Goal: Task Accomplishment & Management: Complete application form

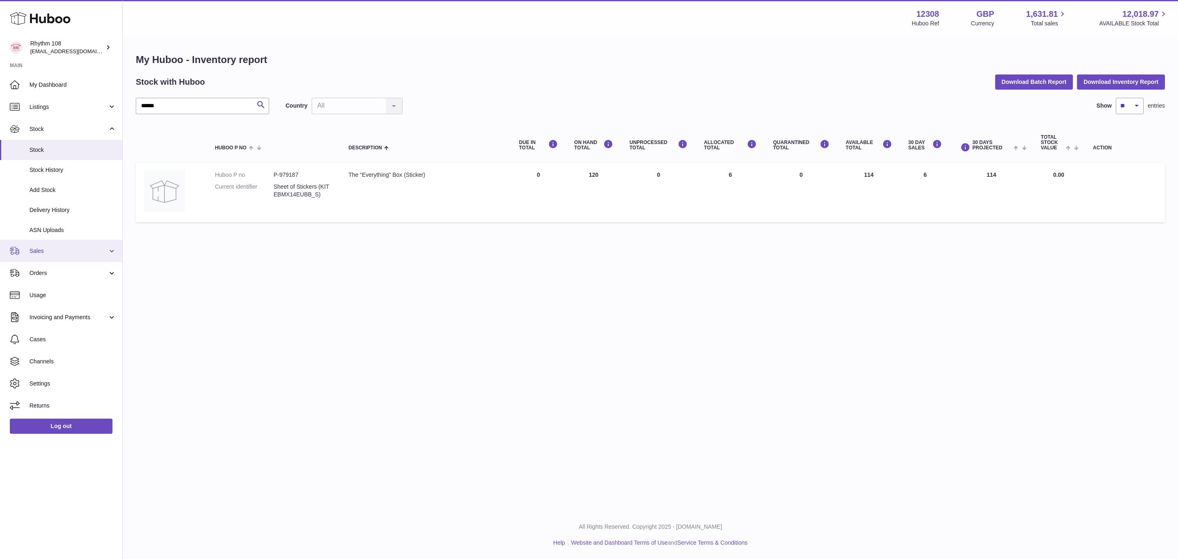
click at [47, 260] on link "Sales" at bounding box center [61, 251] width 122 height 22
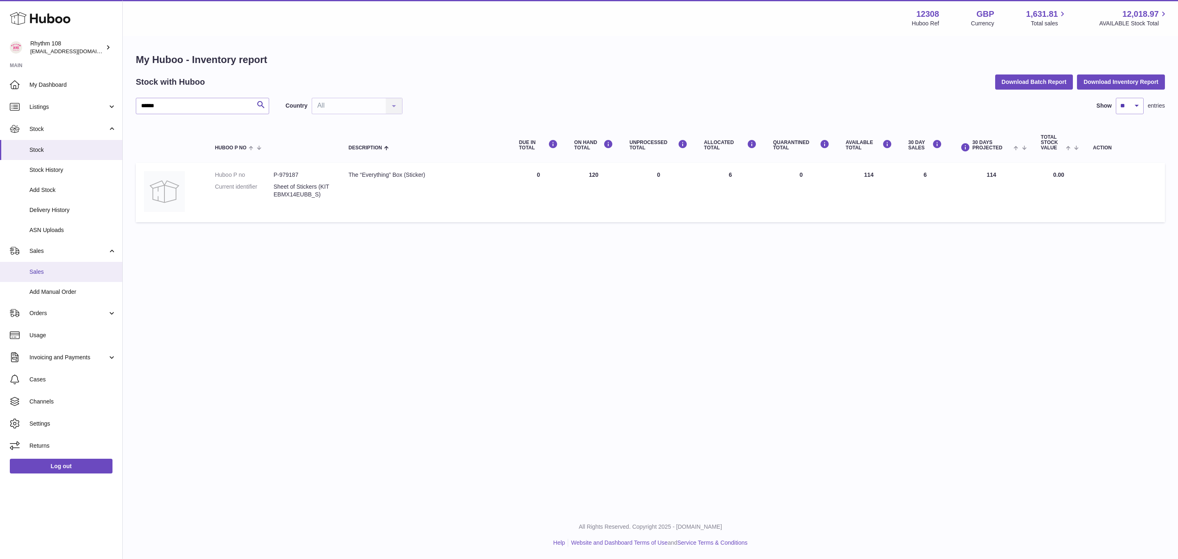
click at [45, 272] on span "Sales" at bounding box center [72, 272] width 87 height 8
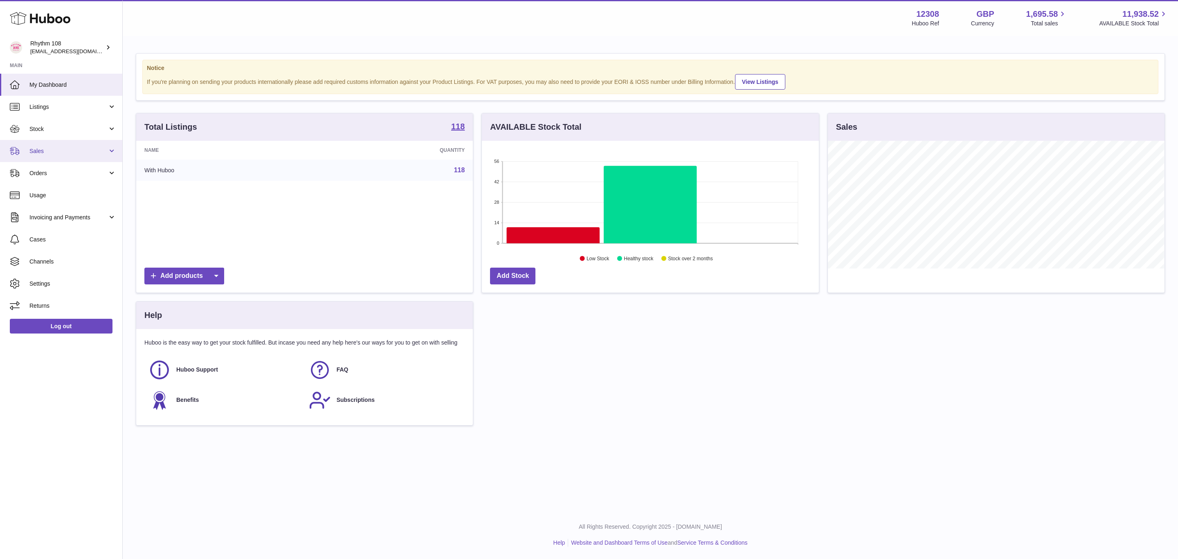
scroll to position [128, 336]
click at [68, 153] on span "Sales" at bounding box center [68, 151] width 78 height 8
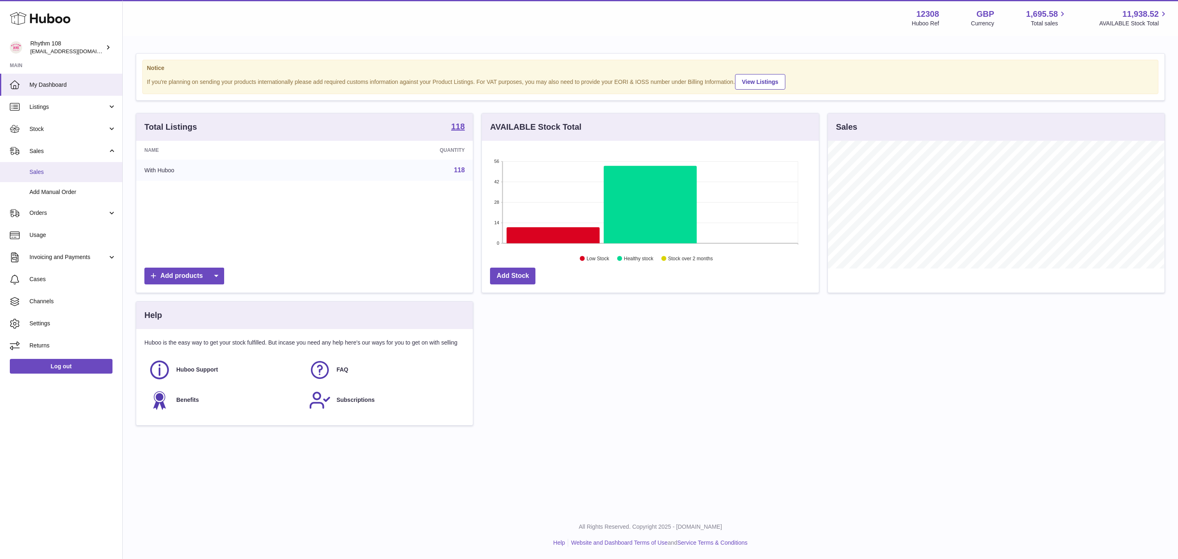
click at [63, 171] on span "Sales" at bounding box center [72, 172] width 87 height 8
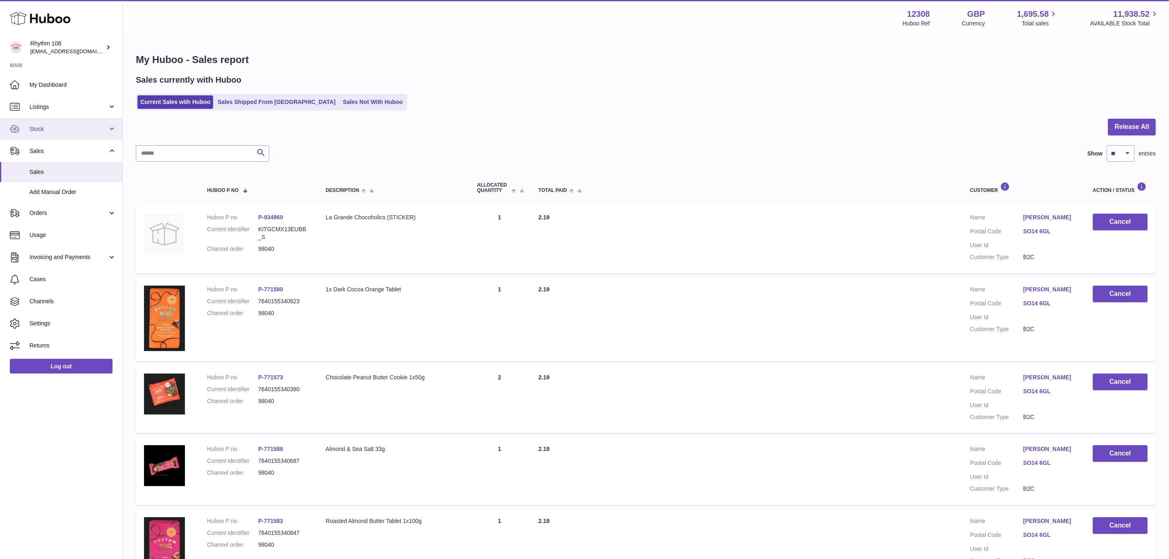
click at [45, 131] on span "Stock" at bounding box center [68, 129] width 78 height 8
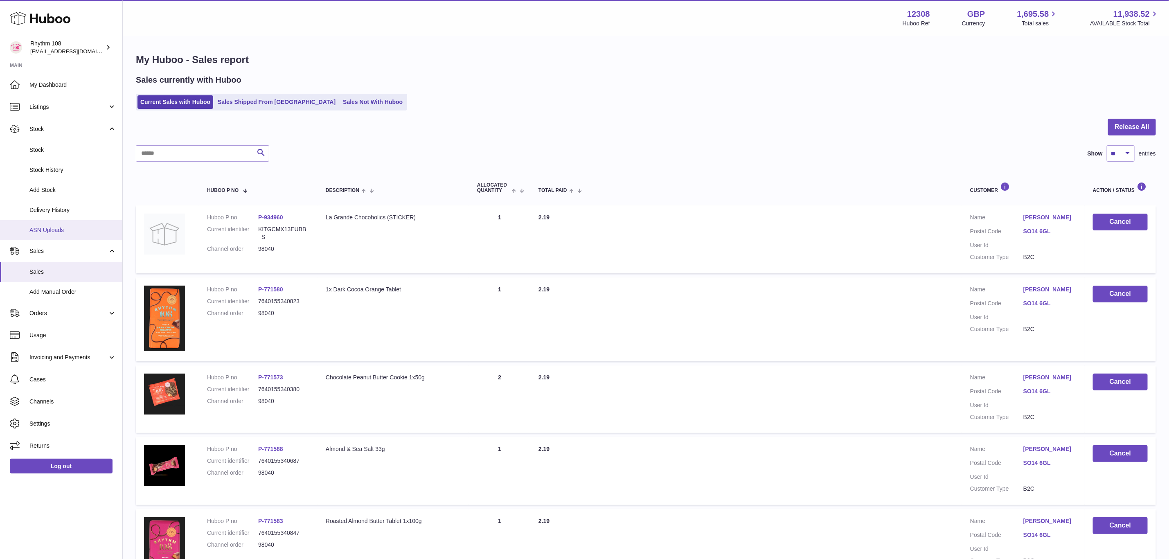
click at [64, 229] on span "ASN Uploads" at bounding box center [72, 230] width 87 height 8
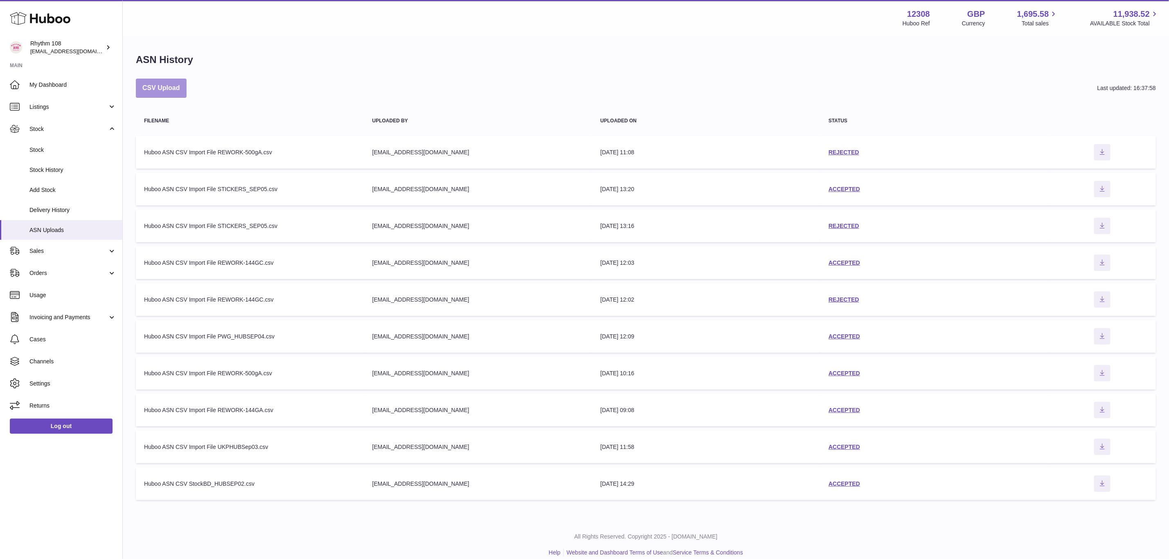
click at [161, 90] on button "CSV Upload" at bounding box center [161, 88] width 51 height 19
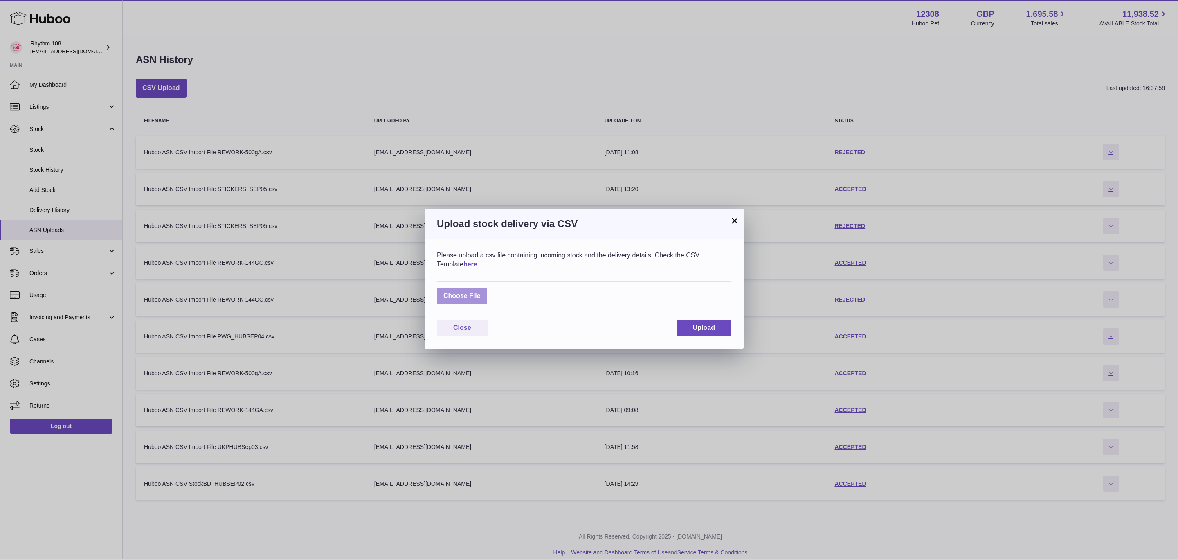
click at [466, 297] on label at bounding box center [462, 296] width 50 height 17
click at [481, 292] on input "file" at bounding box center [481, 292] width 0 height 0
type input "**********"
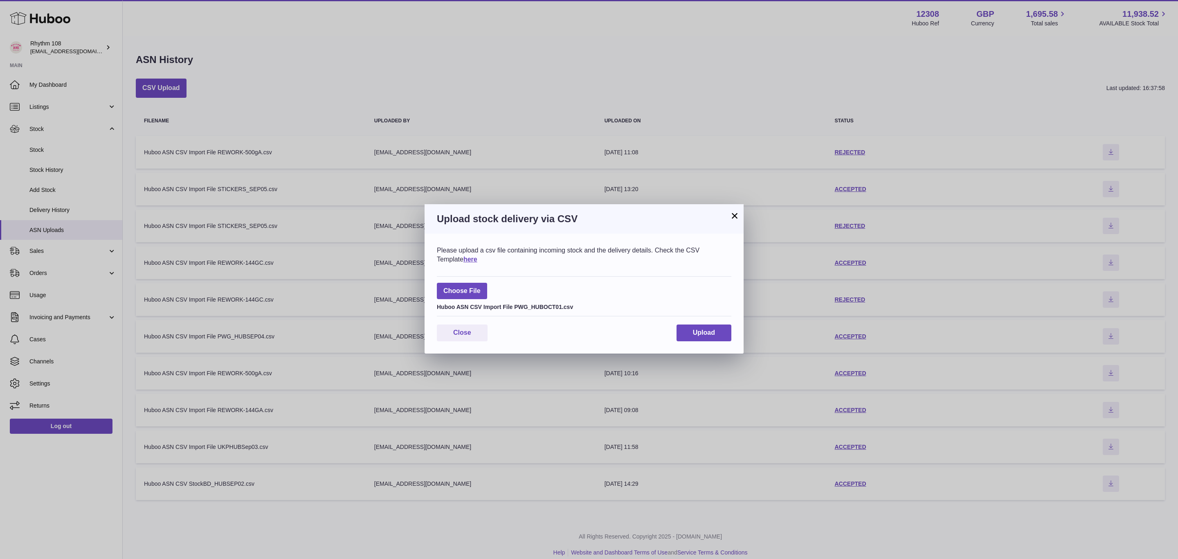
drag, startPoint x: 649, startPoint y: 220, endPoint x: 621, endPoint y: 124, distance: 99.7
click at [621, 124] on div "× Upload stock delivery via CSV Please upload a csv file containing incoming st…" at bounding box center [589, 279] width 1178 height 559
click at [712, 337] on button "Upload" at bounding box center [703, 332] width 55 height 17
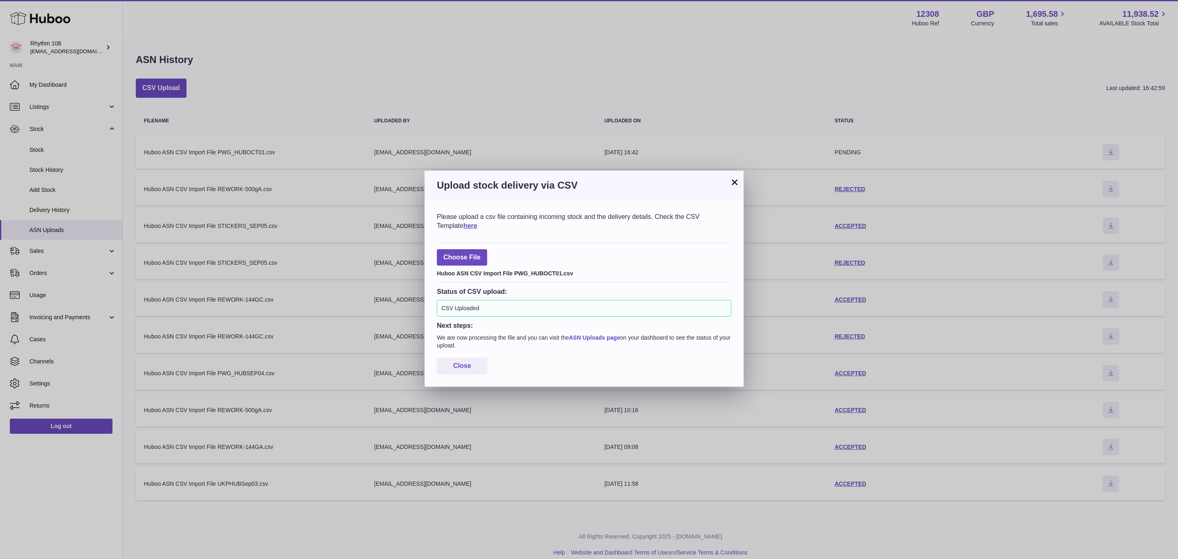
click at [600, 340] on link "ASN Uploads page" at bounding box center [594, 337] width 51 height 7
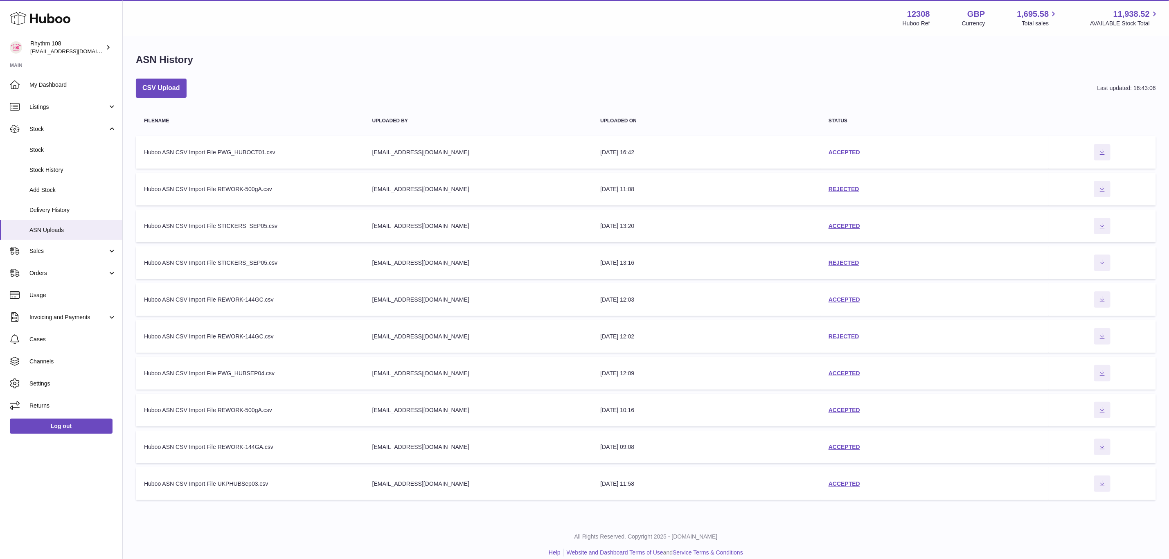
click at [845, 154] on link "ACCEPTED" at bounding box center [843, 152] width 31 height 7
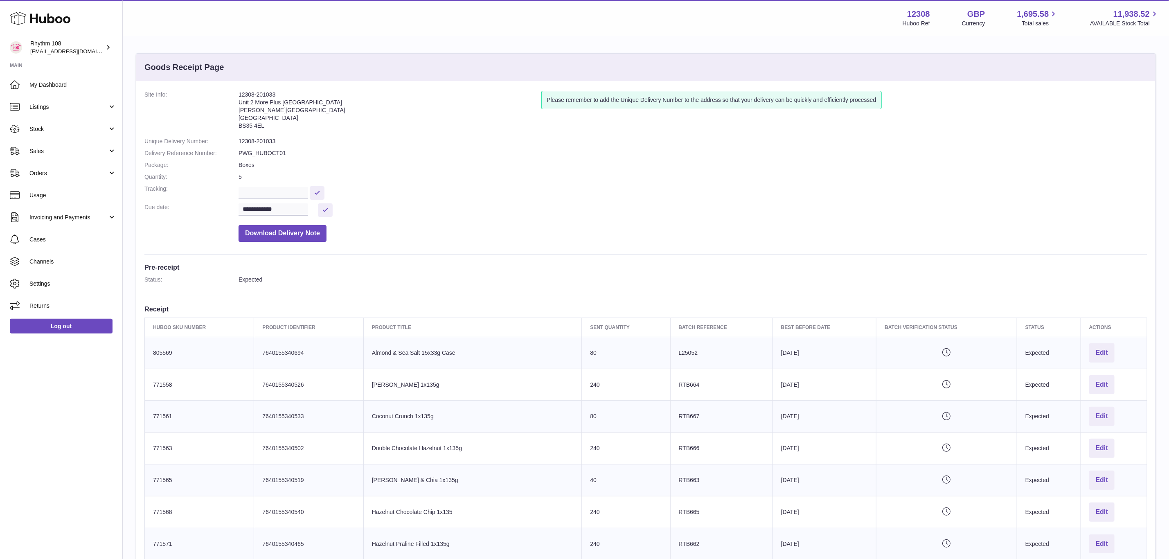
drag, startPoint x: 276, startPoint y: 97, endPoint x: 225, endPoint y: 94, distance: 51.6
click at [225, 94] on dl "**********" at bounding box center [645, 168] width 1002 height 155
copy dl "12308-201033"
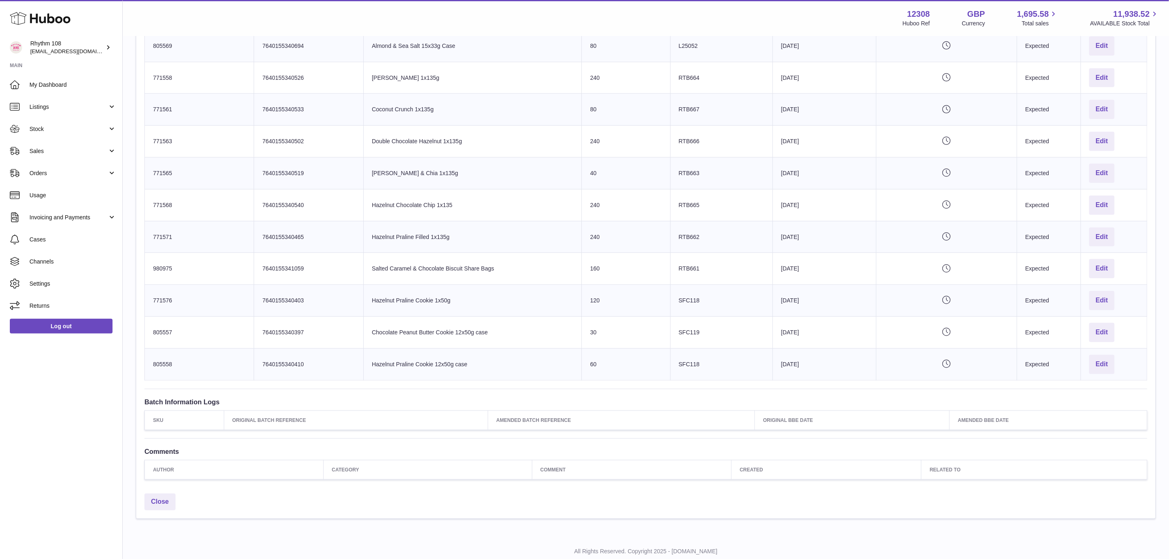
scroll to position [245, 0]
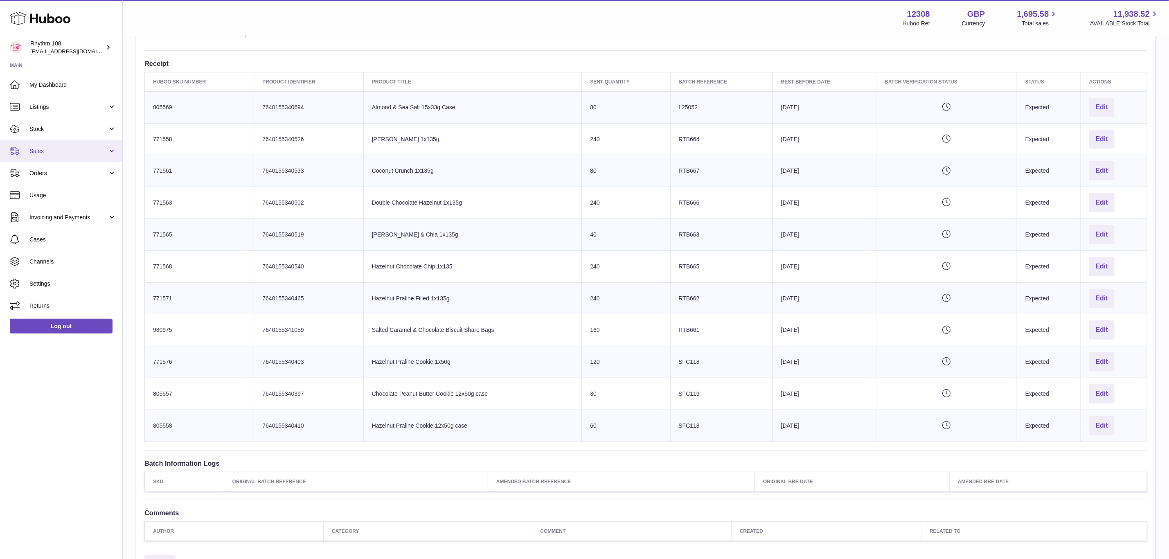
click at [45, 154] on span "Sales" at bounding box center [68, 151] width 78 height 8
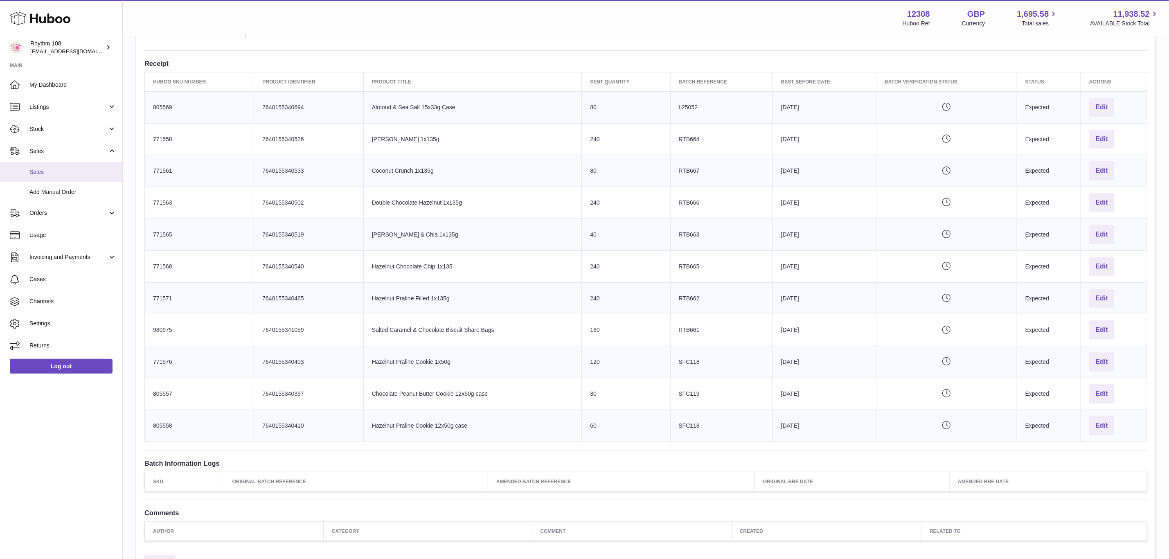
click at [47, 169] on span "Sales" at bounding box center [72, 172] width 87 height 8
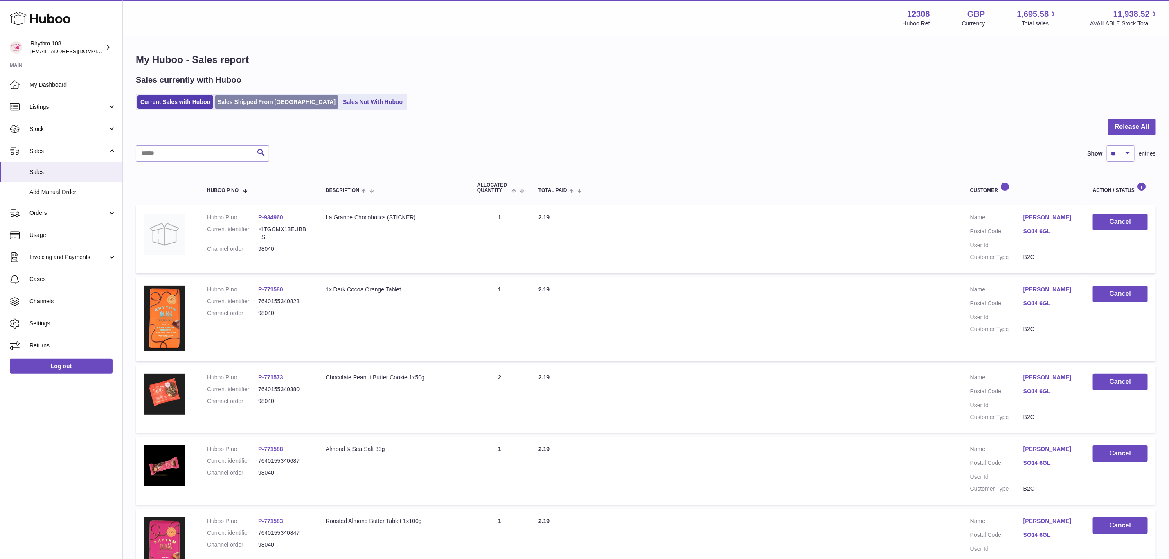
click at [243, 105] on link "Sales Shipped From [GEOGRAPHIC_DATA]" at bounding box center [277, 101] width 124 height 13
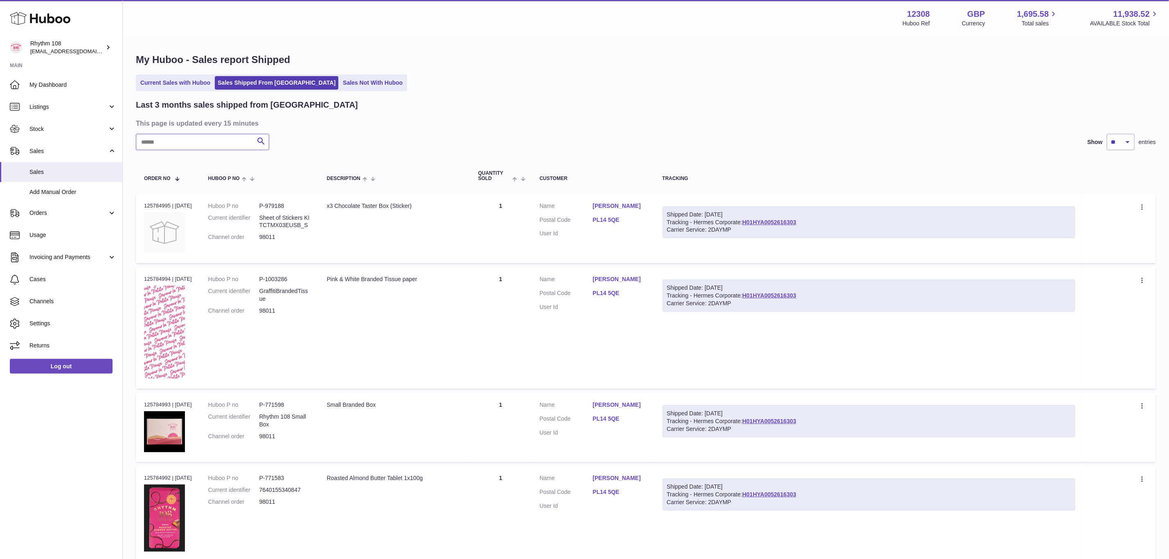
click at [202, 140] on input "text" at bounding box center [202, 142] width 133 height 16
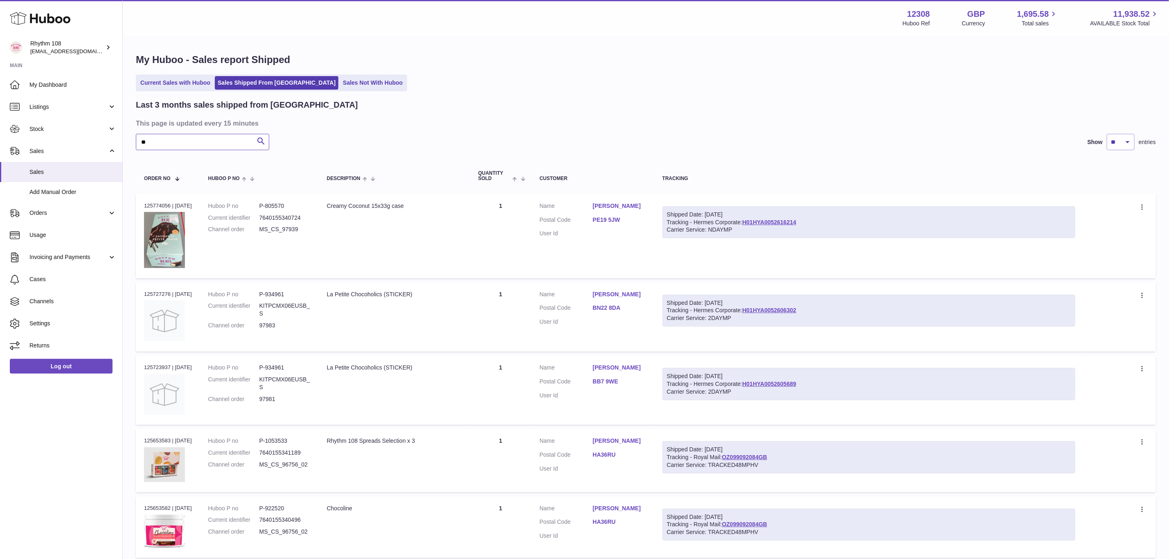
type input "*"
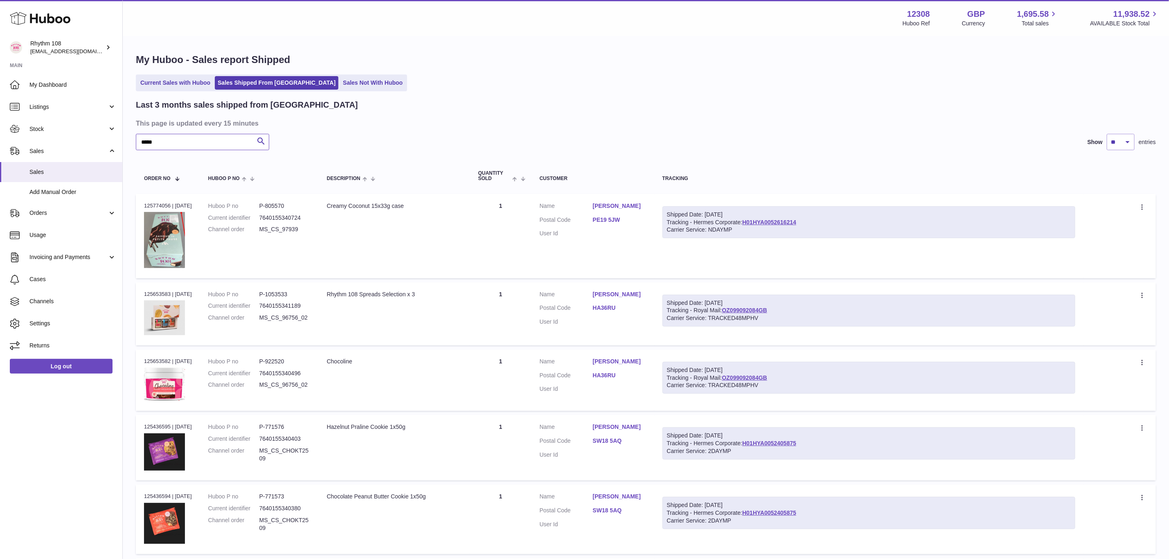
type input "*****"
click at [259, 145] on icon "submit" at bounding box center [261, 141] width 10 height 10
click at [198, 85] on link "Current Sales with Huboo" at bounding box center [175, 82] width 76 height 13
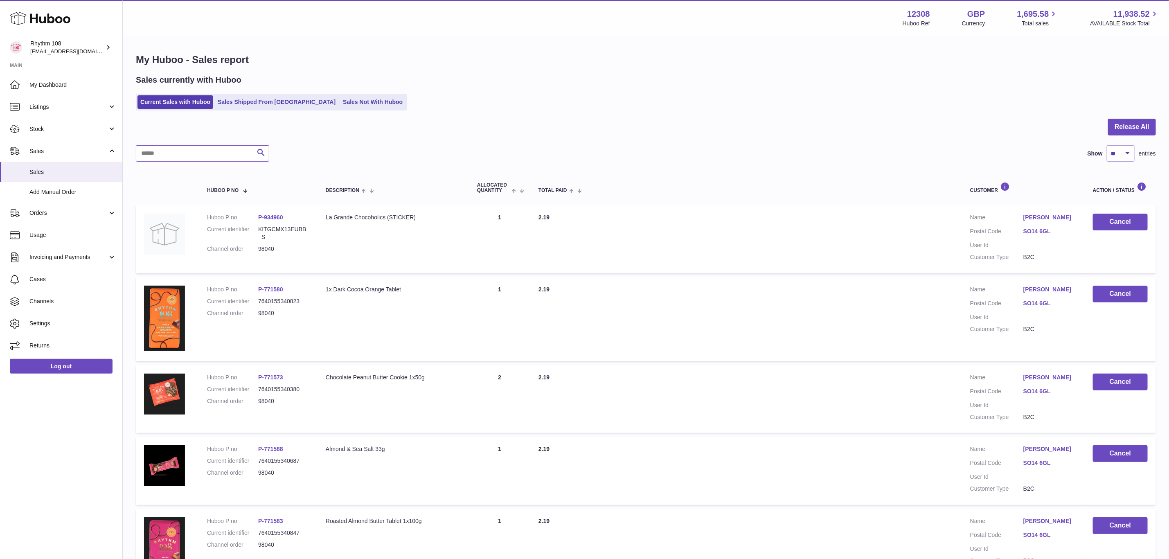
click at [188, 150] on input "text" at bounding box center [202, 153] width 133 height 16
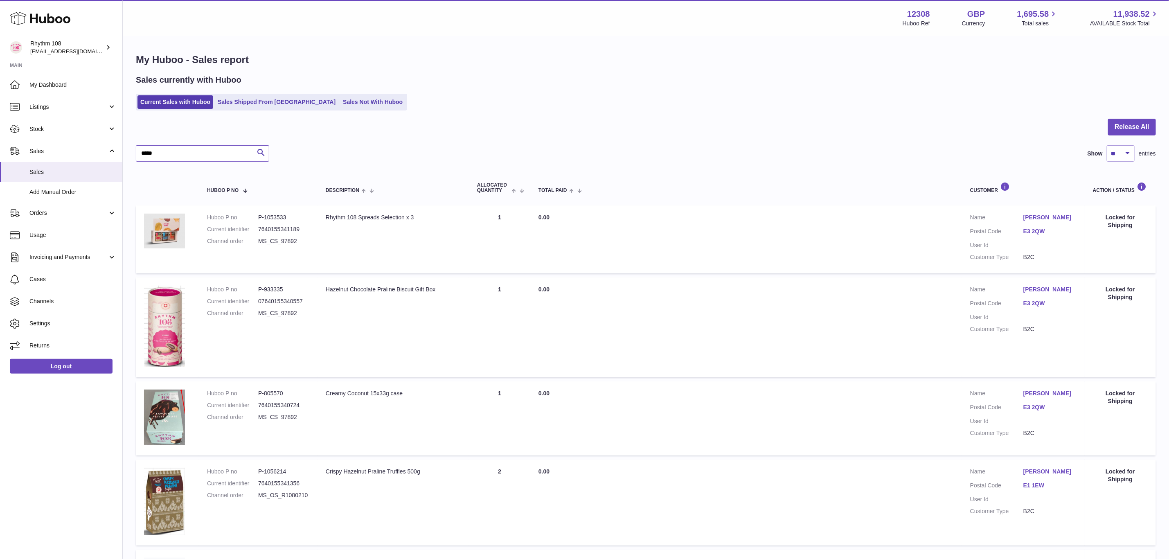
type input "*****"
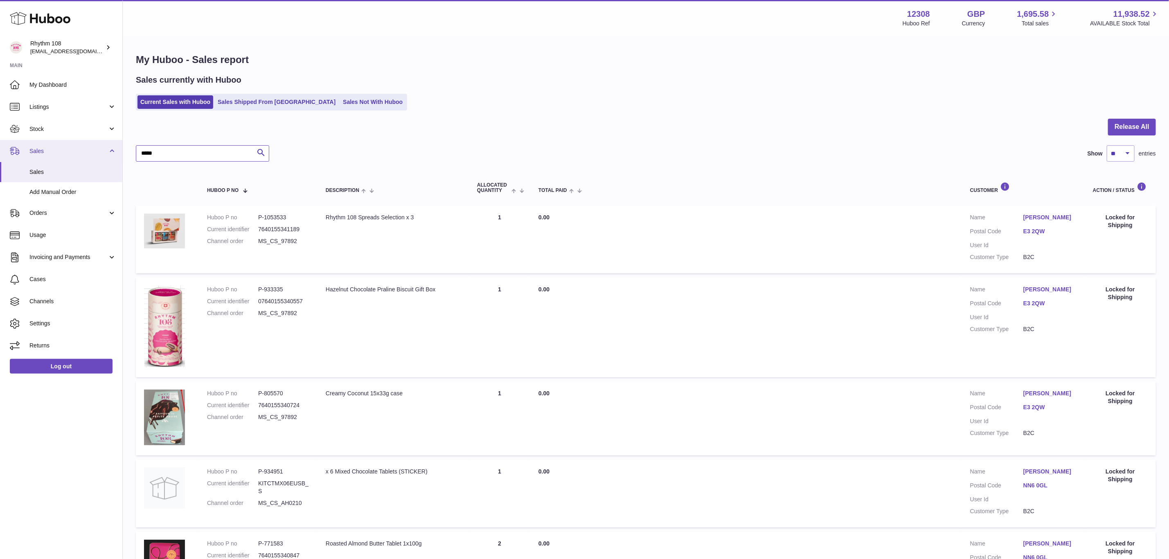
drag, startPoint x: 184, startPoint y: 150, endPoint x: 102, endPoint y: 150, distance: 82.6
click at [102, 150] on div "Huboo Rhythm 108 orders@rhythm108.com Main My Dashboard Listings Not with Huboo…" at bounding box center [584, 501] width 1169 height 1002
click at [329, 94] on ul "Current Sales with Huboo Sales Shipped From Huboo Sales Not With Huboo" at bounding box center [271, 102] width 271 height 17
click at [340, 97] on link "Sales Not With Huboo" at bounding box center [372, 101] width 65 height 13
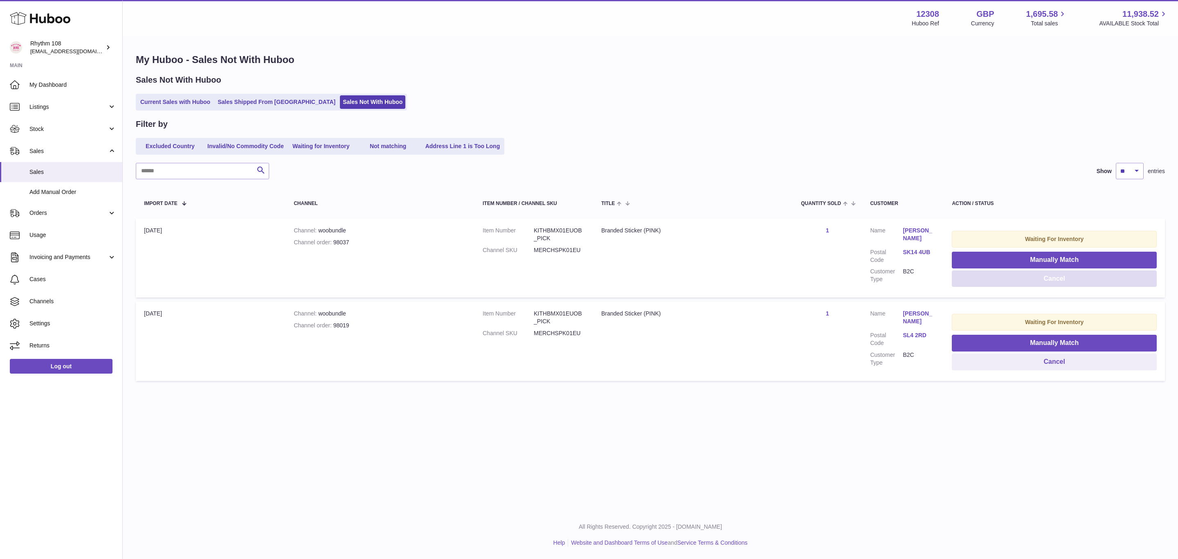
click at [1048, 277] on button "Cancel" at bounding box center [1054, 278] width 205 height 17
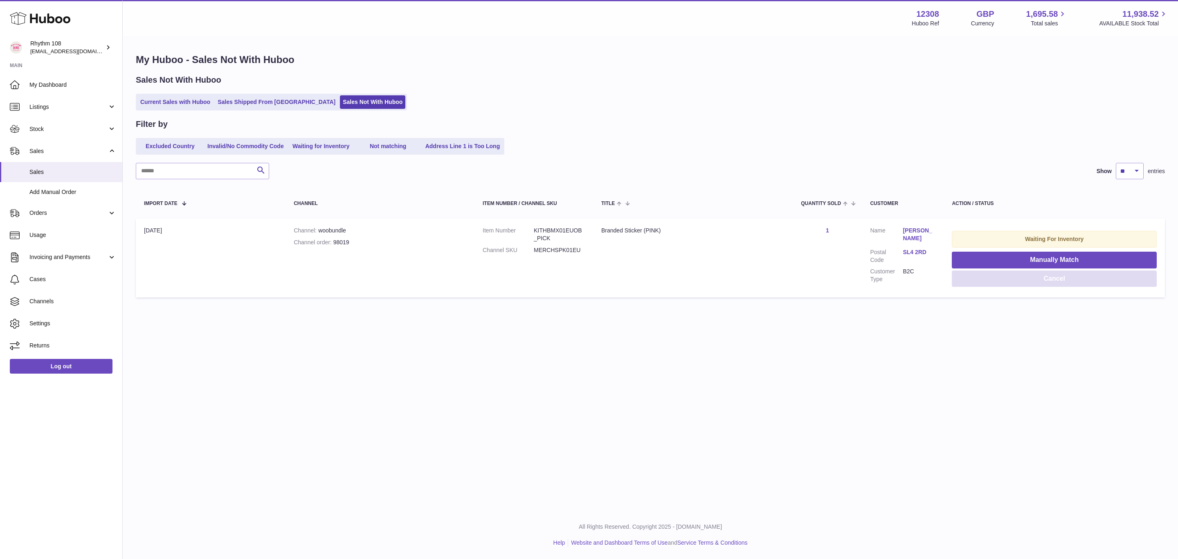
click at [1079, 276] on button "Cancel" at bounding box center [1054, 278] width 205 height 17
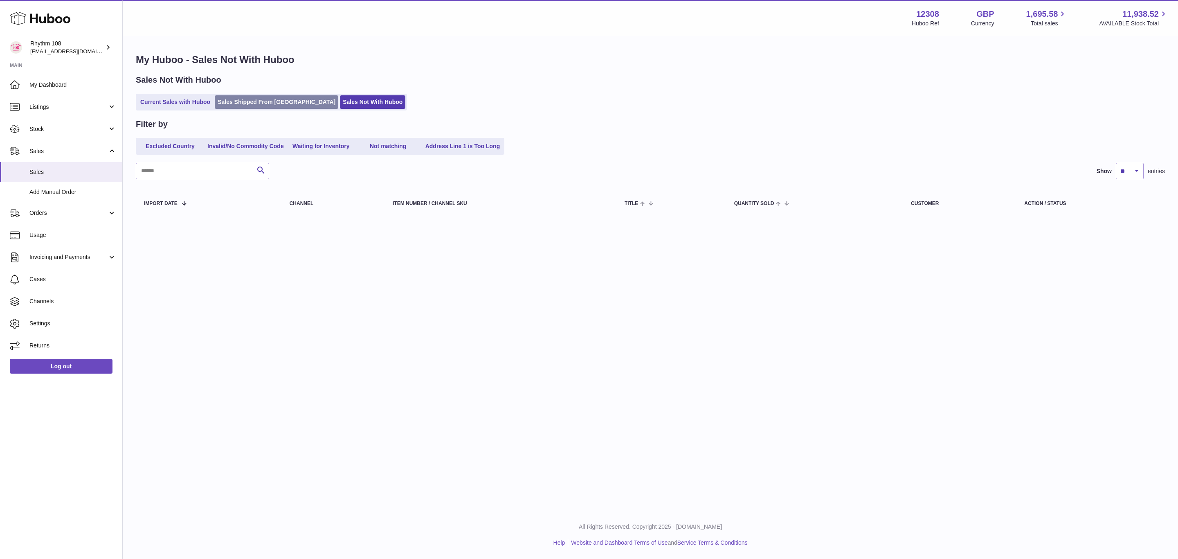
click at [253, 106] on link "Sales Shipped From [GEOGRAPHIC_DATA]" at bounding box center [277, 101] width 124 height 13
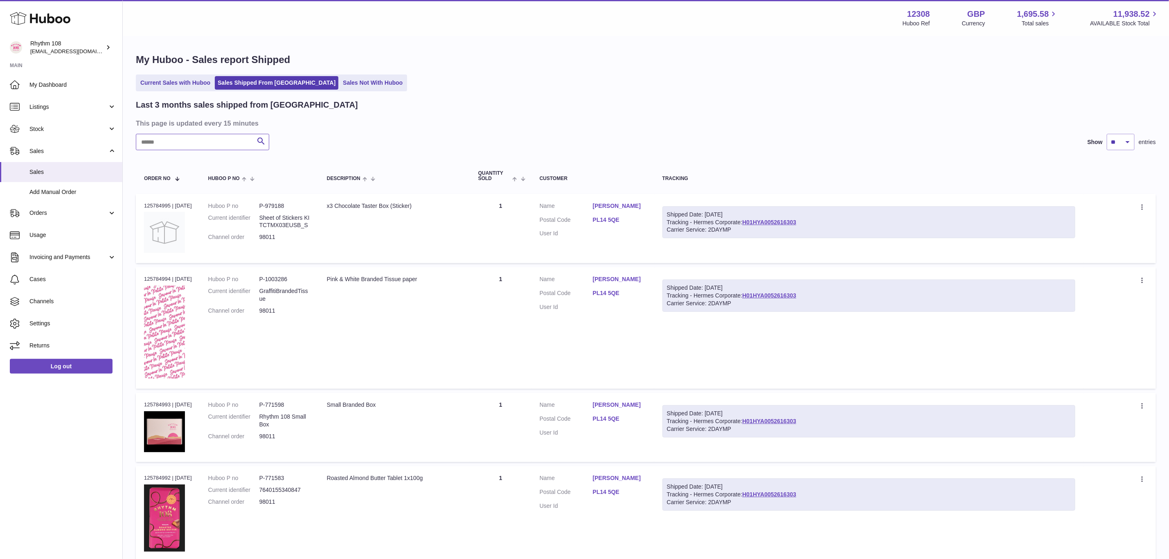
click at [191, 145] on input "text" at bounding box center [202, 142] width 133 height 16
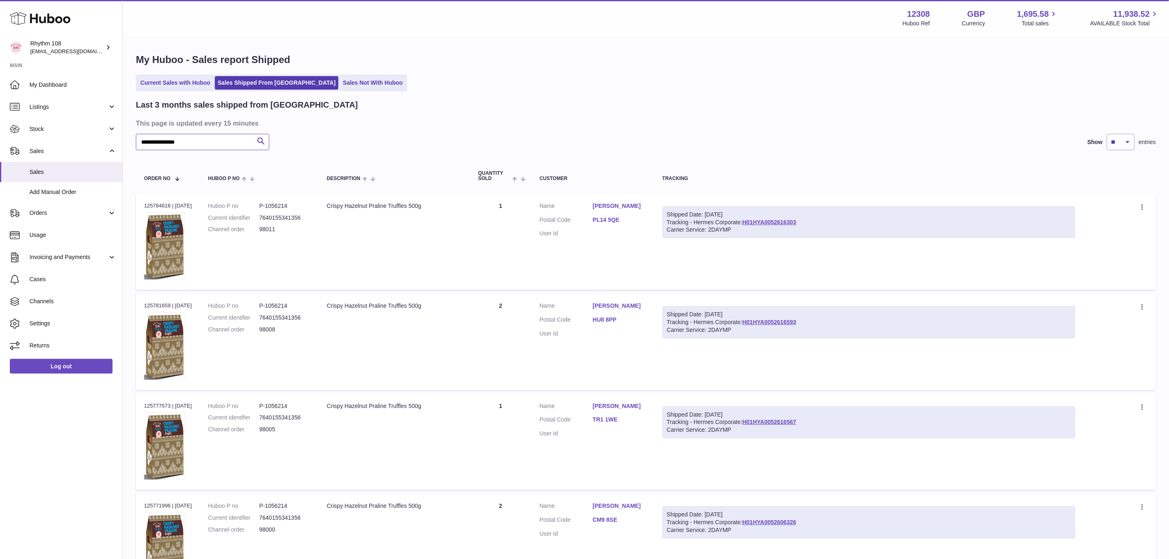
type input "**********"
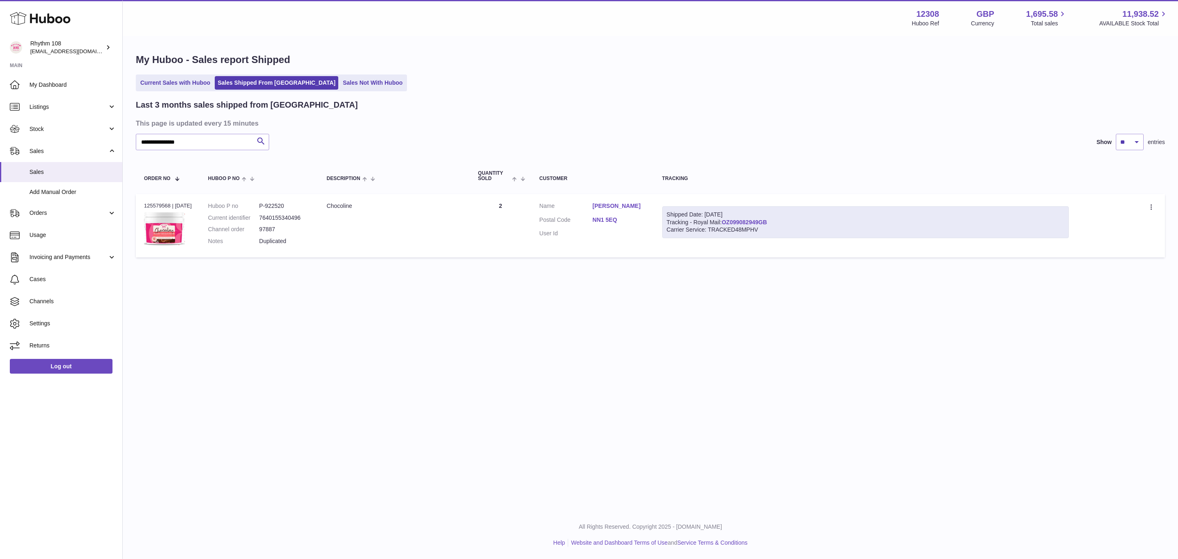
click at [747, 221] on link "OZ099082949GB" at bounding box center [743, 222] width 45 height 7
click at [285, 238] on p "Duplicated" at bounding box center [284, 241] width 51 height 8
drag, startPoint x: 279, startPoint y: 226, endPoint x: 260, endPoint y: 226, distance: 18.4
click at [260, 226] on dl "Huboo P no P-922520 Current identifier 7640155340496 Channel order 97887 Notes …" at bounding box center [259, 225] width 102 height 47
drag, startPoint x: 199, startPoint y: 144, endPoint x: 110, endPoint y: 139, distance: 88.9
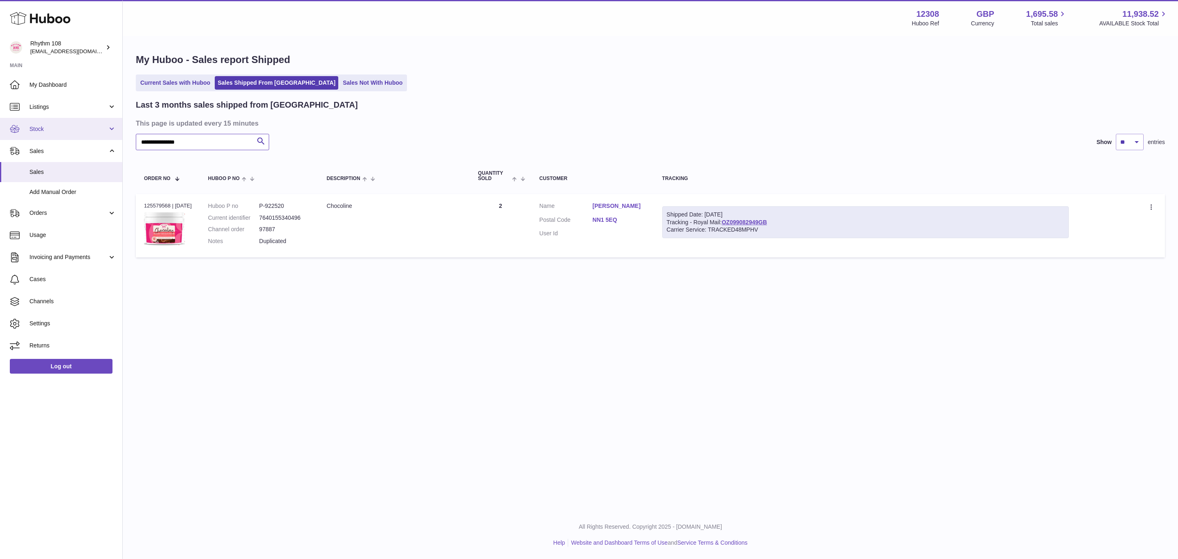
click at [110, 139] on div "**********" at bounding box center [589, 279] width 1178 height 559
click at [176, 81] on link "Current Sales with Huboo" at bounding box center [175, 82] width 76 height 13
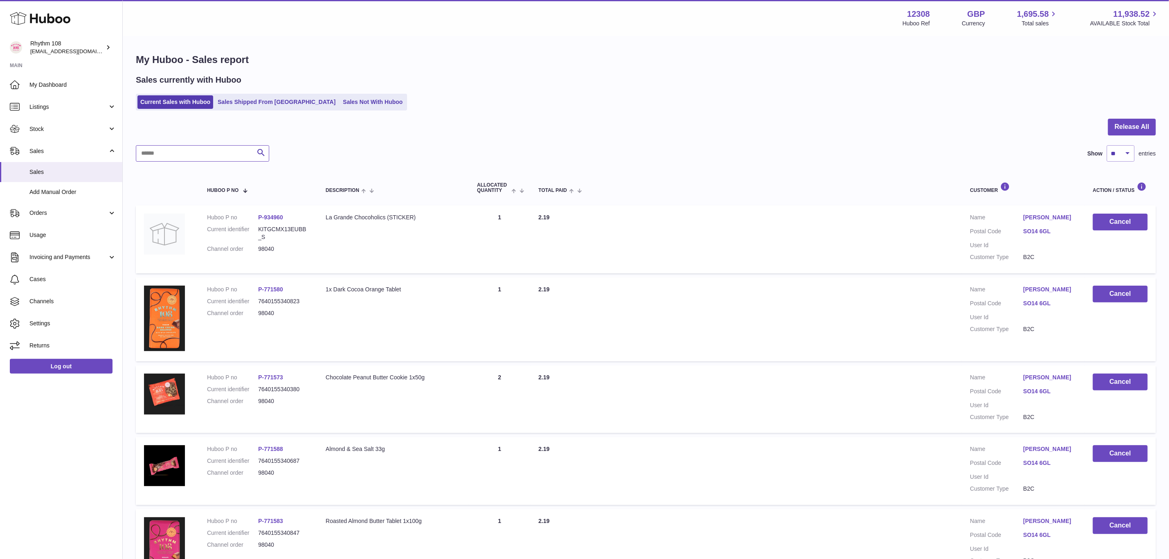
click at [171, 151] on input "text" at bounding box center [202, 153] width 133 height 16
paste input "**********"
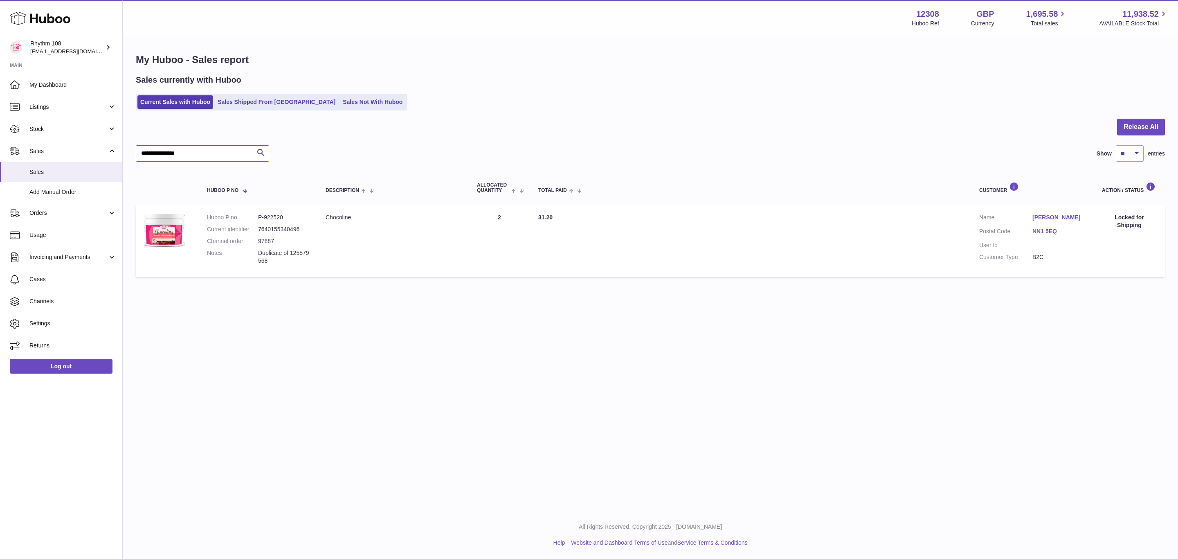
type input "**********"
click at [787, 265] on td "Total Paid 31.20" at bounding box center [750, 240] width 441 height 71
click at [74, 174] on span "Sales" at bounding box center [72, 172] width 87 height 8
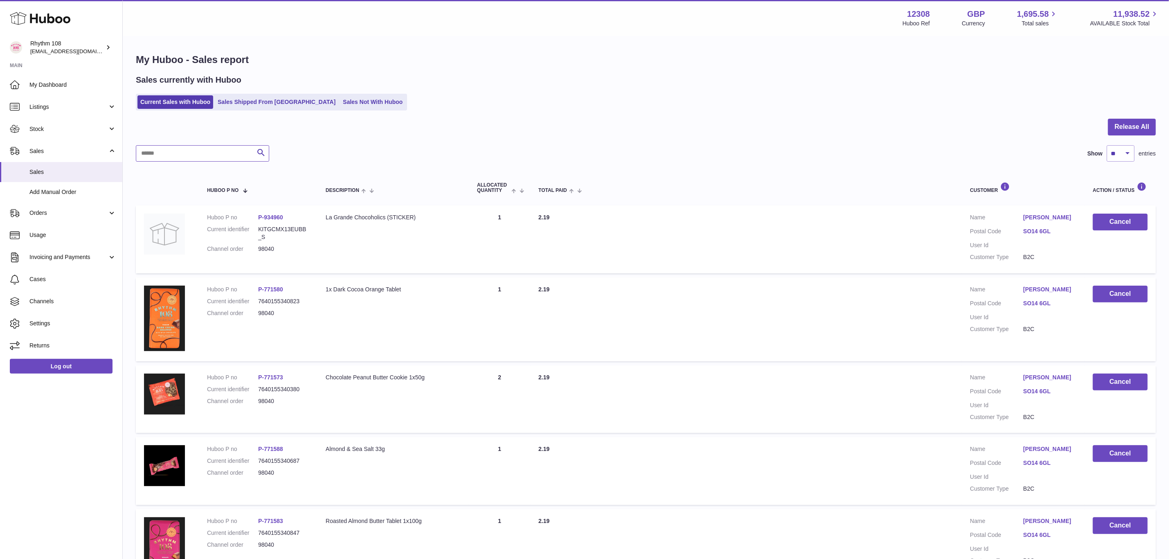
click at [162, 155] on input "text" at bounding box center [202, 153] width 133 height 16
paste input "*****"
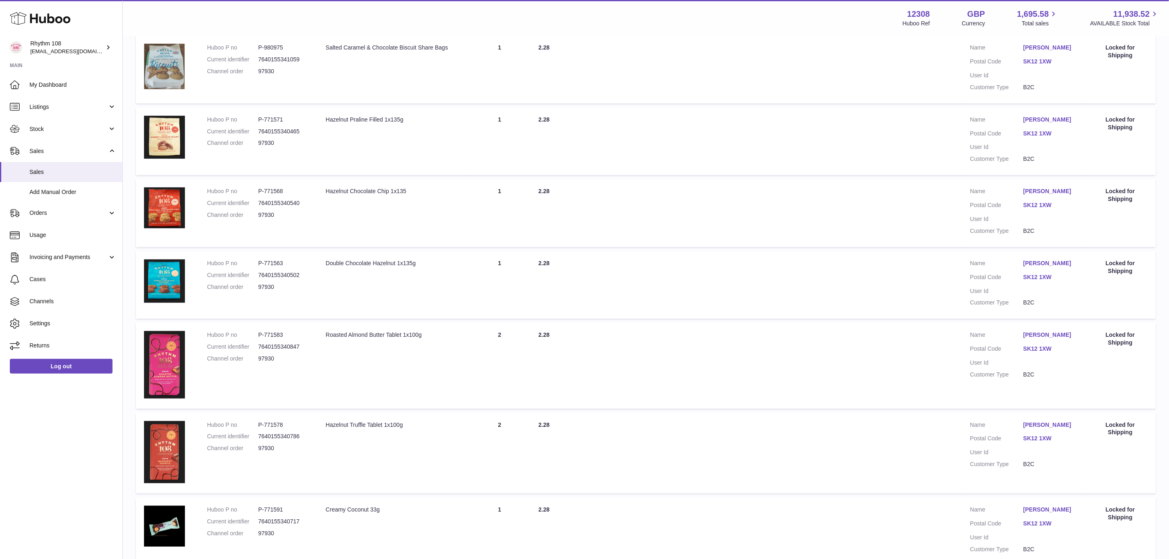
scroll to position [476, 0]
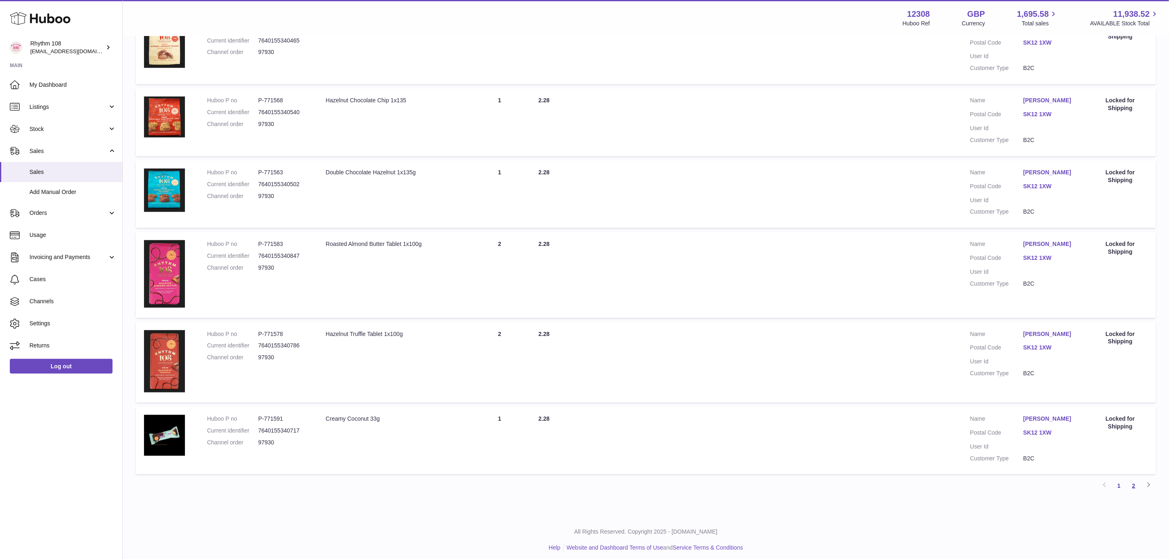
click at [1129, 486] on link "2" at bounding box center [1133, 485] width 15 height 15
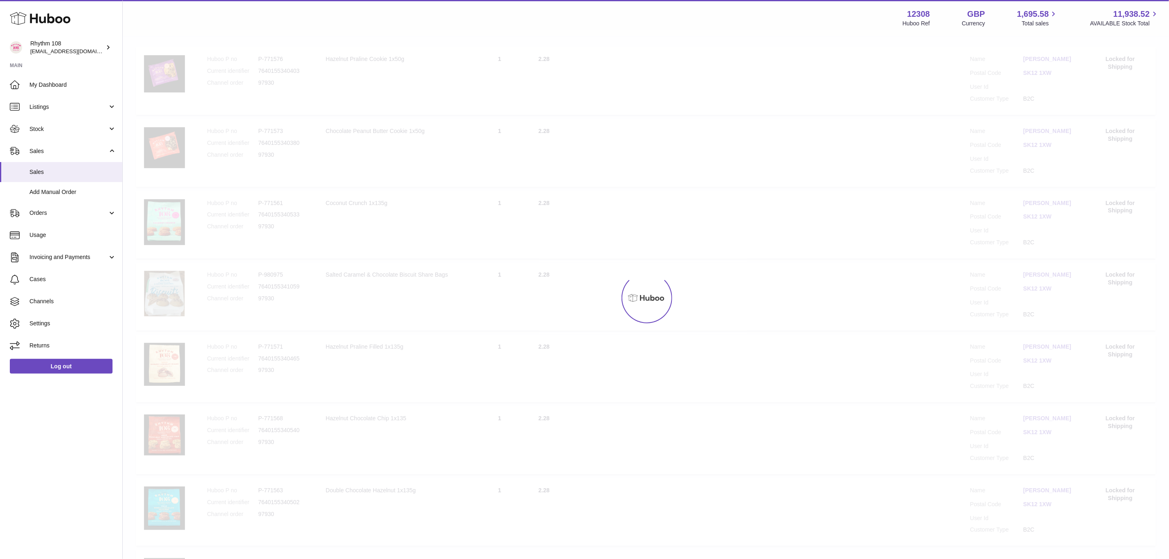
scroll to position [16, 0]
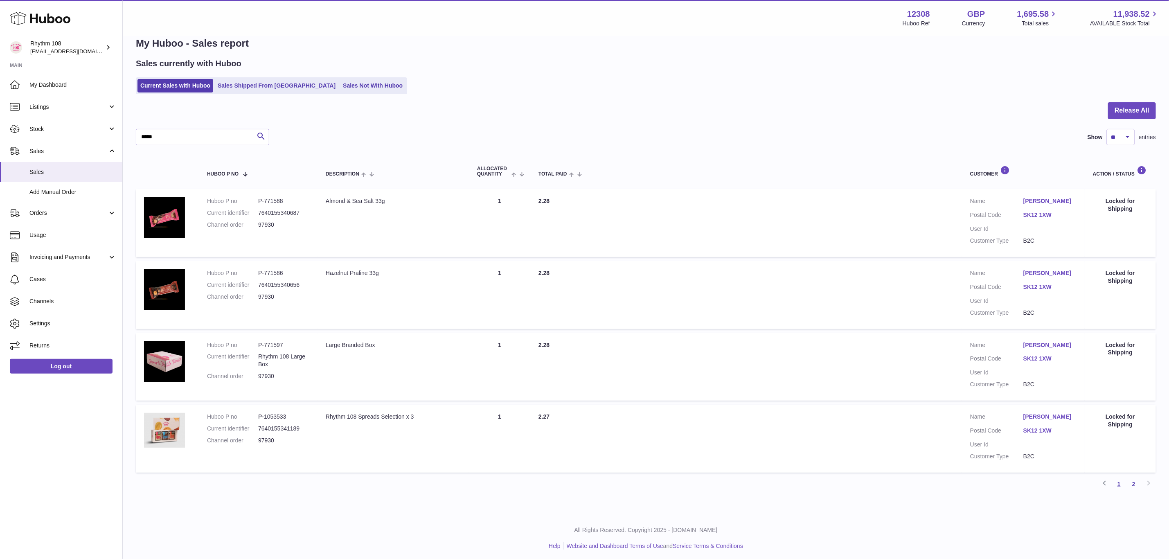
click at [1121, 483] on link "1" at bounding box center [1118, 483] width 15 height 15
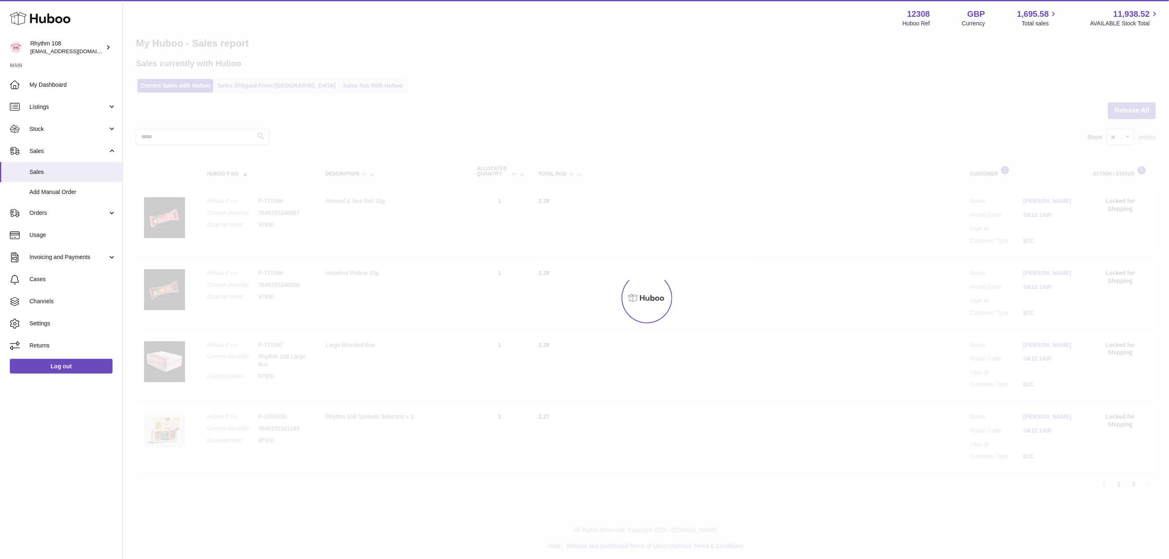
scroll to position [37, 0]
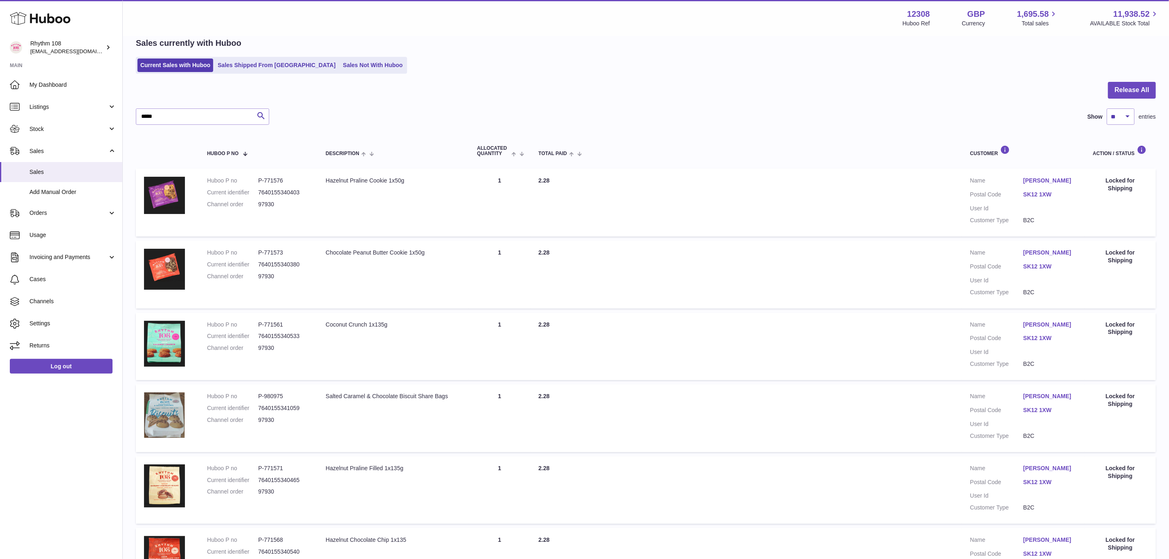
drag, startPoint x: 275, startPoint y: 205, endPoint x: 251, endPoint y: 205, distance: 24.1
click at [251, 205] on dl "Huboo P no P-771576 Current identifier 7640155340403 Channel order 97930" at bounding box center [258, 195] width 102 height 36
copy dl "97930"
drag, startPoint x: 204, startPoint y: 114, endPoint x: 78, endPoint y: 113, distance: 126.0
click at [90, 113] on div "Huboo Rhythm 108 [EMAIL_ADDRESS][DOMAIN_NAME] Main My Dashboard Listings Not wi…" at bounding box center [584, 483] width 1169 height 1040
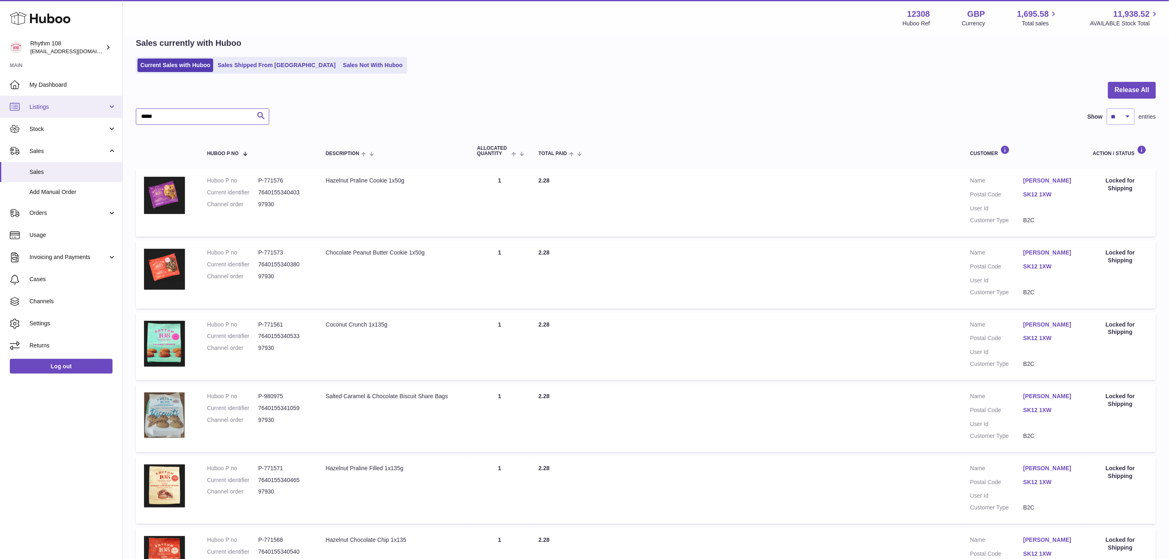
paste input "text"
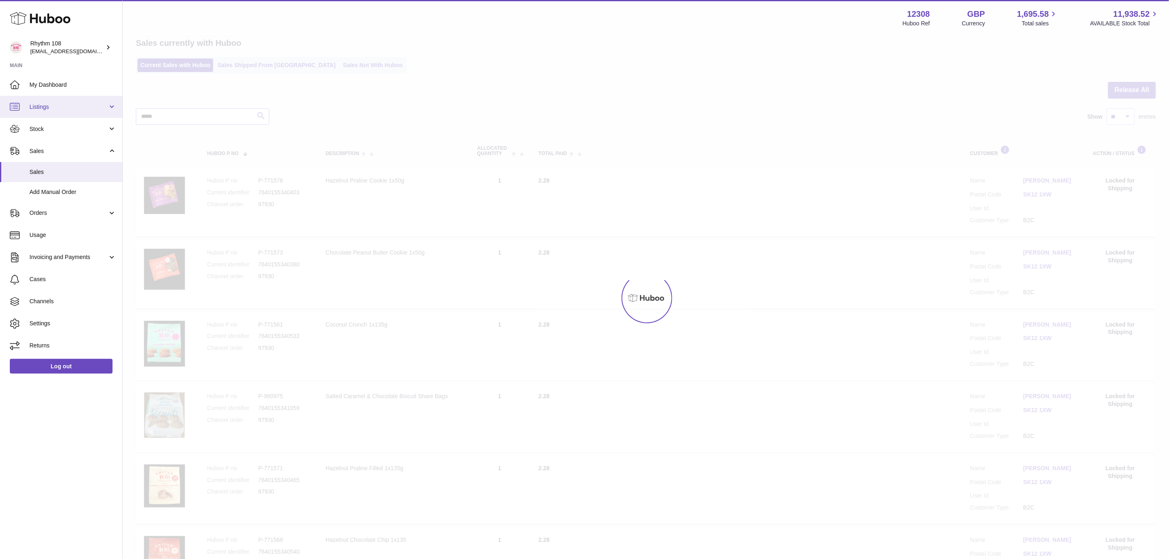
type input "*****"
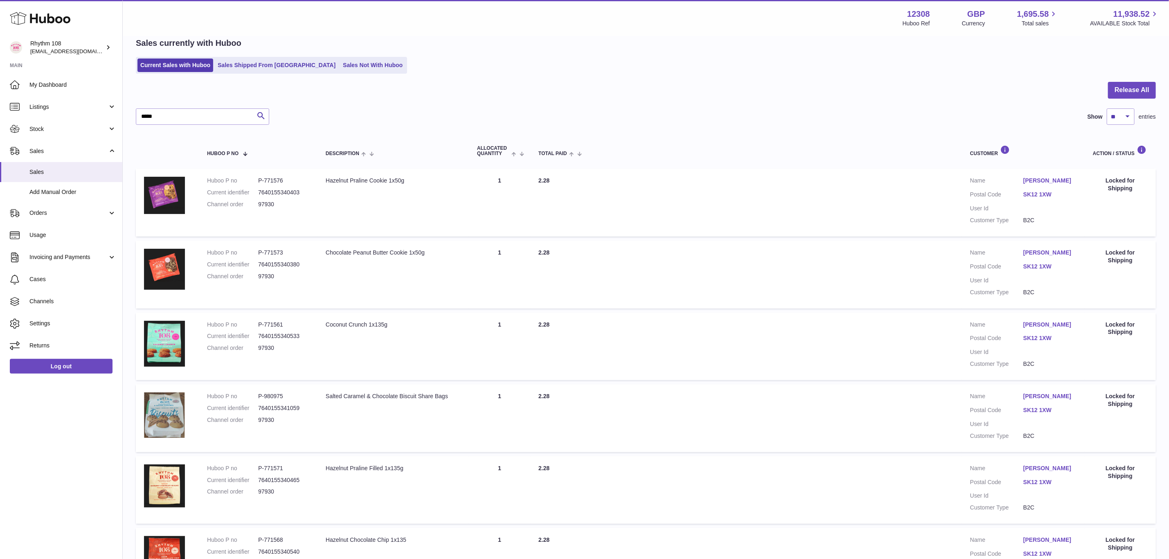
click at [895, 127] on div "Release All ***** Search Show ** ** ** *** entries Huboo P no Description ALLOC…" at bounding box center [646, 507] width 1020 height 850
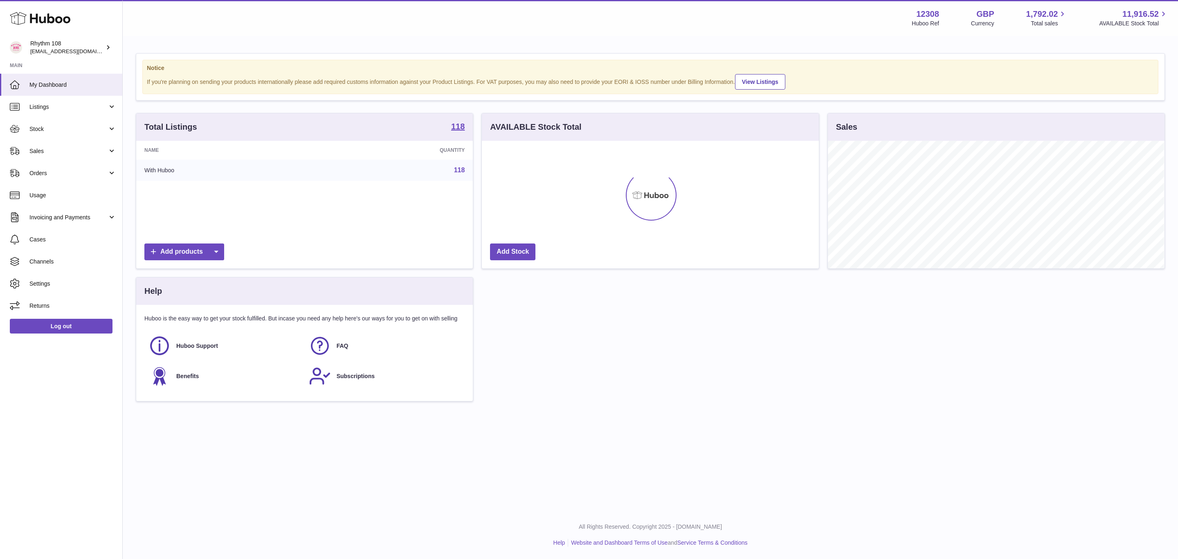
scroll to position [128, 336]
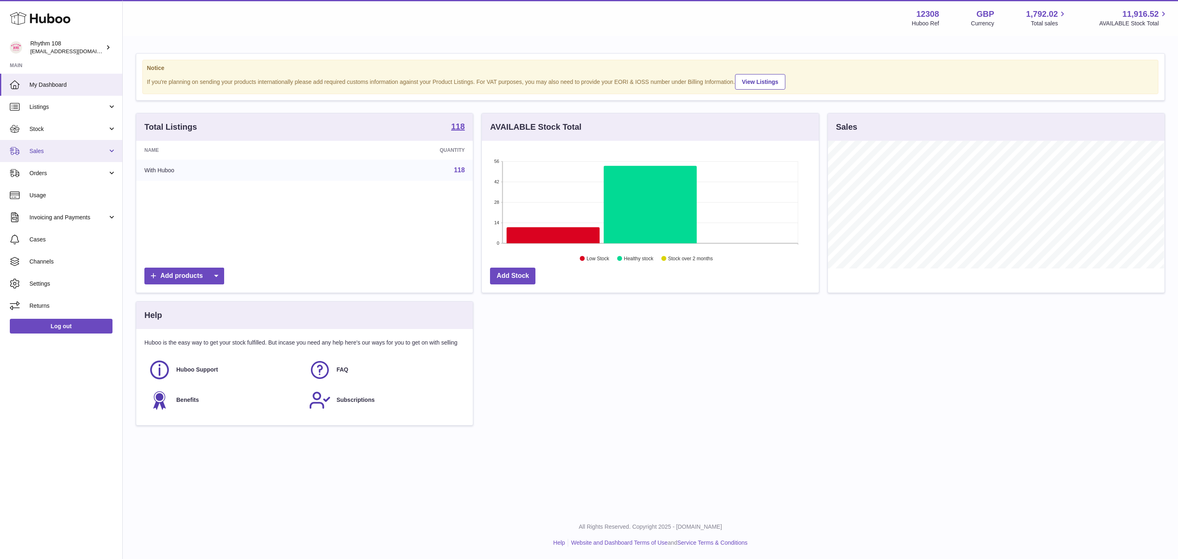
click at [44, 151] on span "Sales" at bounding box center [68, 151] width 78 height 8
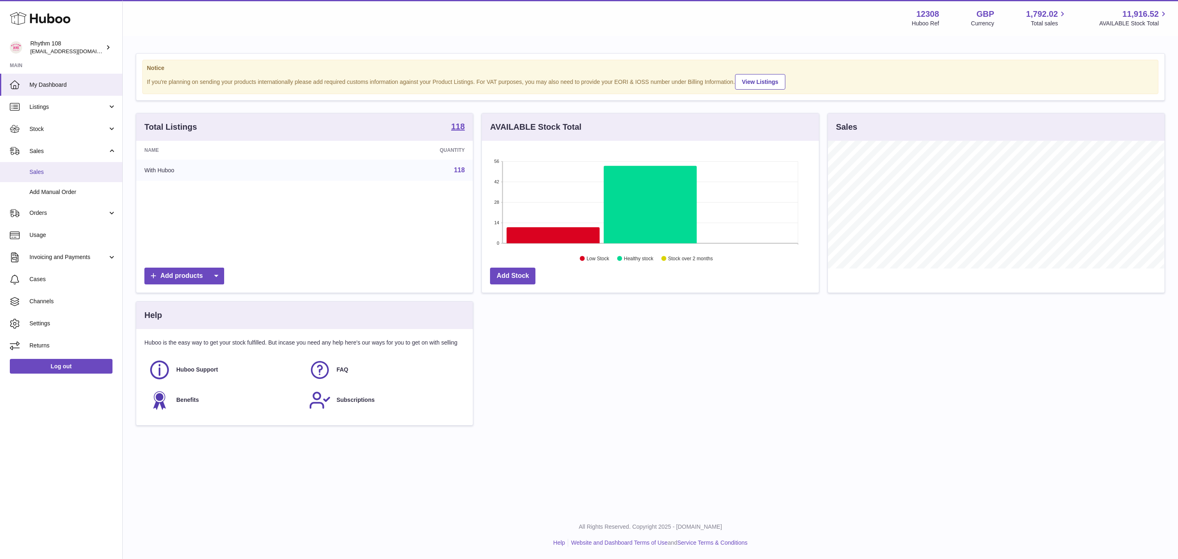
click at [48, 178] on link "Sales" at bounding box center [61, 172] width 122 height 20
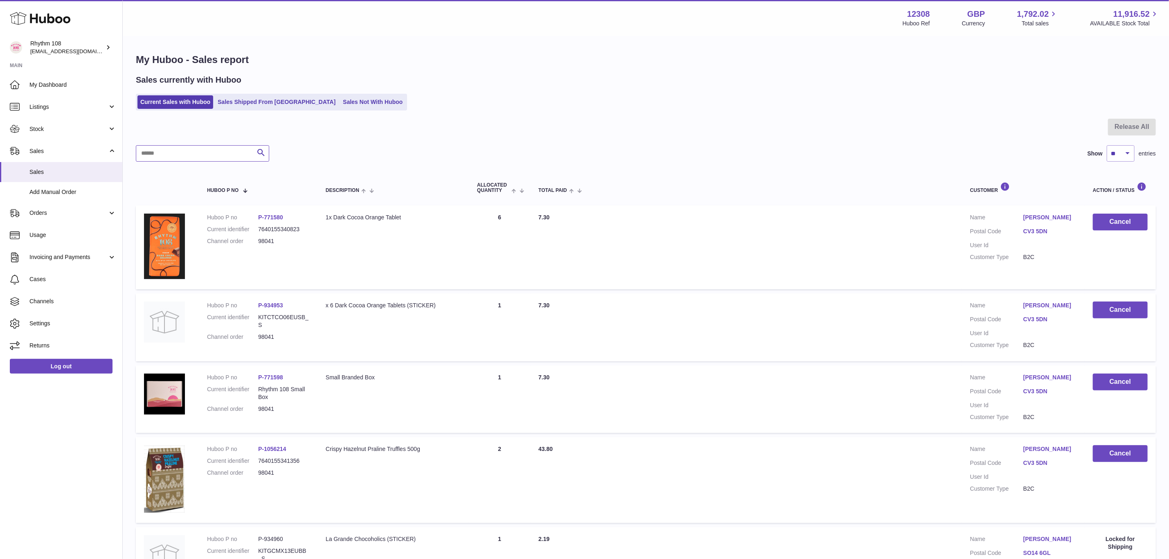
click at [189, 153] on input "text" at bounding box center [202, 153] width 133 height 16
paste input "*****"
type input "*****"
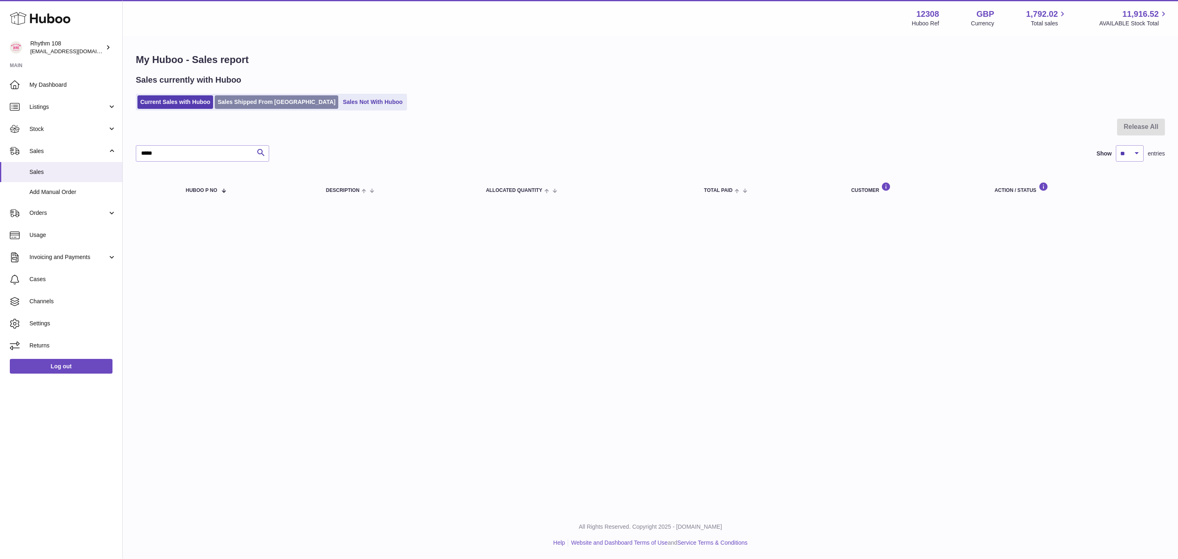
click at [259, 101] on link "Sales Shipped From [GEOGRAPHIC_DATA]" at bounding box center [277, 101] width 124 height 13
click at [225, 99] on link "Sales Shipped From [GEOGRAPHIC_DATA]" at bounding box center [277, 101] width 124 height 13
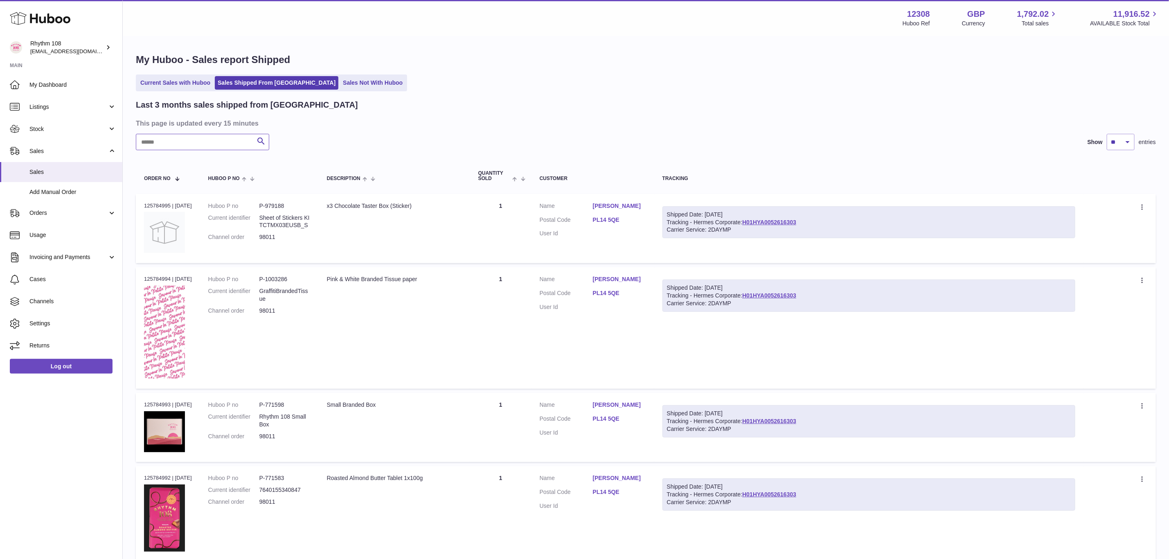
click at [199, 144] on input "text" at bounding box center [202, 142] width 133 height 16
paste input "*****"
type input "*****"
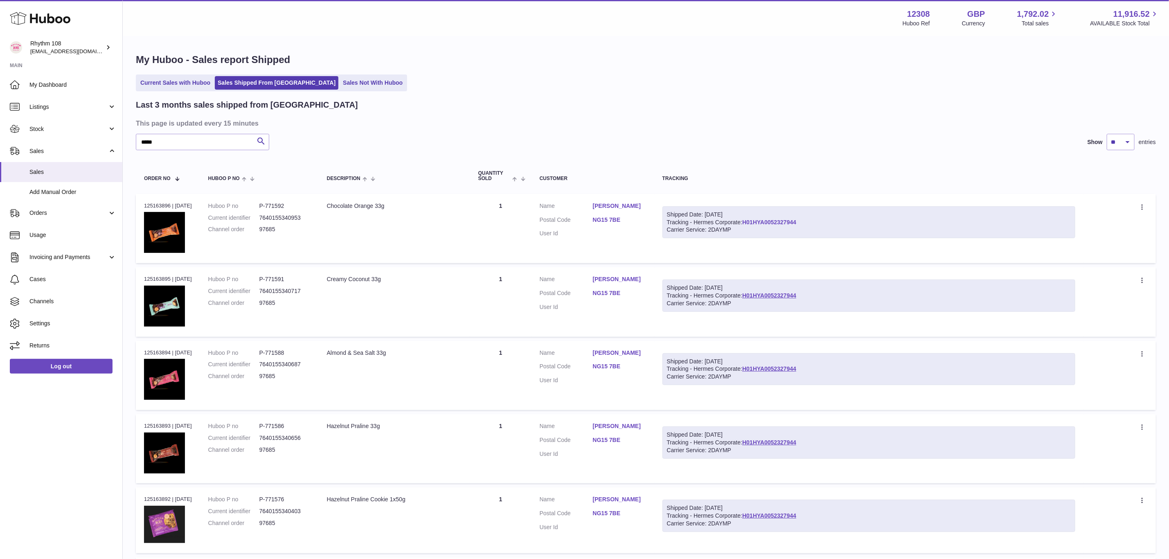
click at [778, 222] on link "H01HYA0052327944" at bounding box center [769, 222] width 54 height 7
drag, startPoint x: 283, startPoint y: 226, endPoint x: 275, endPoint y: 225, distance: 7.9
click at [275, 225] on dd "97685" at bounding box center [284, 229] width 51 height 8
click at [178, 146] on input "*****" at bounding box center [202, 142] width 133 height 16
click at [44, 286] on link "Cases" at bounding box center [61, 279] width 122 height 22
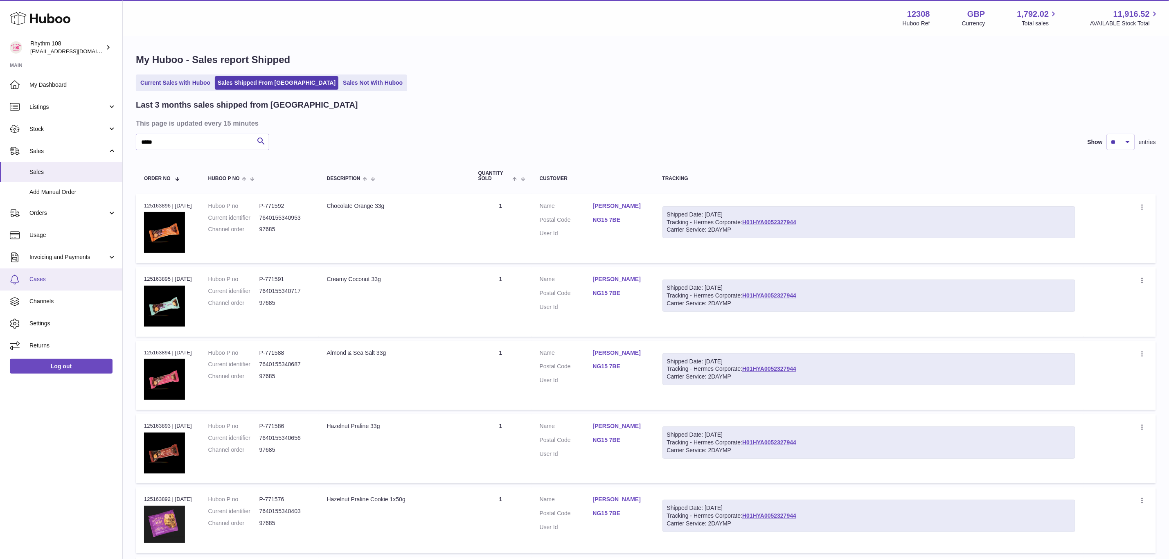
click at [49, 283] on link "Cases" at bounding box center [61, 279] width 122 height 22
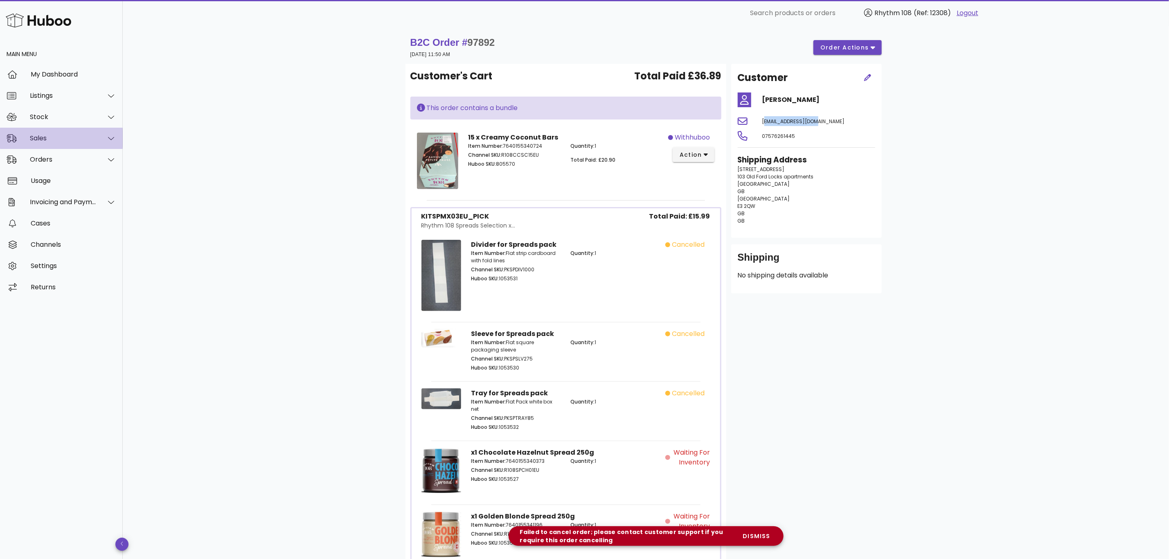
click at [55, 129] on div "Sales" at bounding box center [61, 138] width 123 height 21
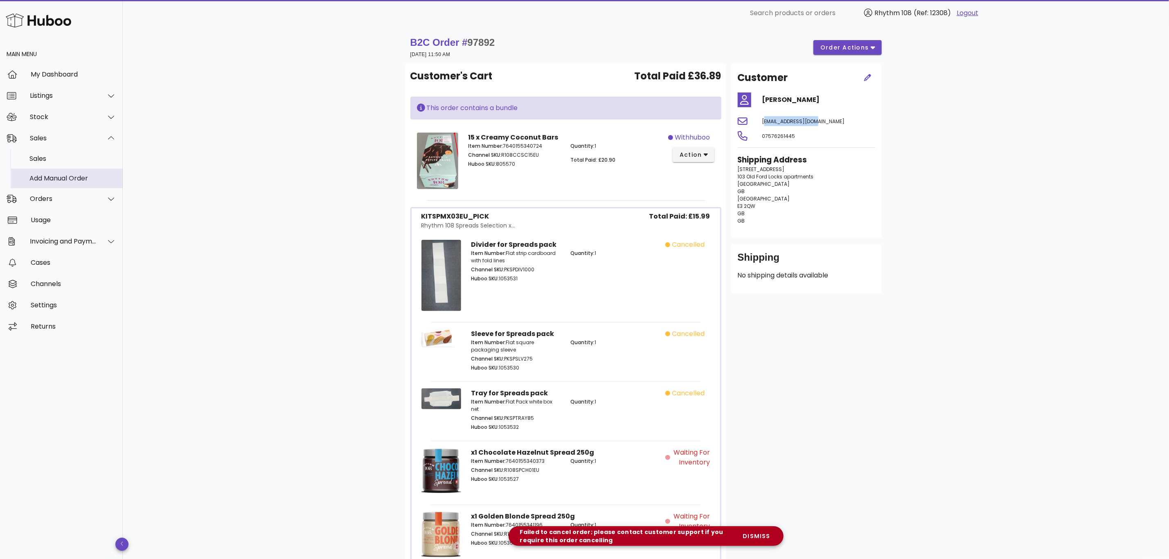
click at [53, 175] on div "Add Manual Order" at bounding box center [72, 178] width 87 height 8
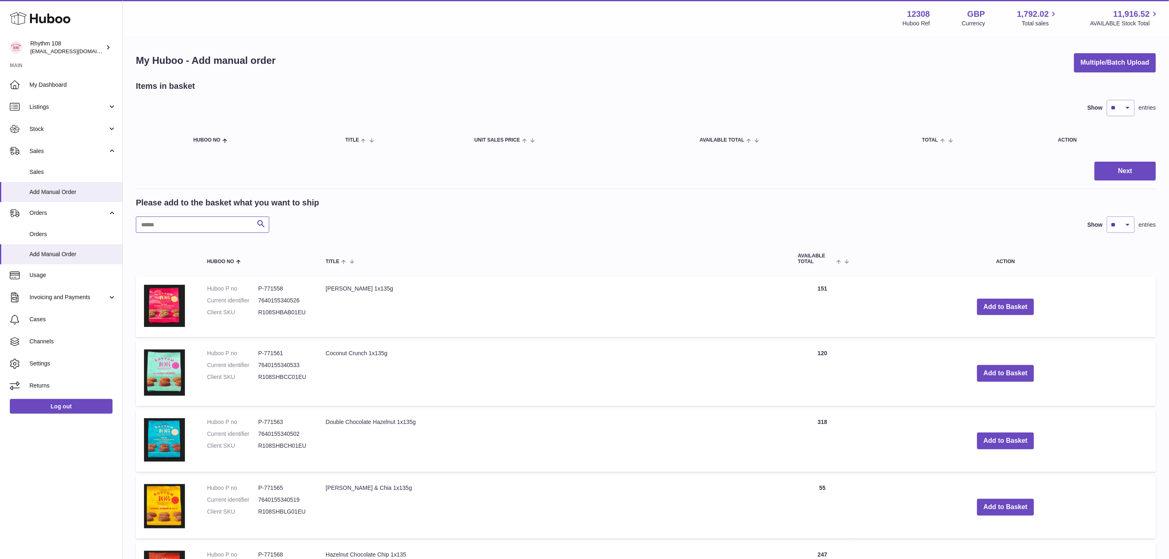
click at [189, 225] on input "text" at bounding box center [202, 224] width 133 height 16
click at [197, 222] on input "text" at bounding box center [202, 224] width 133 height 16
click at [994, 303] on button "Add to Basket" at bounding box center [1005, 307] width 57 height 17
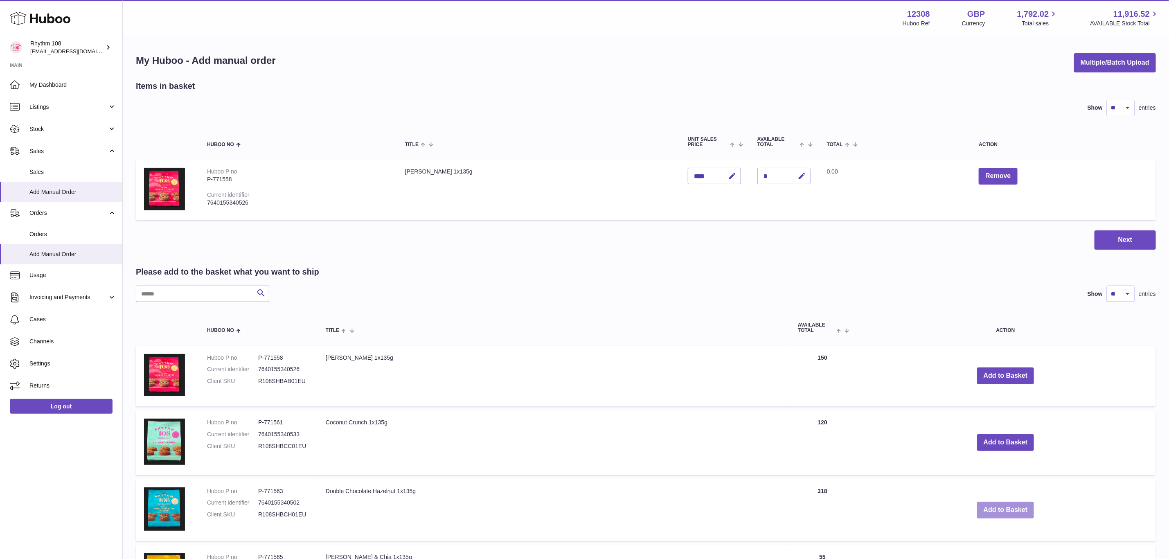
click at [1007, 512] on button "Add to Basket" at bounding box center [1005, 509] width 57 height 17
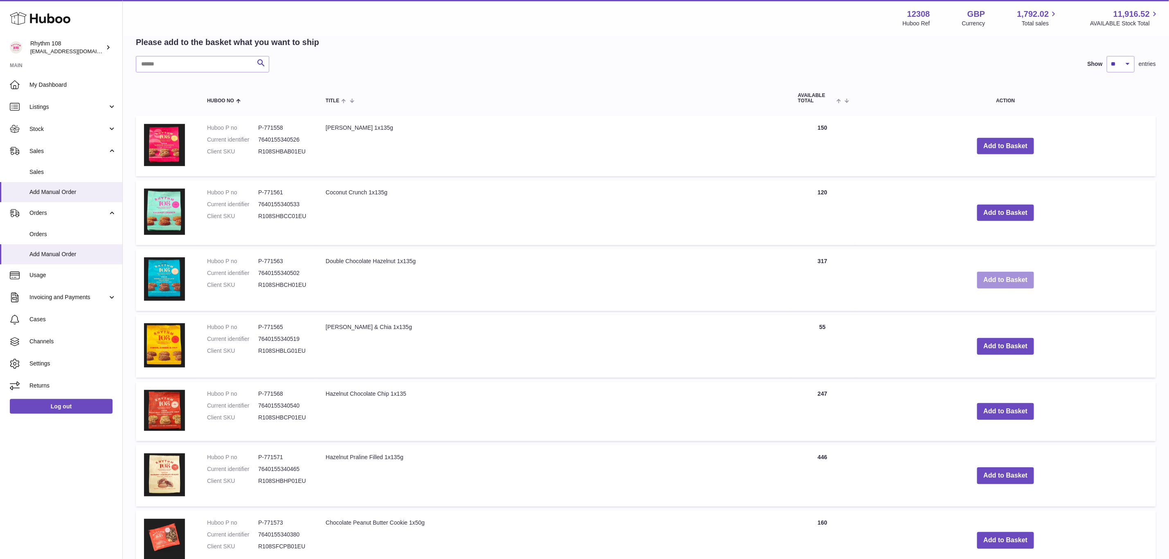
scroll to position [307, 0]
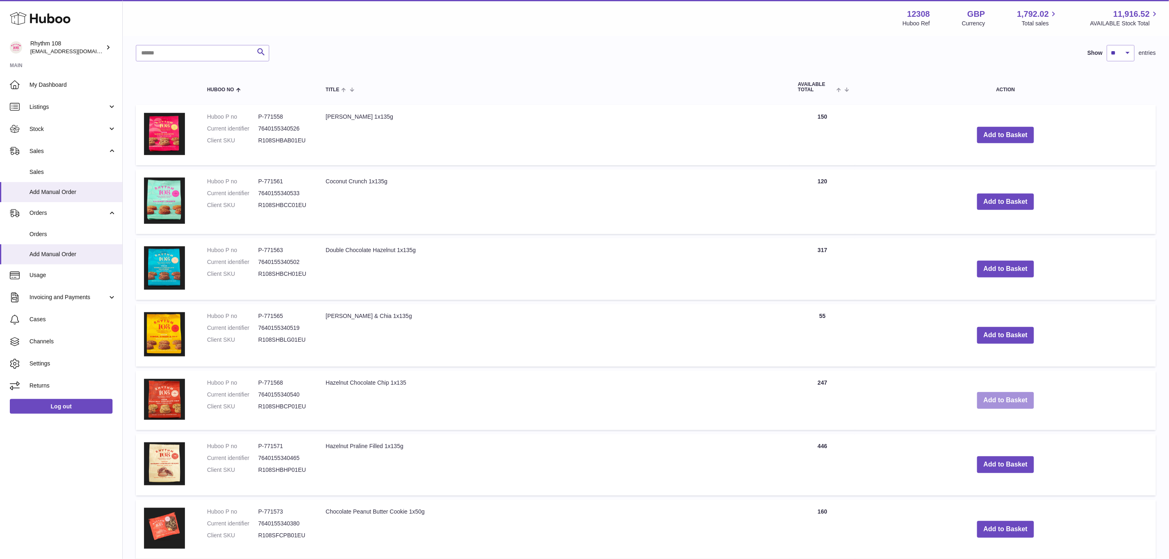
click at [1006, 400] on button "Add to Basket" at bounding box center [1005, 400] width 57 height 17
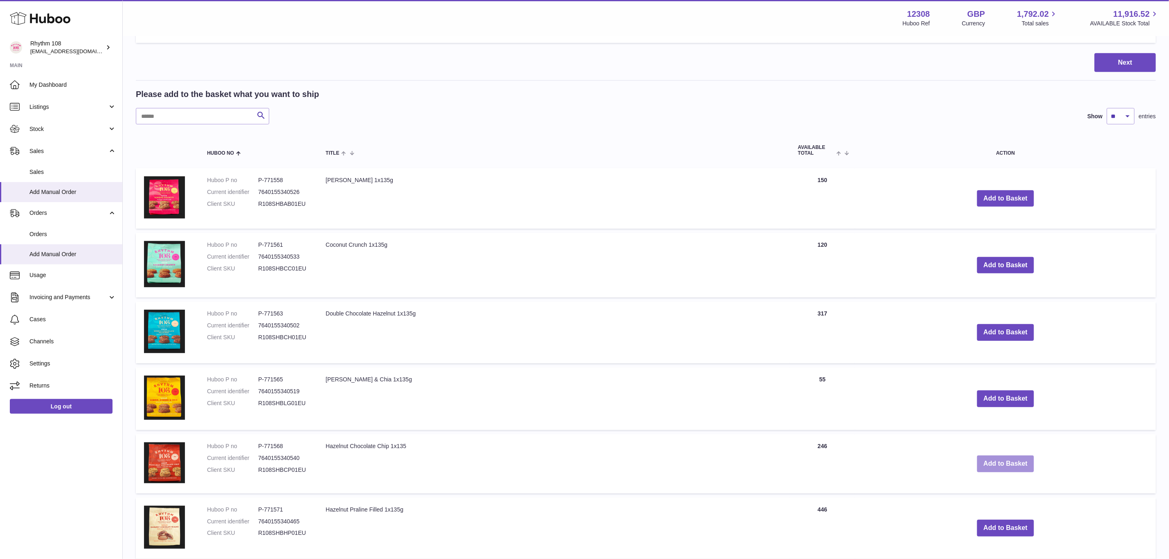
scroll to position [370, 0]
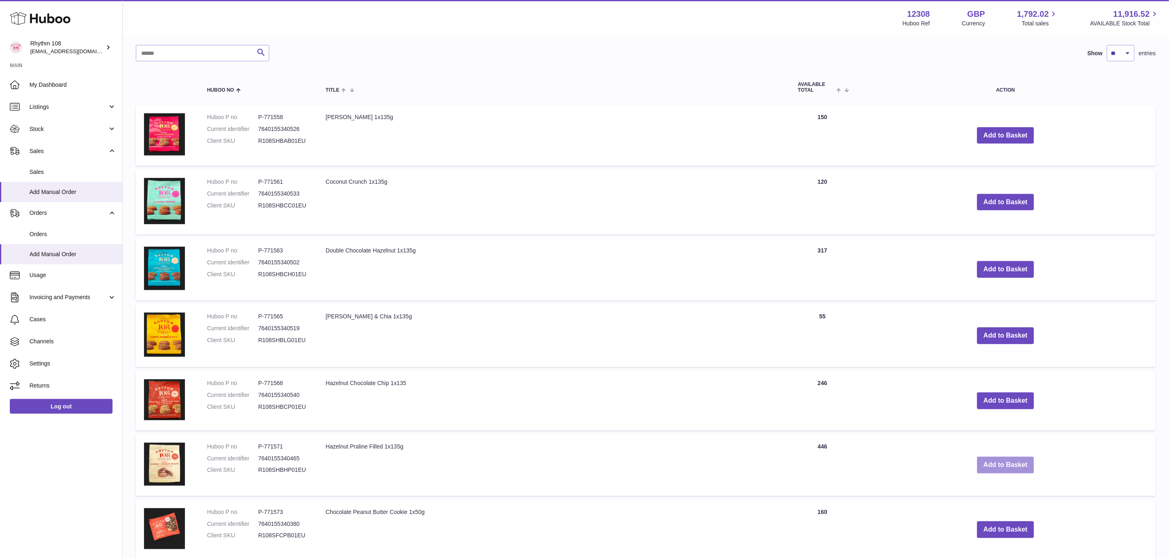
click at [1025, 460] on button "Add to Basket" at bounding box center [1005, 464] width 57 height 17
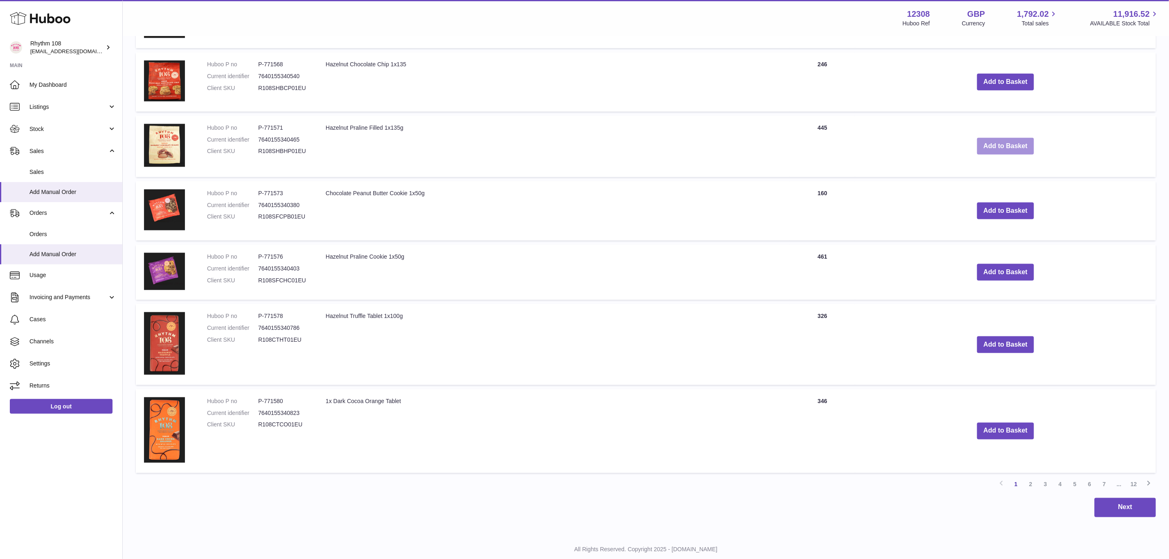
scroll to position [771, 0]
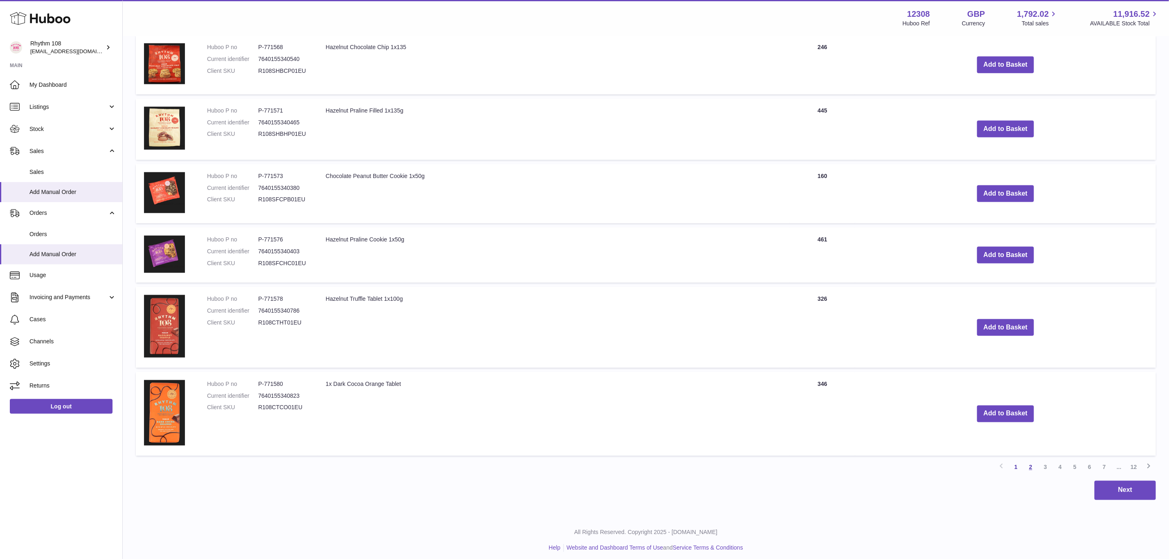
click at [1029, 461] on link "2" at bounding box center [1030, 467] width 15 height 15
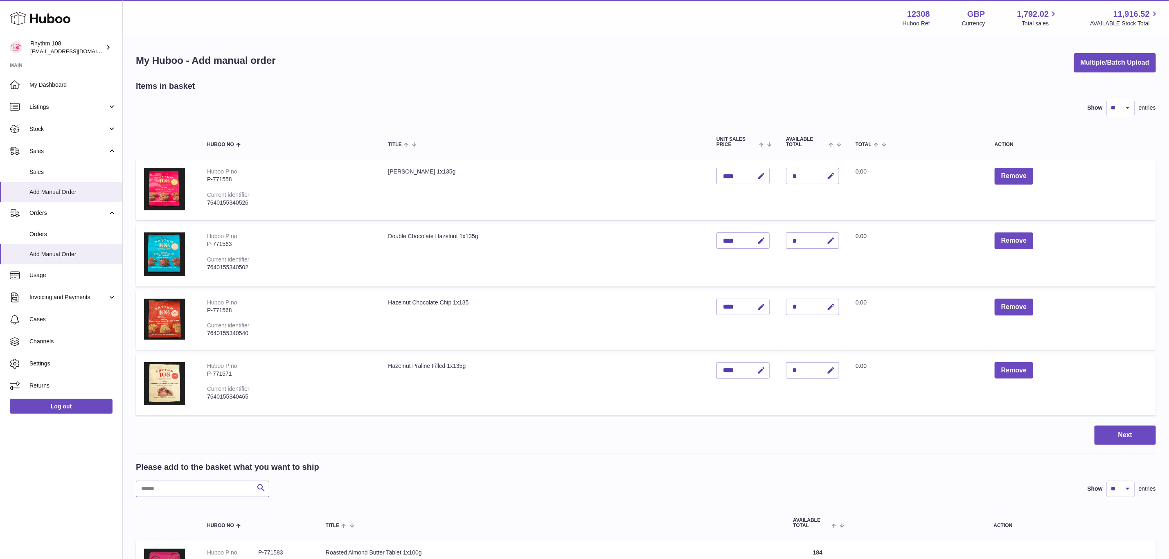
click at [202, 492] on input "text" at bounding box center [202, 489] width 133 height 16
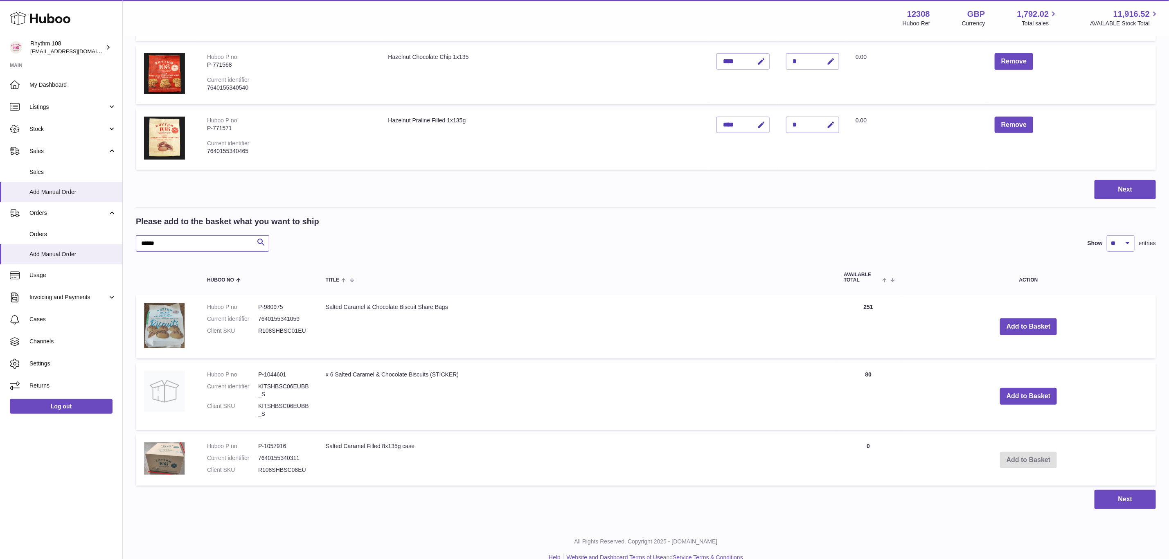
scroll to position [256, 0]
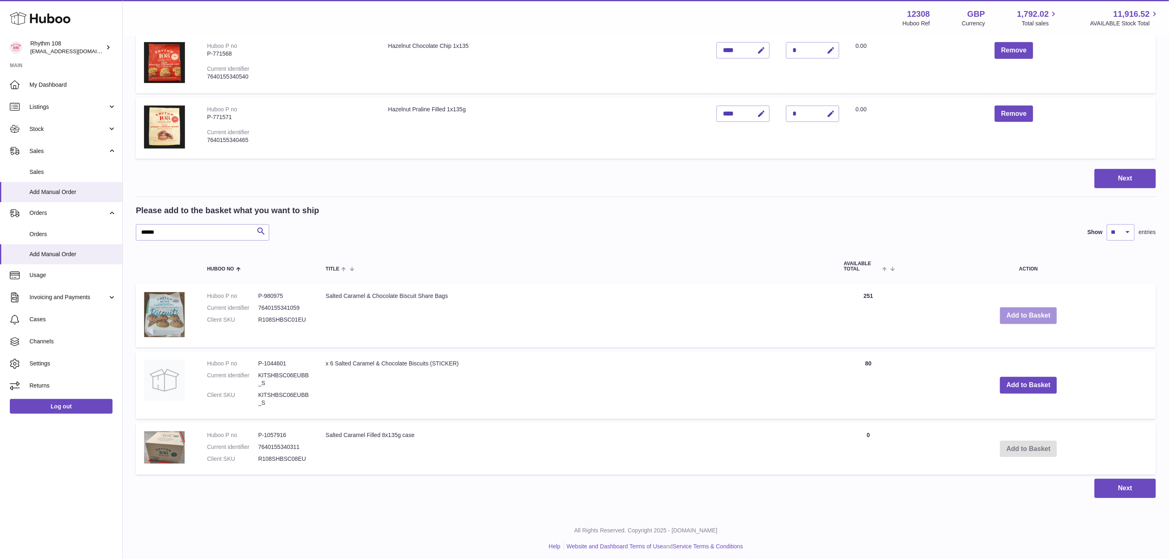
click at [1022, 316] on button "Add to Basket" at bounding box center [1028, 315] width 57 height 17
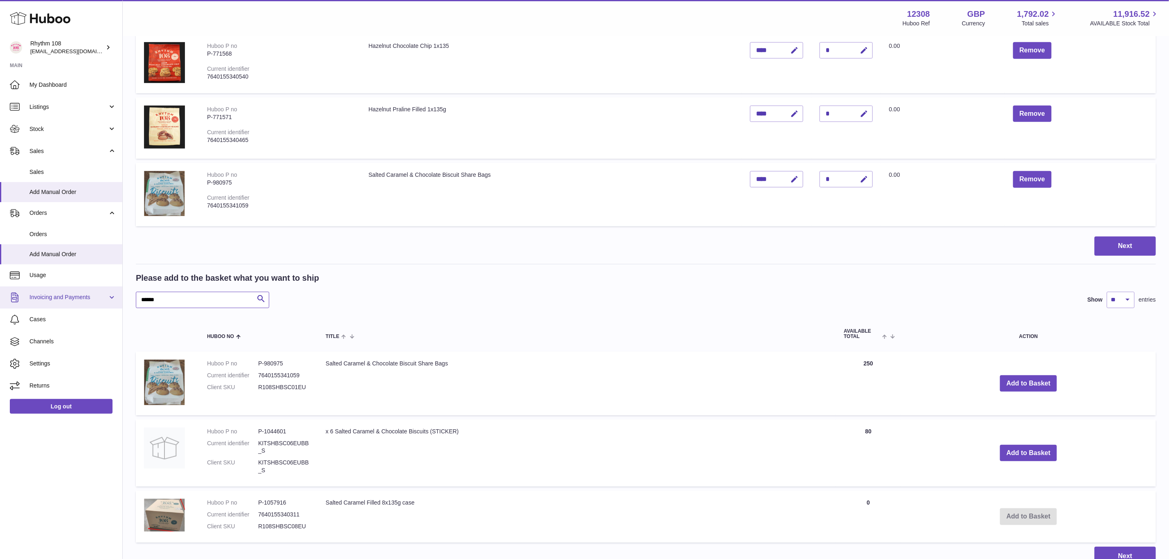
drag, startPoint x: 171, startPoint y: 293, endPoint x: 91, endPoint y: 293, distance: 79.3
click at [91, 293] on div "Huboo Rhythm 108 orders@rhythm108.com Main My Dashboard Listings Not with Huboo…" at bounding box center [584, 187] width 1169 height 886
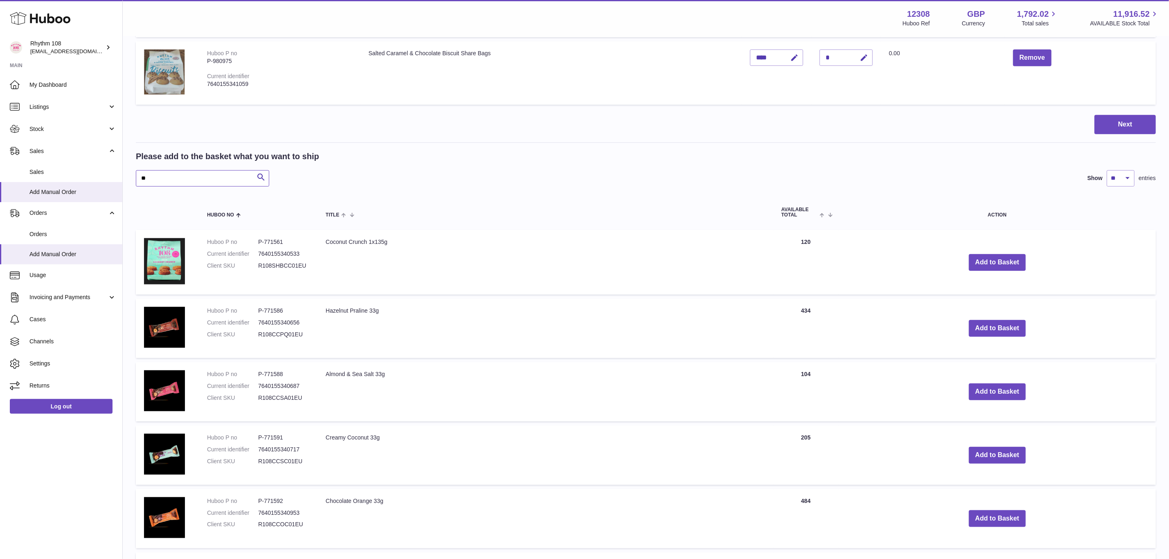
scroll to position [379, 0]
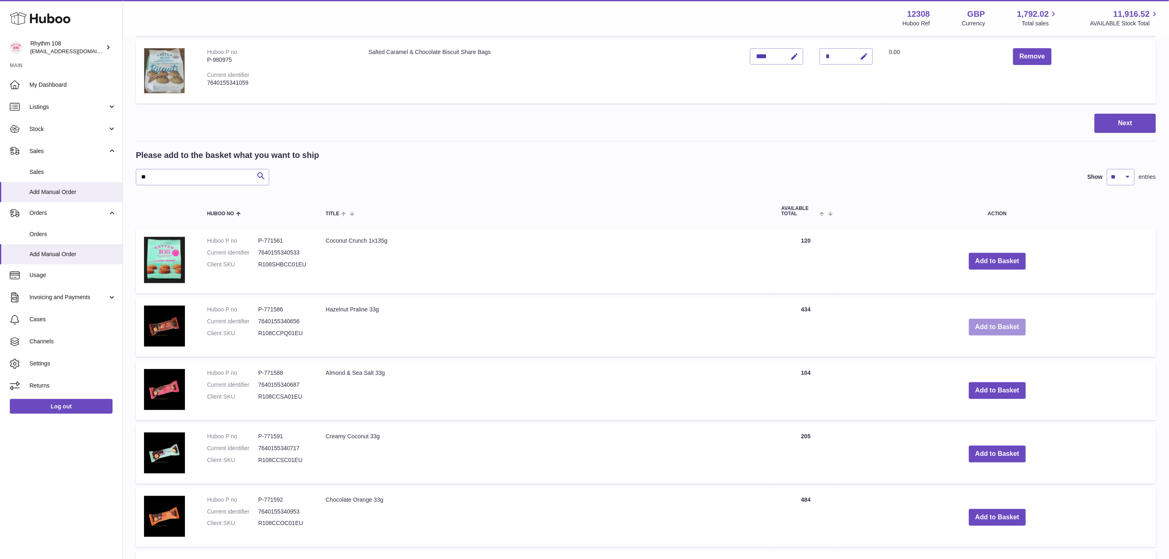
click at [992, 330] on button "Add to Basket" at bounding box center [997, 327] width 57 height 17
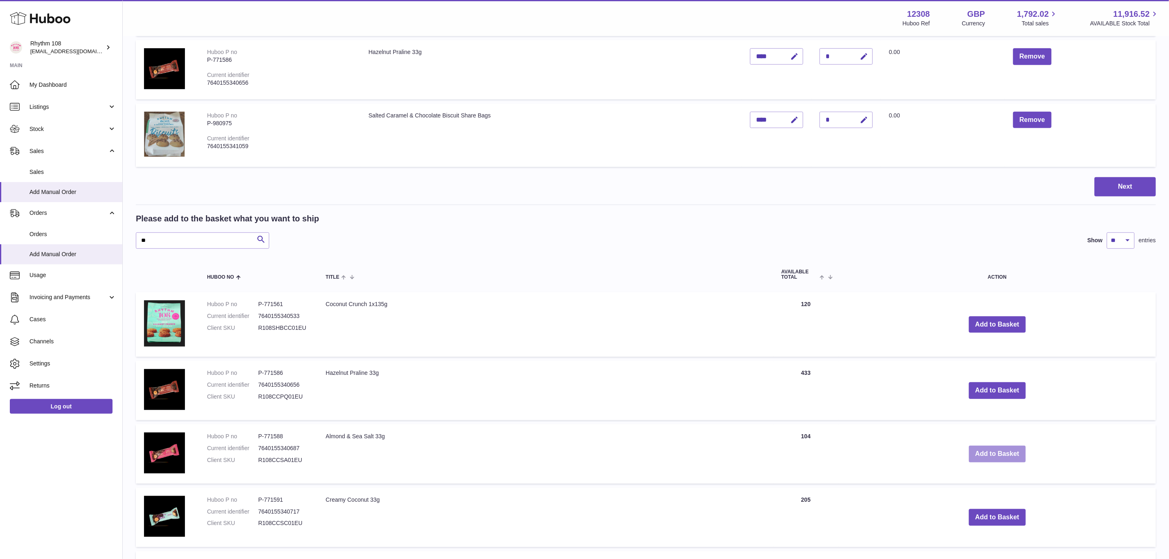
click at [1004, 445] on button "Add to Basket" at bounding box center [997, 453] width 57 height 17
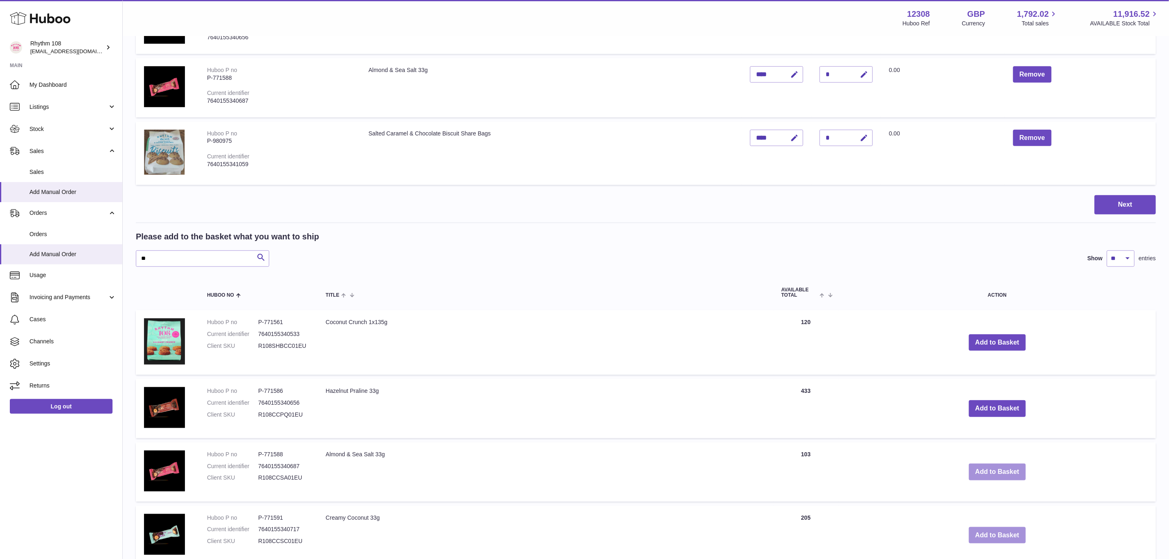
scroll to position [502, 0]
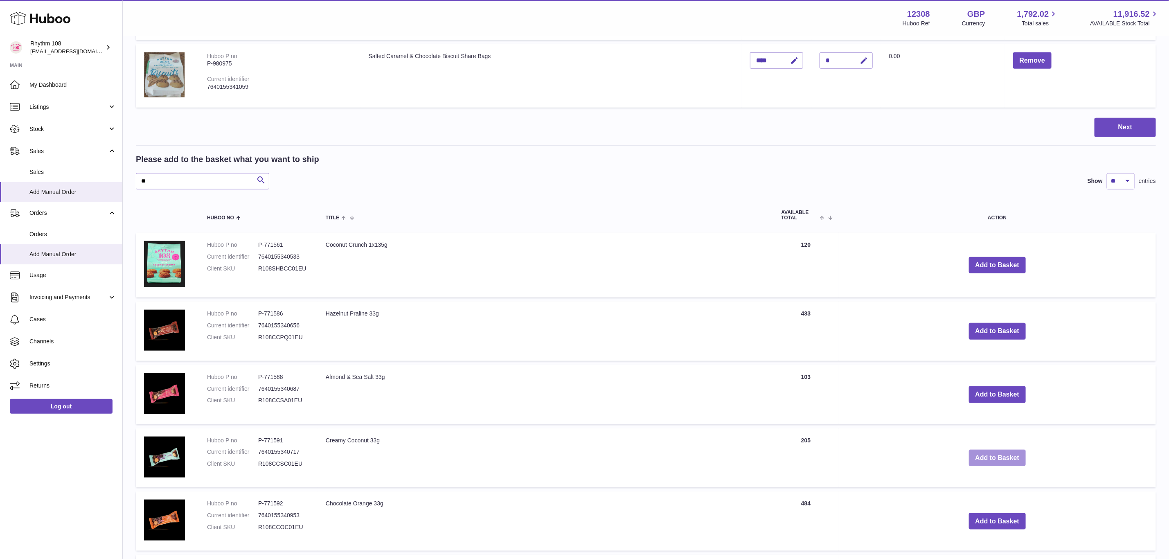
click at [987, 456] on button "Add to Basket" at bounding box center [997, 457] width 57 height 17
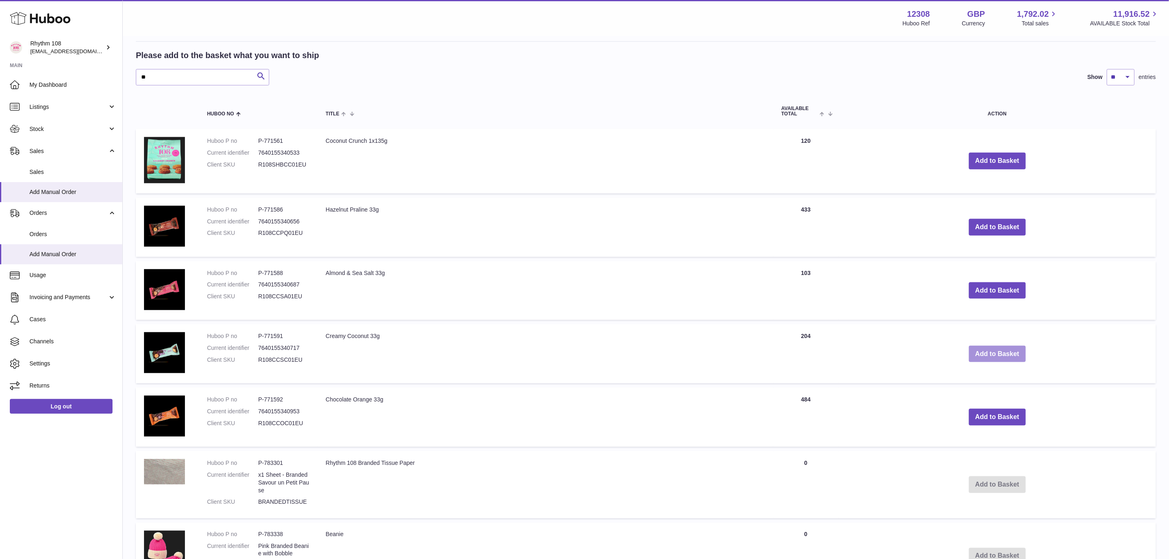
scroll to position [686, 0]
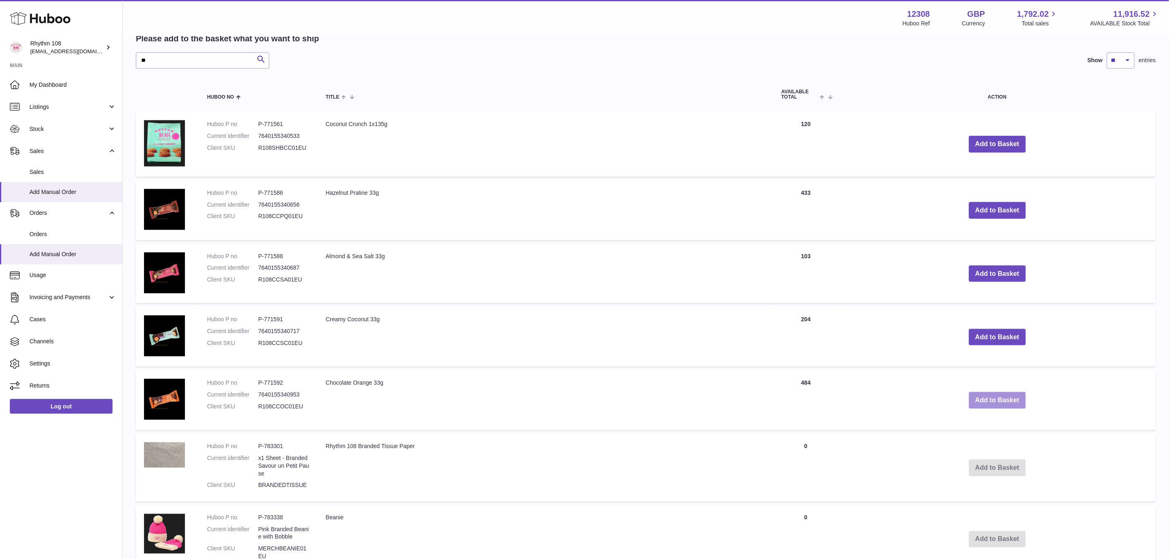
click at [1018, 404] on button "Add to Basket" at bounding box center [997, 400] width 57 height 17
click at [0, 404] on div at bounding box center [0, 279] width 0 height 559
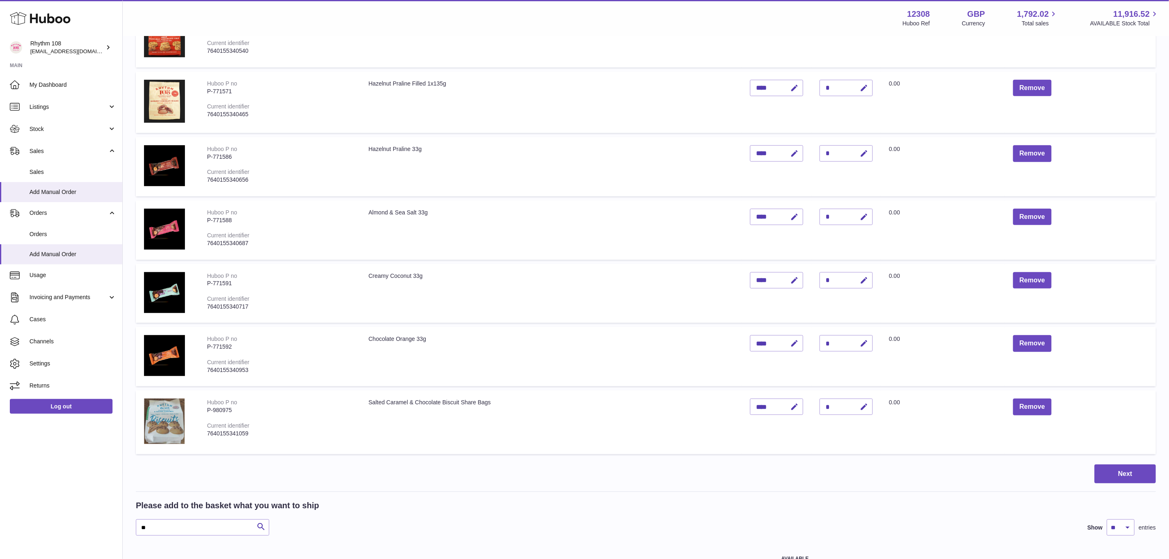
scroll to position [307, 0]
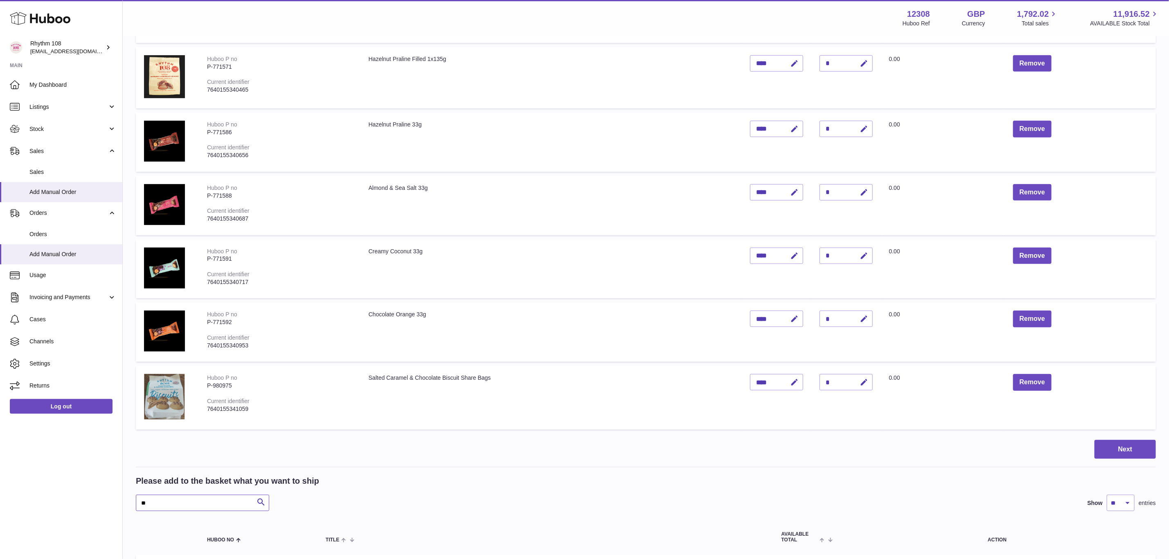
drag, startPoint x: 173, startPoint y: 499, endPoint x: 95, endPoint y: 488, distance: 79.0
click at [94, 488] on div "Huboo Rhythm 108 orders@rhythm108.com Main My Dashboard Listings Not with Huboo…" at bounding box center [584, 522] width 1169 height 1659
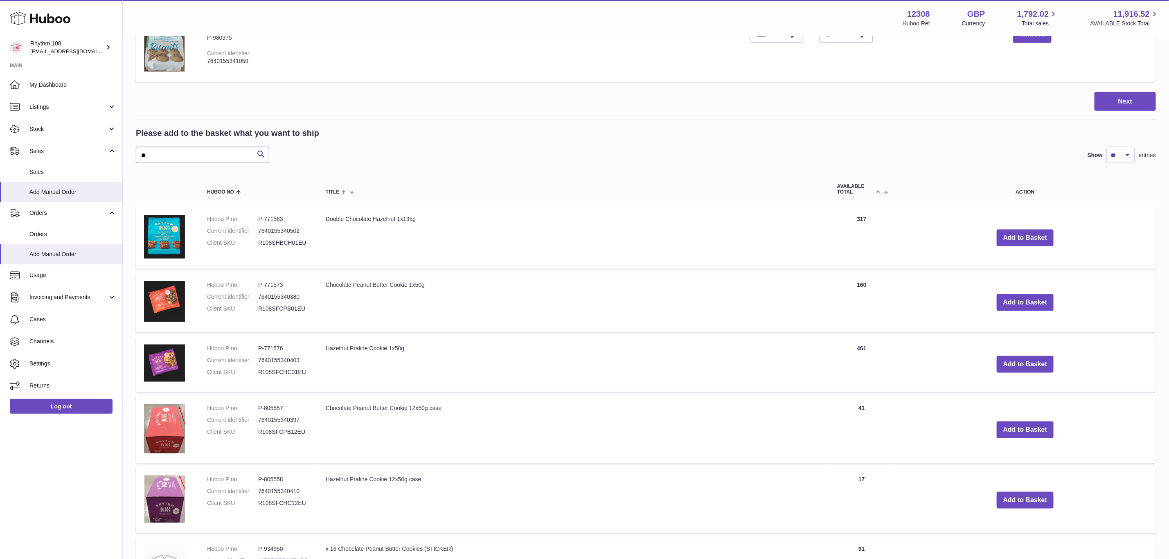
scroll to position [675, 0]
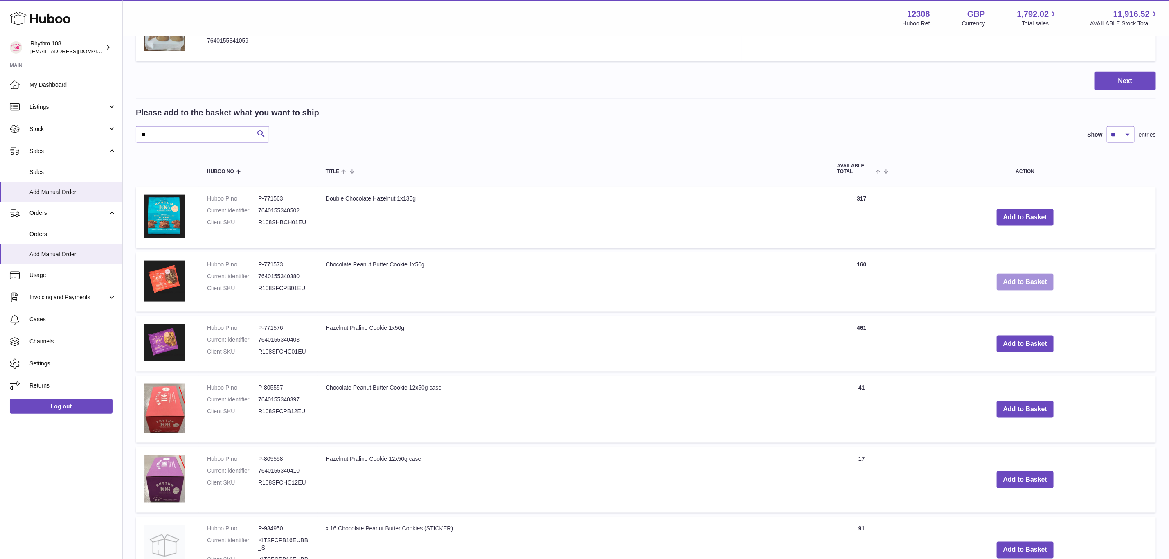
click at [1042, 276] on button "Add to Basket" at bounding box center [1024, 282] width 57 height 17
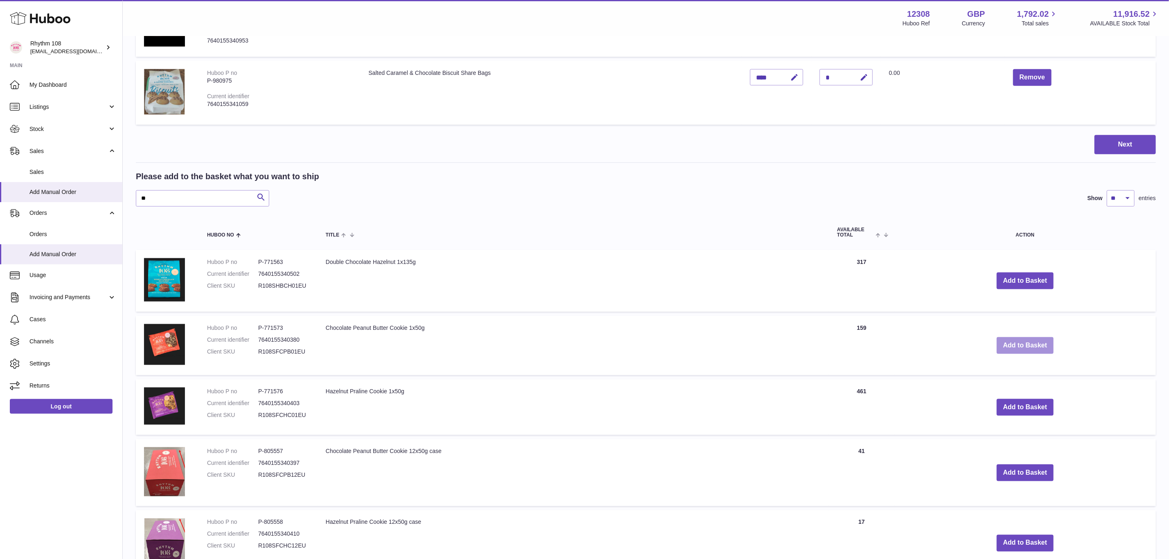
scroll to position [738, 0]
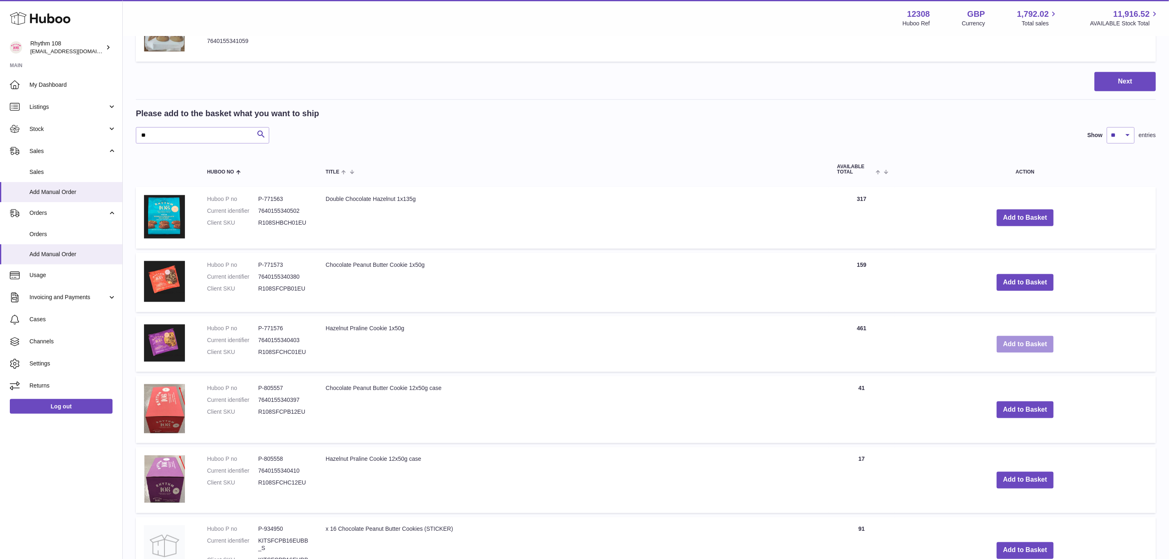
click at [1036, 337] on button "Add to Basket" at bounding box center [1024, 344] width 57 height 17
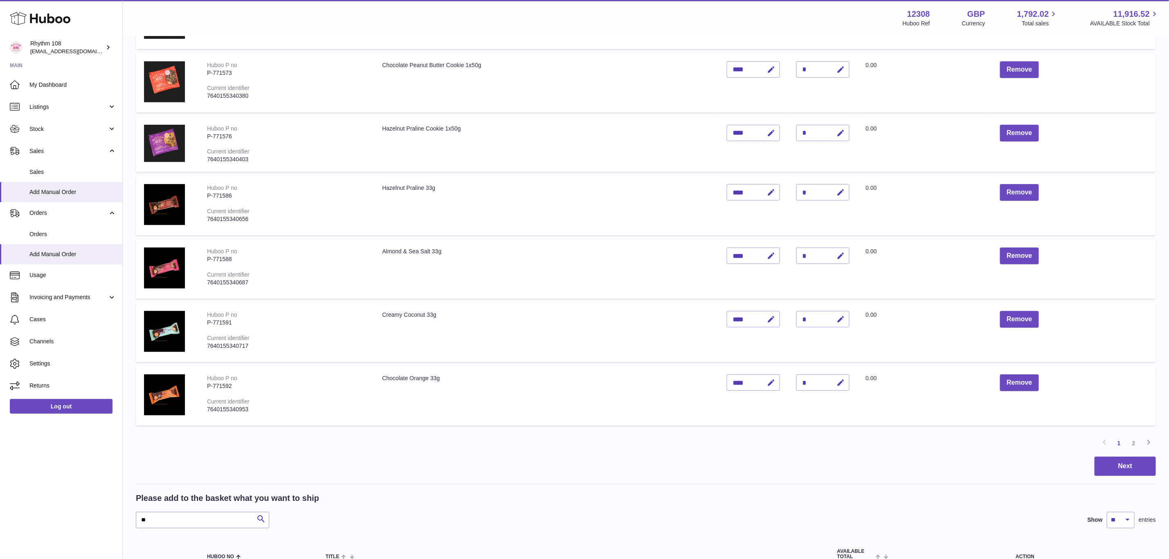
scroll to position [368, 0]
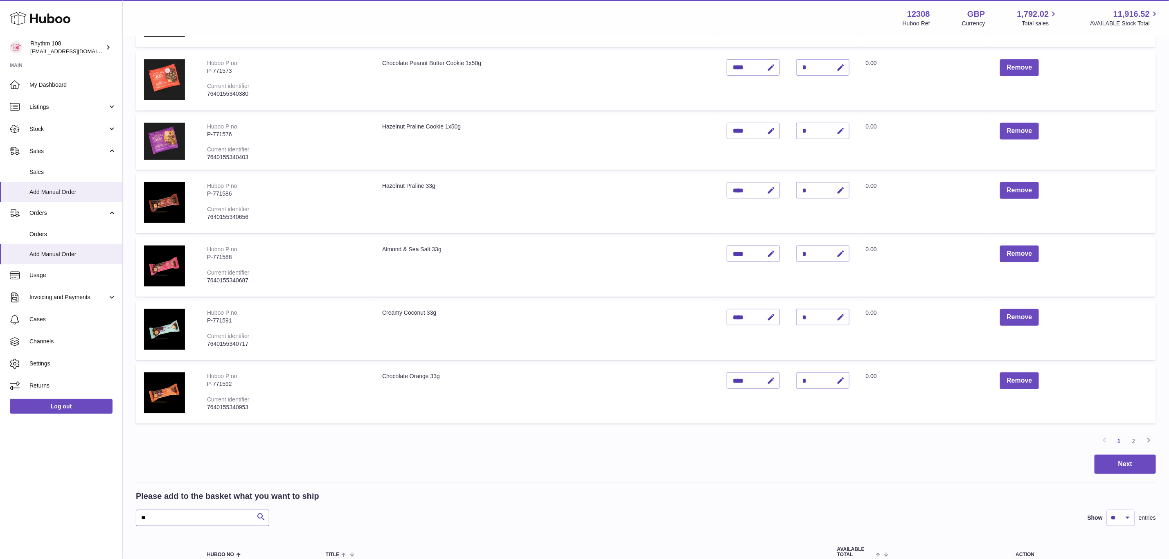
drag, startPoint x: 149, startPoint y: 518, endPoint x: 116, endPoint y: 515, distance: 33.3
click at [116, 515] on div "Huboo Rhythm 108 orders@rhythm108.com Main My Dashboard Listings Not with Huboo…" at bounding box center [584, 504] width 1169 height 1744
click at [210, 513] on input "******" at bounding box center [202, 518] width 133 height 16
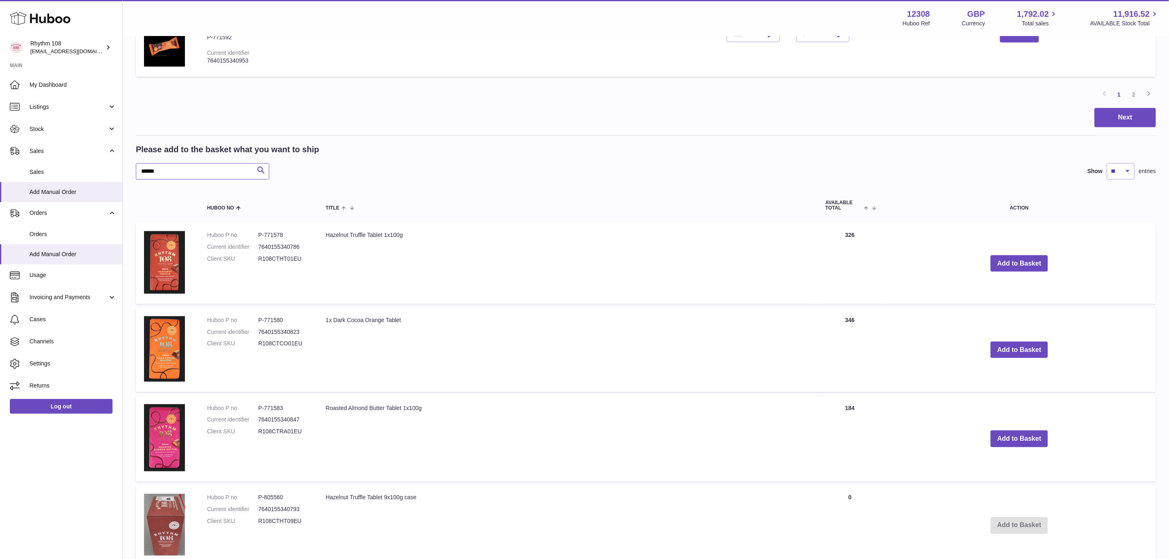
scroll to position [736, 0]
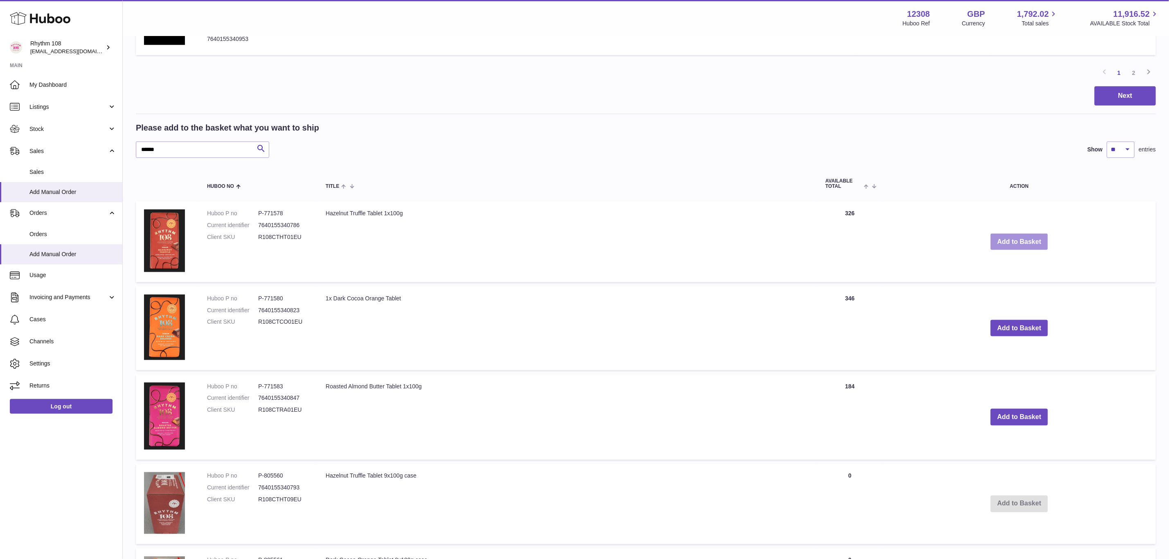
click at [1011, 237] on button "Add to Basket" at bounding box center [1018, 242] width 57 height 17
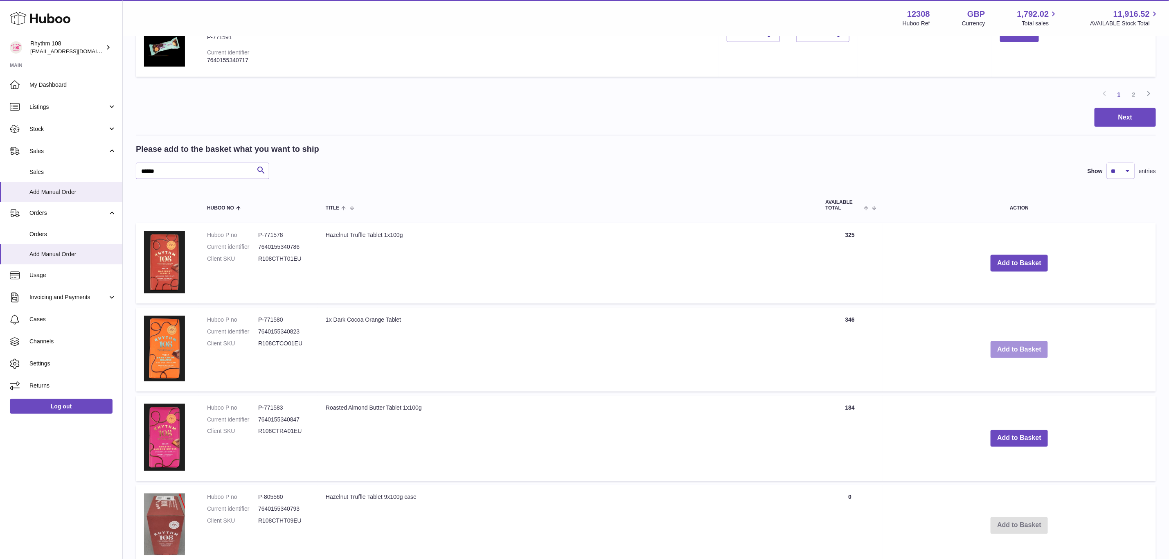
click at [1012, 349] on button "Add to Basket" at bounding box center [1018, 349] width 57 height 17
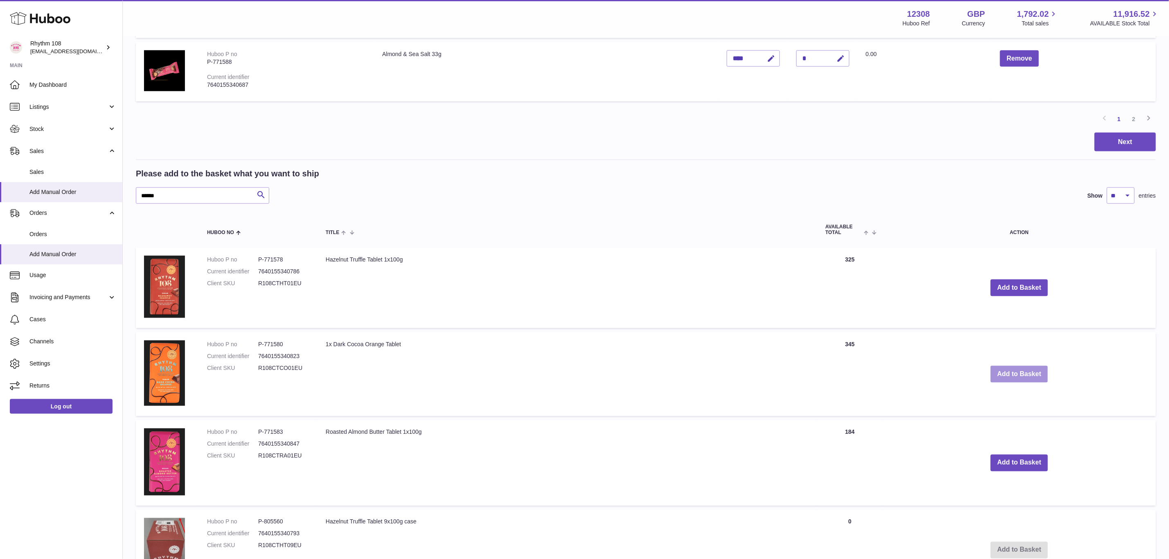
scroll to position [824, 0]
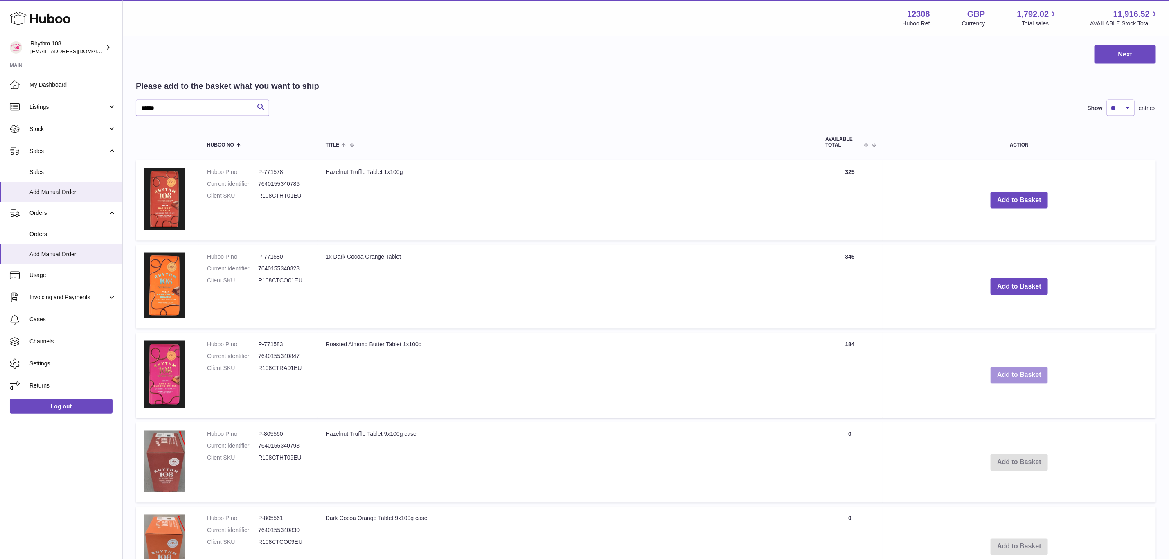
click at [1013, 369] on button "Add to Basket" at bounding box center [1018, 375] width 57 height 17
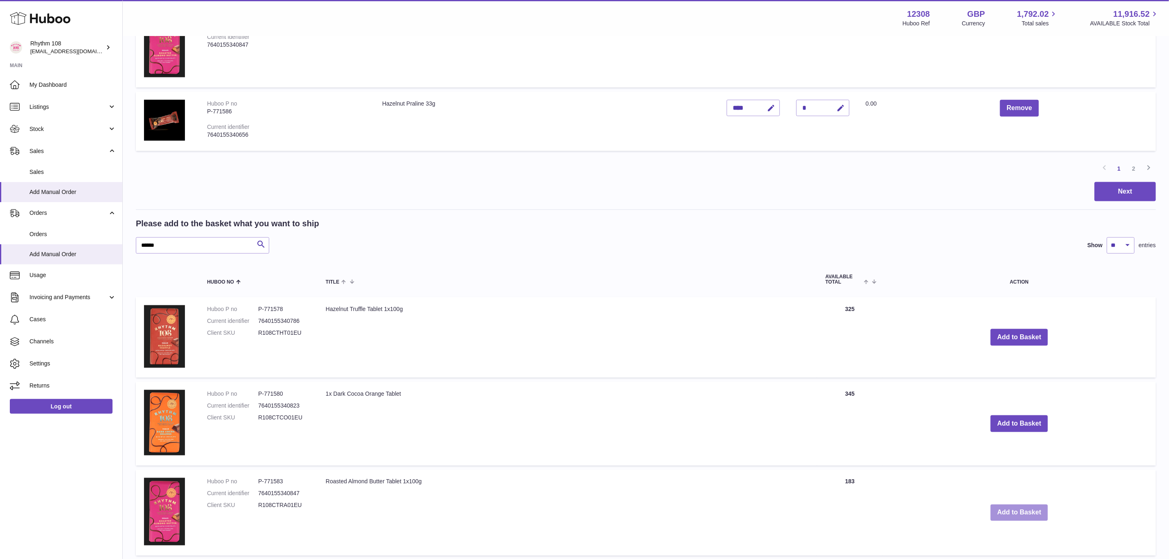
scroll to position [736, 0]
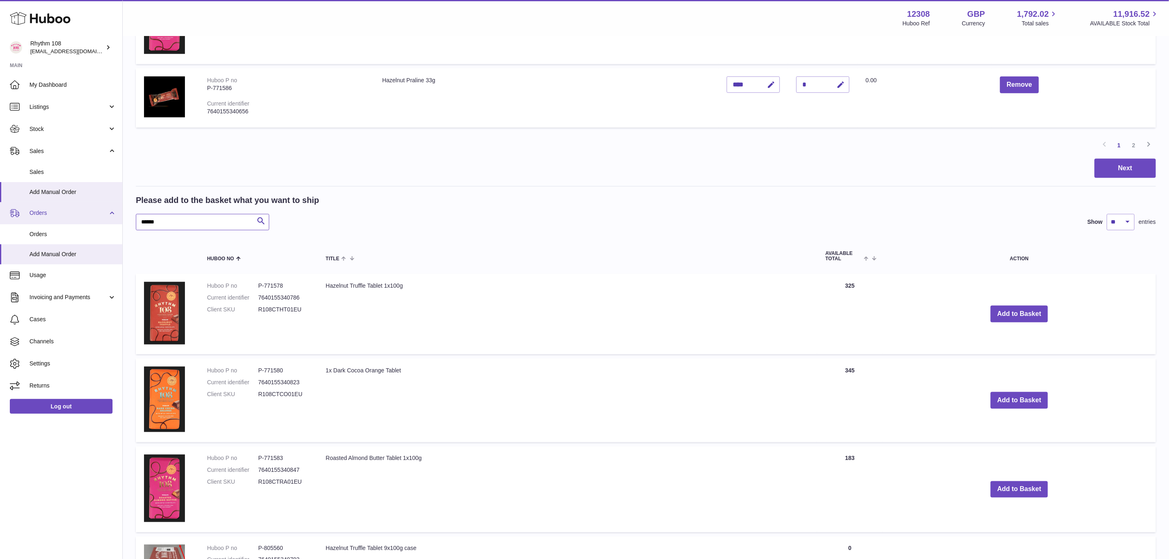
drag, startPoint x: 164, startPoint y: 221, endPoint x: 73, endPoint y: 210, distance: 92.3
click at [73, 210] on div "Huboo Rhythm 108 orders@rhythm108.com Main My Dashboard Listings Not with Huboo…" at bounding box center [584, 205] width 1169 height 1882
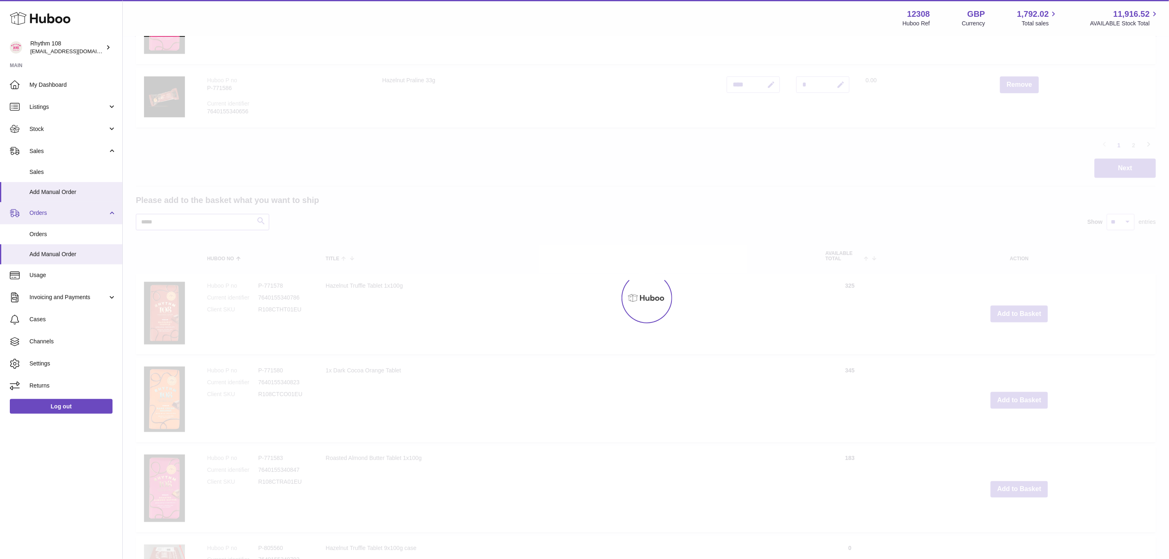
scroll to position [602, 0]
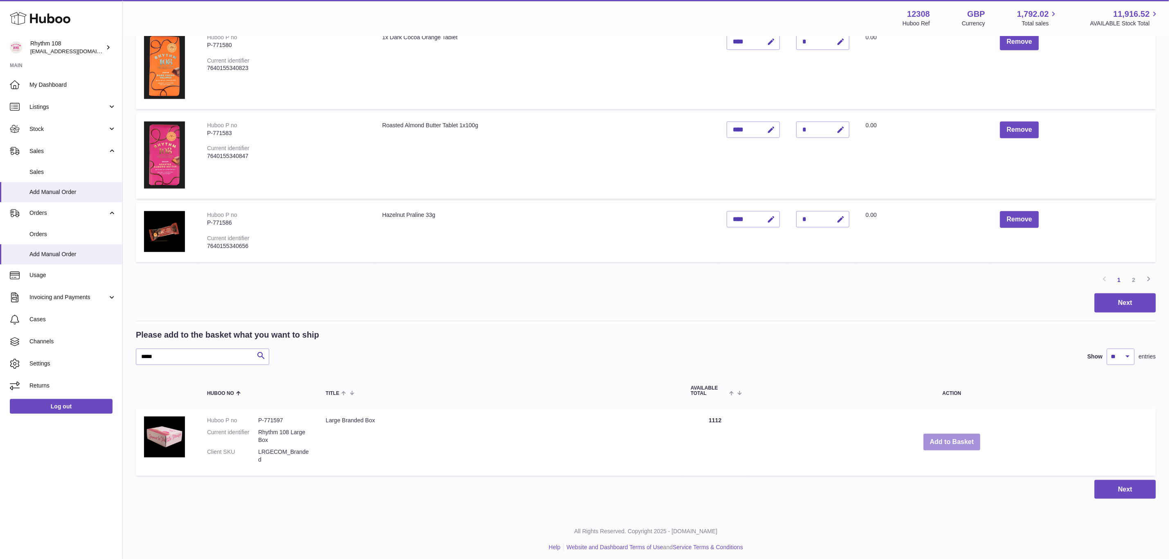
click at [966, 437] on button "Add to Basket" at bounding box center [951, 442] width 57 height 17
click at [1134, 276] on link "2" at bounding box center [1133, 279] width 15 height 15
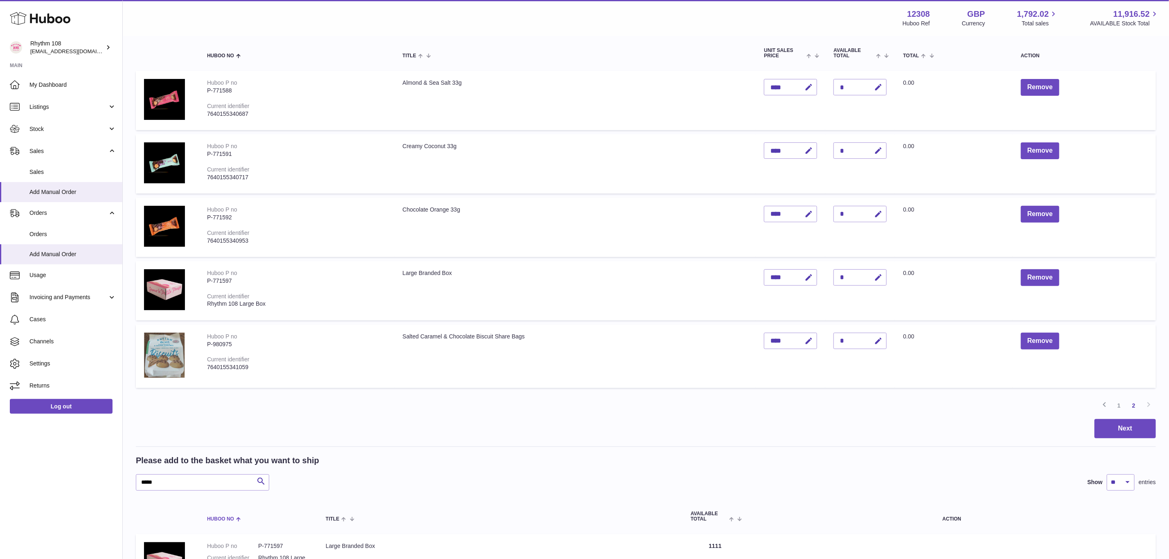
scroll to position [215, 0]
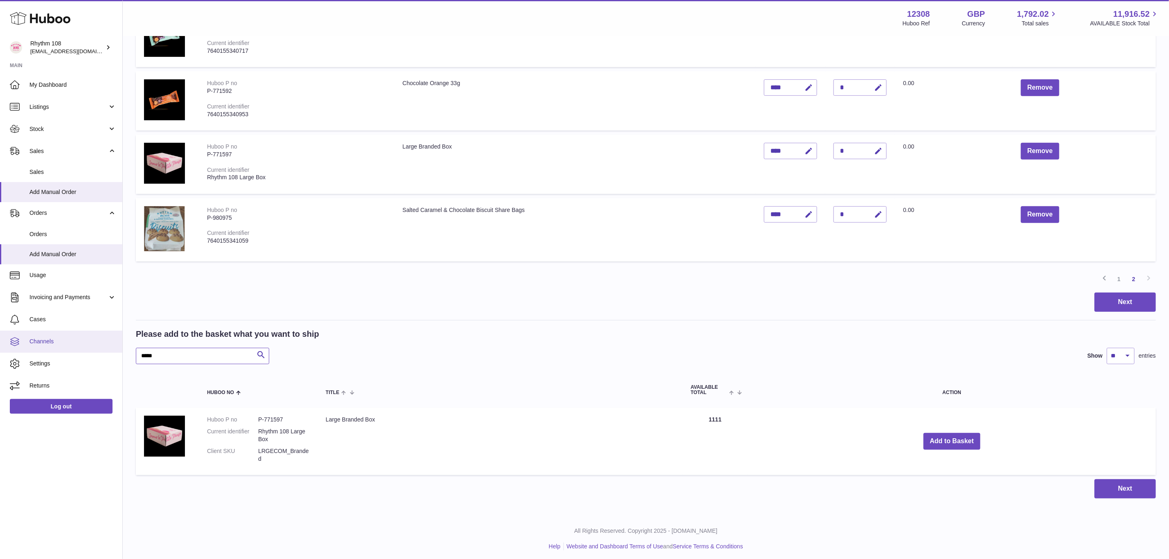
drag, startPoint x: 189, startPoint y: 353, endPoint x: 90, endPoint y: 346, distance: 99.6
click at [90, 346] on div "Huboo Rhythm 108 orders@rhythm108.com Main My Dashboard Listings Not with Huboo…" at bounding box center [584, 174] width 1169 height 778
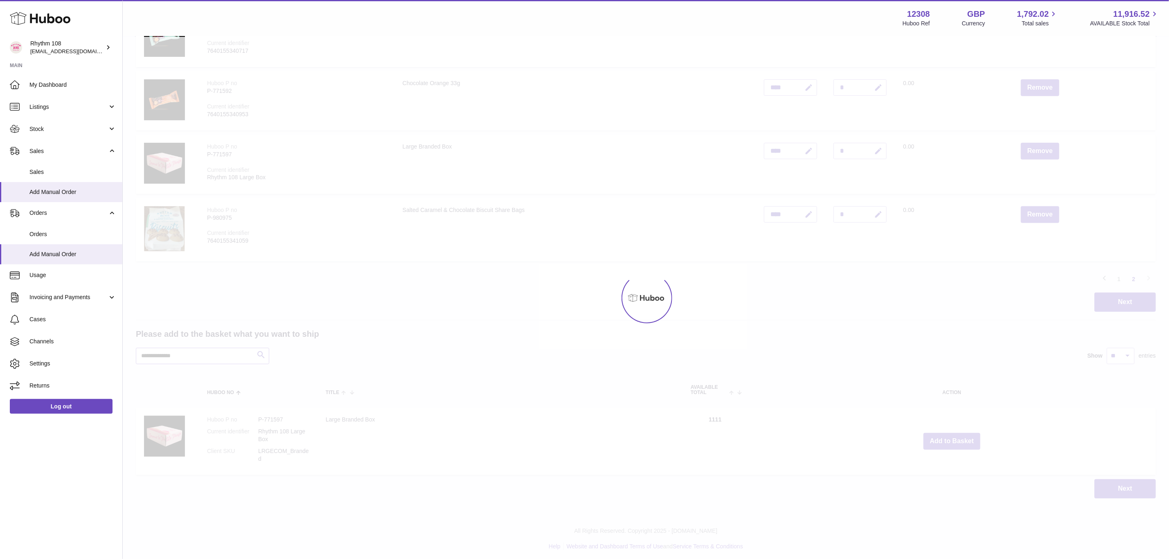
scroll to position [140, 0]
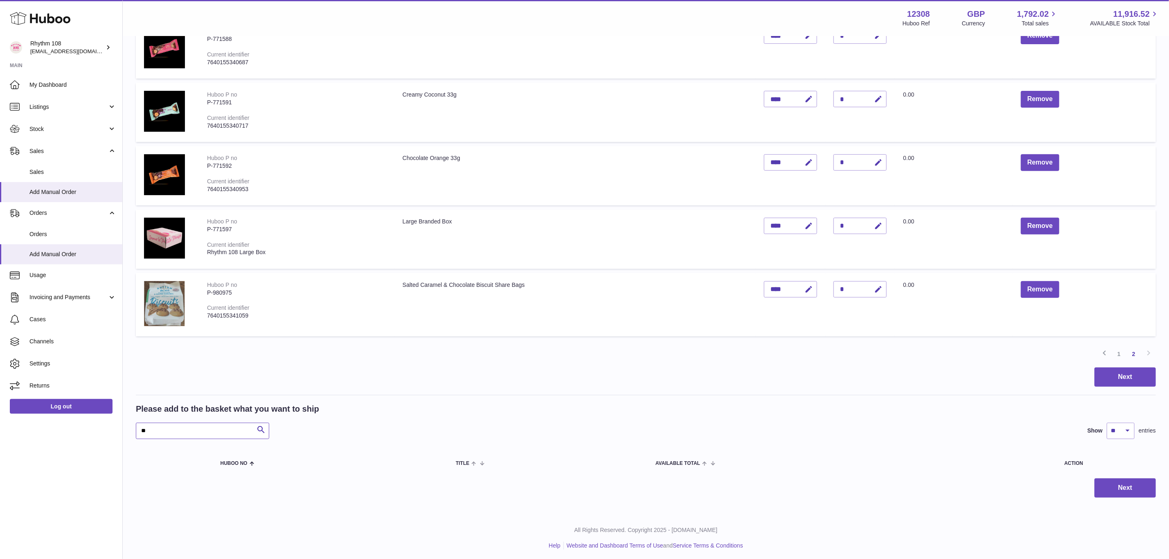
type input "*"
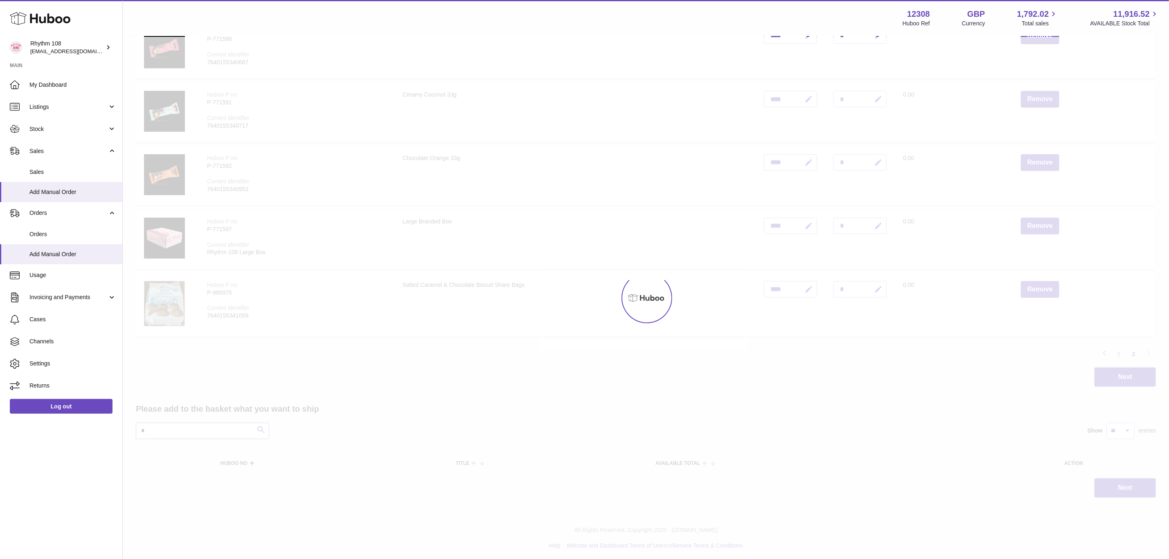
scroll to position [215, 0]
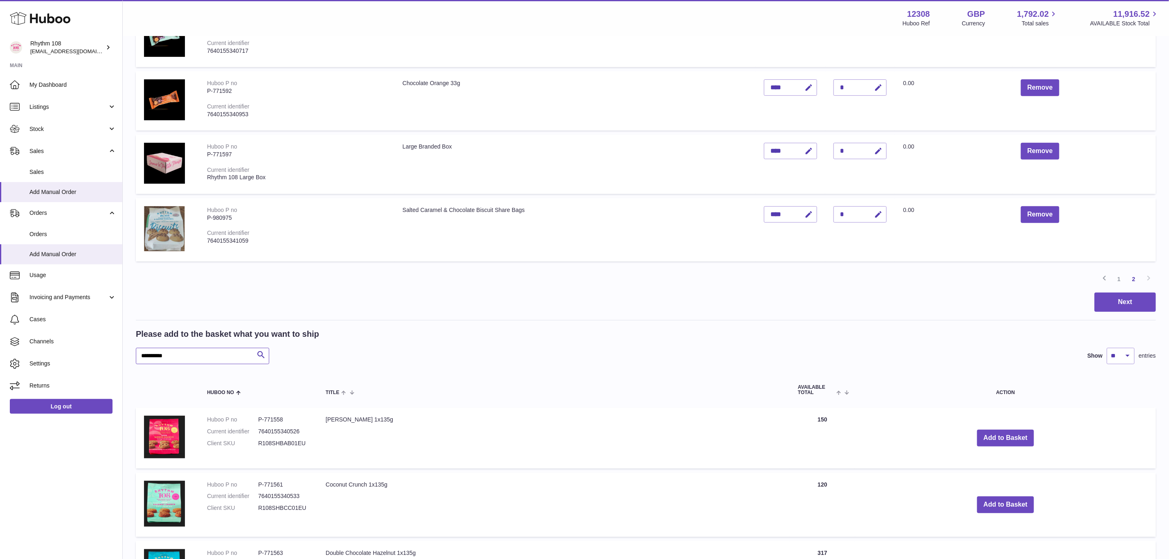
type input "**********"
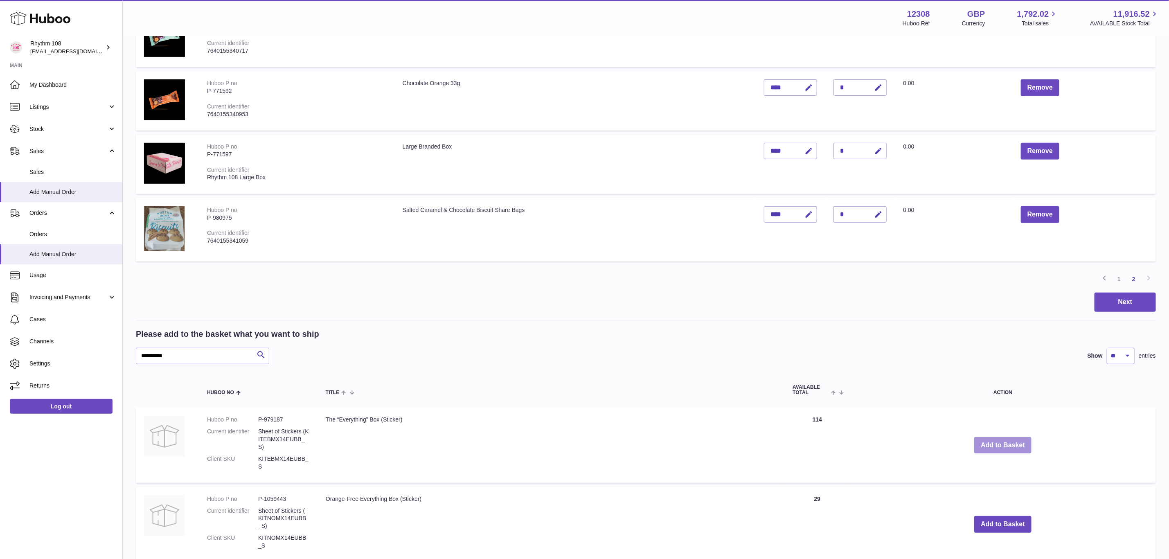
click at [995, 437] on button "Add to Basket" at bounding box center [1002, 445] width 57 height 17
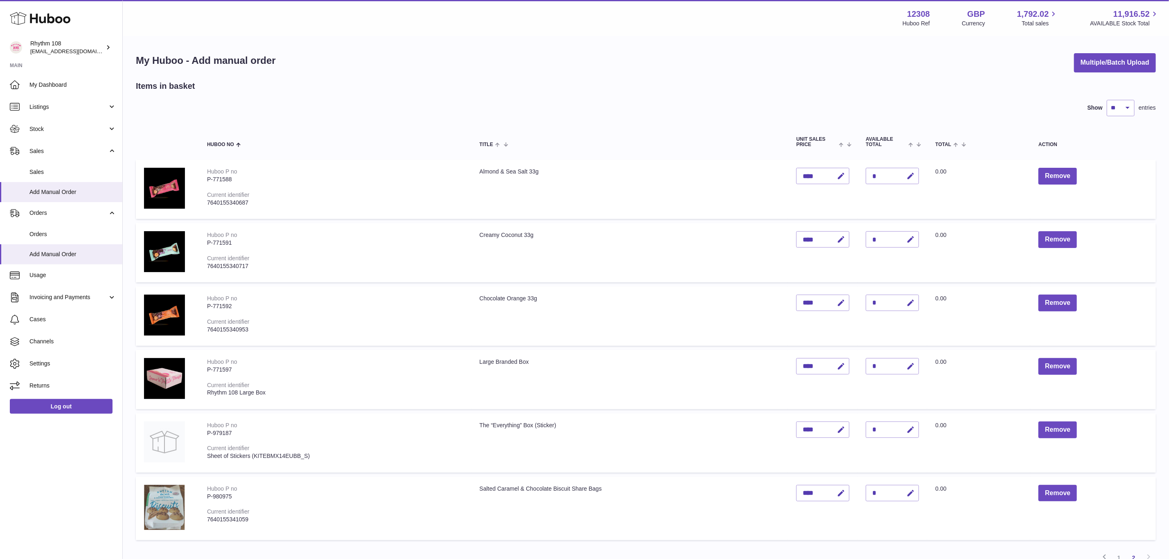
click at [733, 79] on div "My Huboo - Add manual order Multiple/Batch Upload Items in basket Show ** ** **…" at bounding box center [646, 458] width 1046 height 843
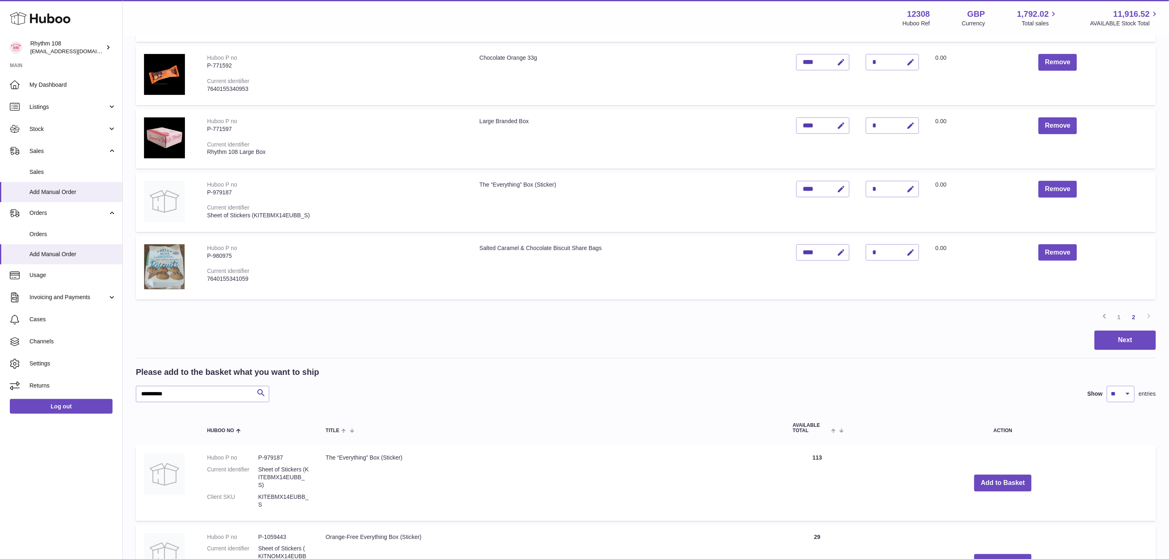
scroll to position [123, 0]
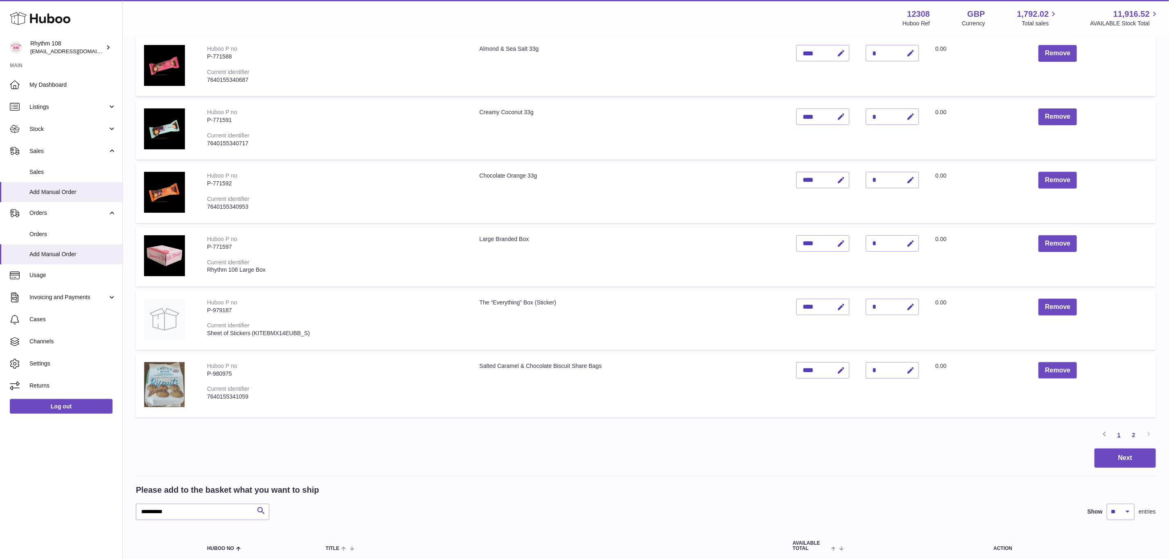
click at [1119, 430] on link "1" at bounding box center [1118, 434] width 15 height 15
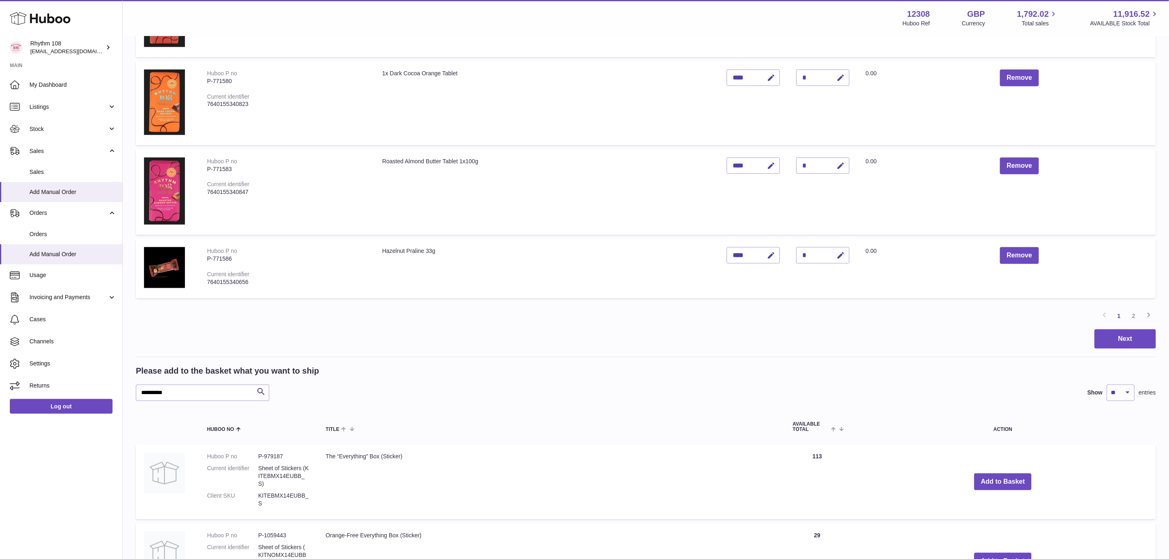
scroll to position [565, 0]
click at [1113, 330] on button "Next" at bounding box center [1124, 339] width 61 height 19
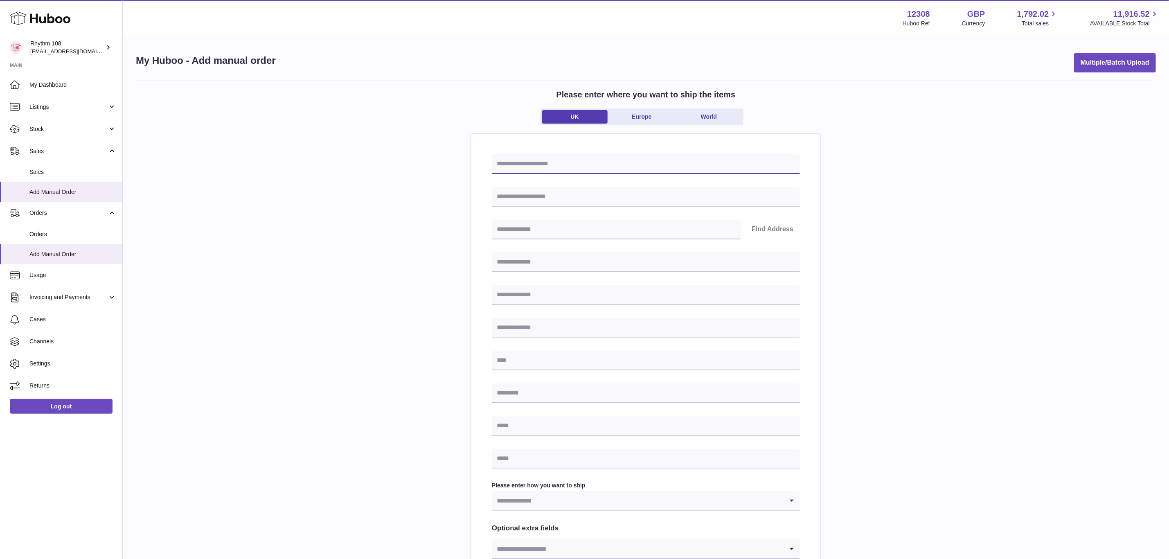
click at [639, 170] on input "text" at bounding box center [646, 164] width 308 height 20
drag, startPoint x: 535, startPoint y: 166, endPoint x: 531, endPoint y: 170, distance: 5.2
click at [535, 166] on input "******" at bounding box center [646, 164] width 308 height 20
paste input "*****"
type input "**********"
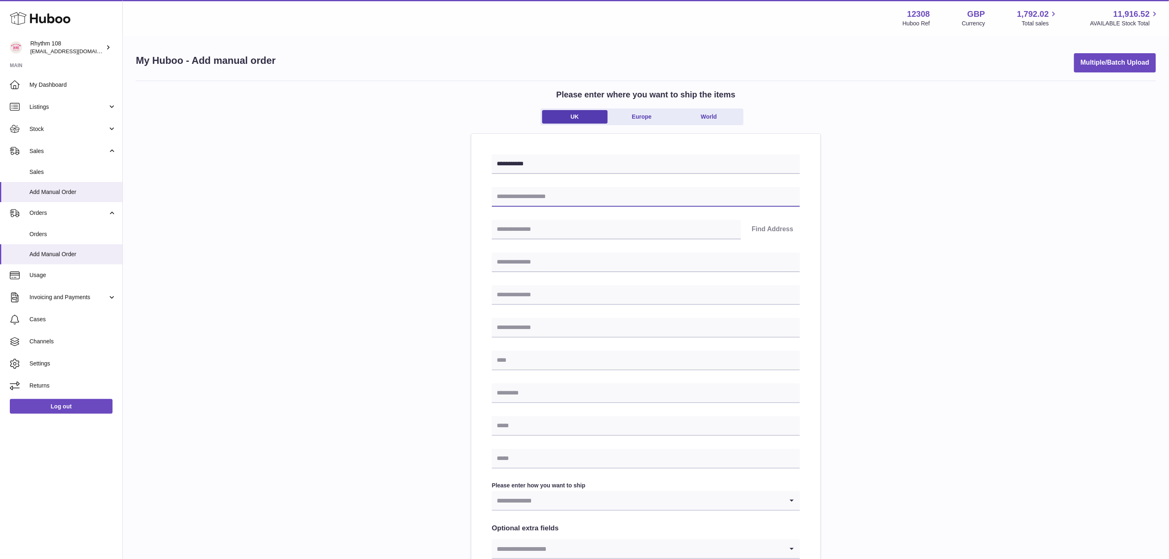
click at [515, 195] on input "text" at bounding box center [646, 197] width 308 height 20
click at [578, 198] on input "text" at bounding box center [646, 197] width 308 height 20
paste input "**********"
type input "**********"
click at [519, 242] on div "**********" at bounding box center [646, 377] width 308 height 446
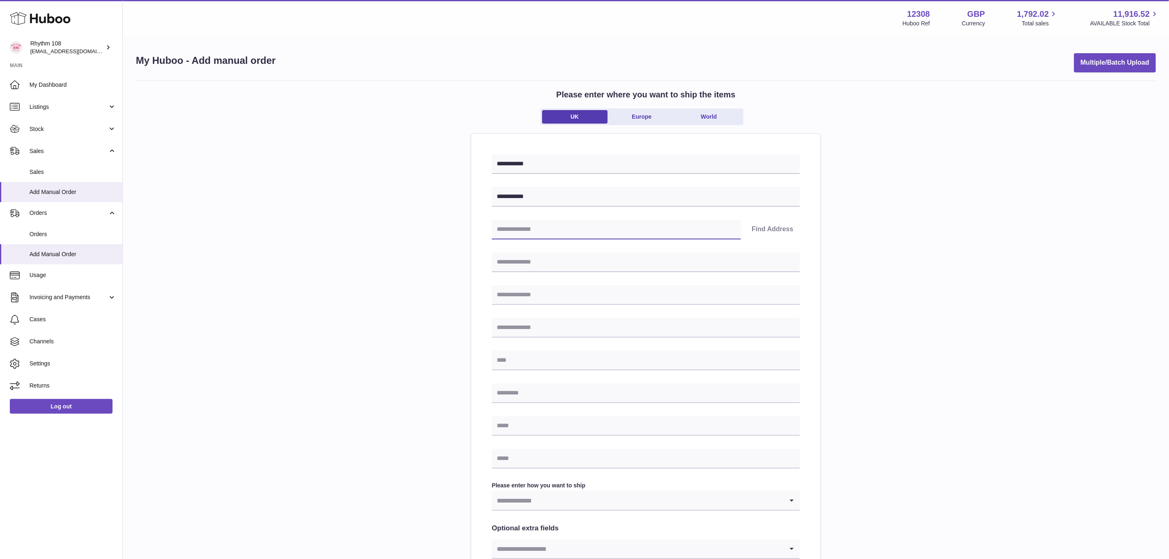
click at [523, 235] on input "text" at bounding box center [616, 230] width 249 height 20
click at [647, 230] on input "text" at bounding box center [616, 230] width 249 height 20
paste input "********"
type input "********"
click at [774, 227] on button "Find Address" at bounding box center [772, 230] width 55 height 20
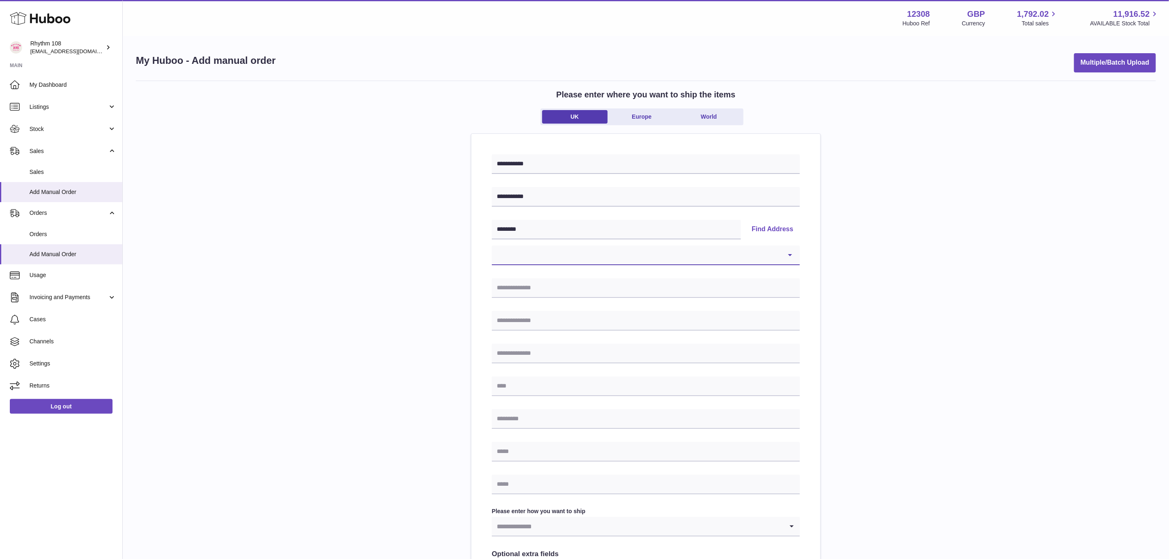
click at [740, 255] on select "**********" at bounding box center [646, 255] width 308 height 20
select select "**"
click at [492, 245] on select "**********" at bounding box center [646, 255] width 308 height 20
type input "**********"
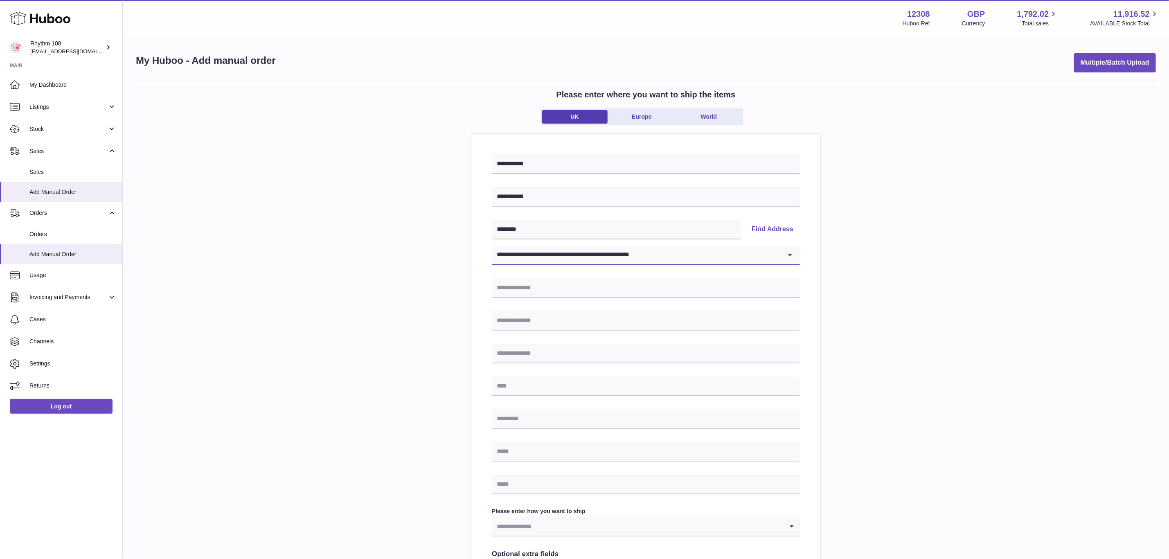
type input "********"
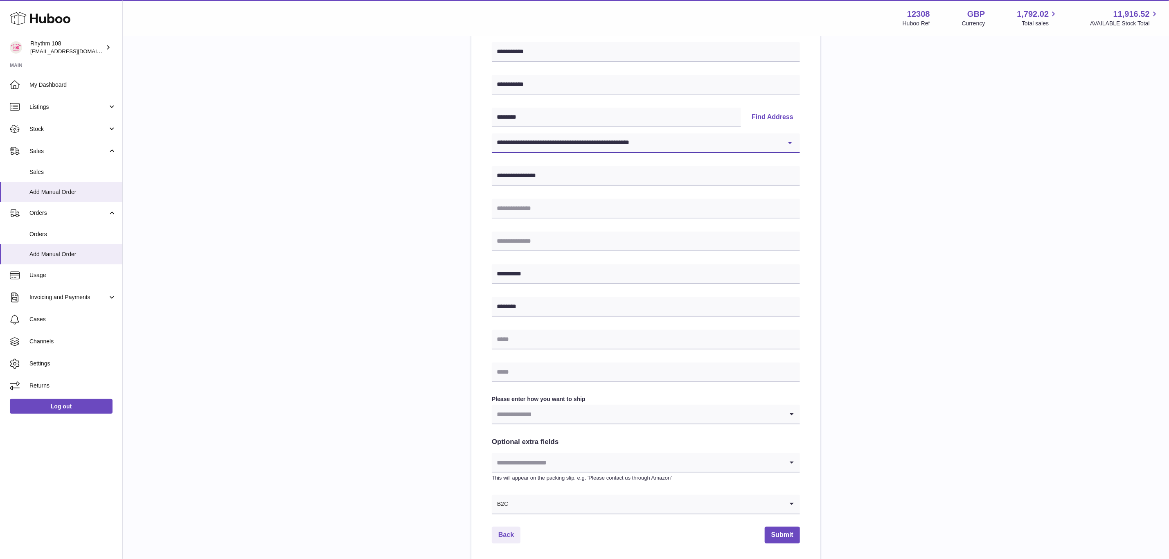
scroll to position [123, 0]
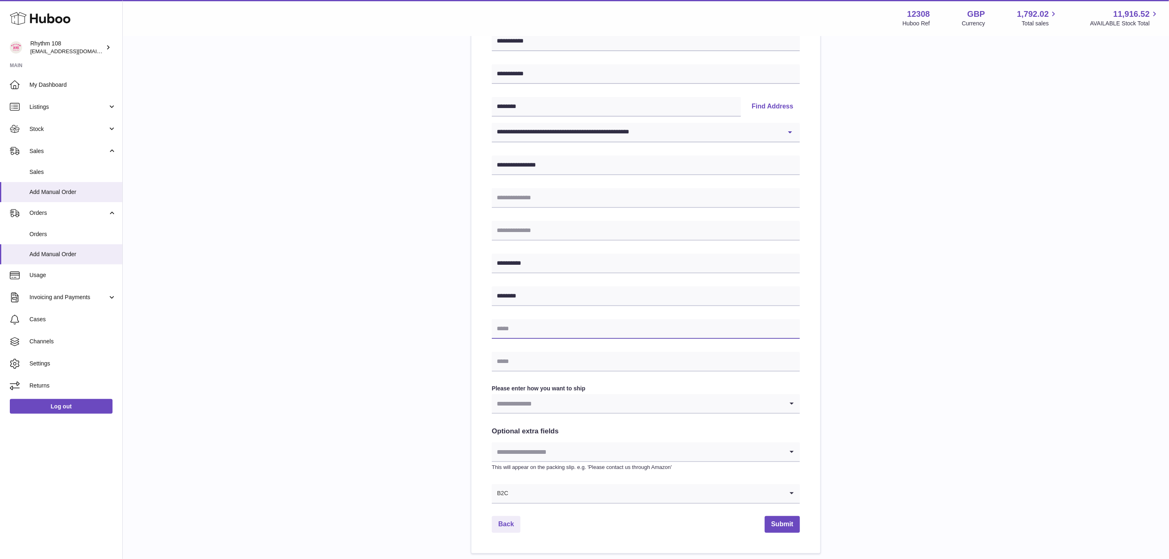
click at [550, 328] on input "text" at bounding box center [646, 329] width 308 height 20
click at [529, 326] on input "text" at bounding box center [646, 329] width 308 height 20
paste input "**********"
type input "**********"
click at [526, 354] on input "text" at bounding box center [646, 362] width 308 height 20
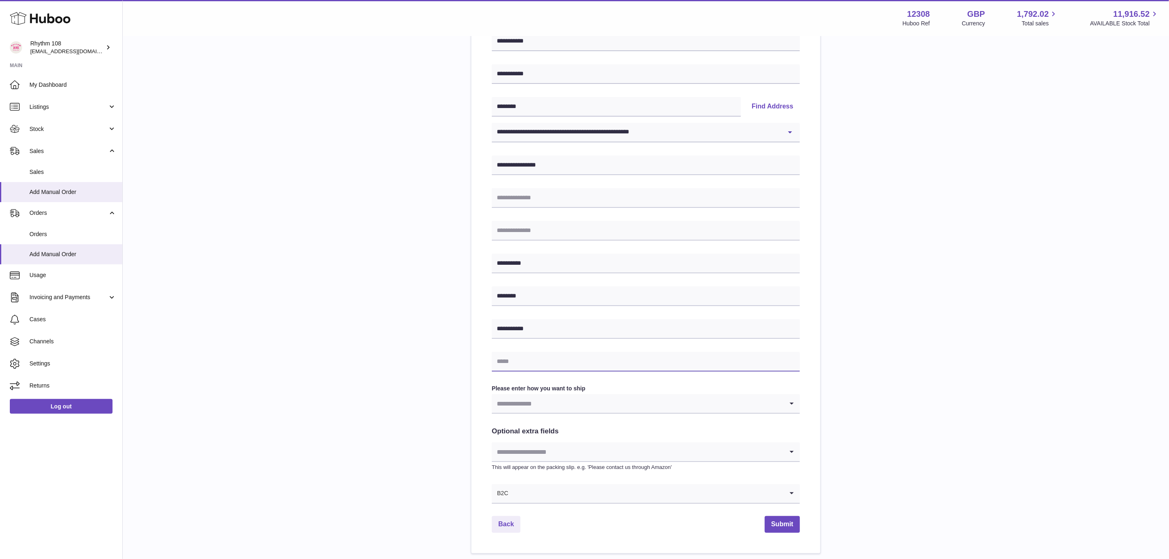
click at [525, 357] on input "text" at bounding box center [646, 362] width 308 height 20
paste input "**********"
type input "**********"
click at [623, 404] on input "Search for option" at bounding box center [638, 403] width 292 height 19
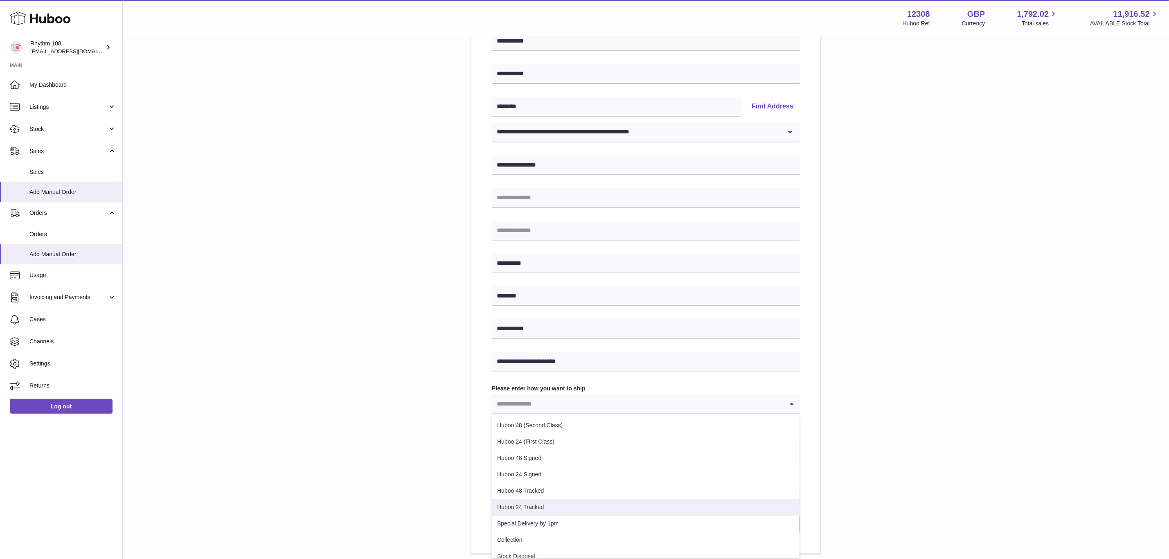
click at [559, 507] on li "Huboo 24 Tracked" at bounding box center [645, 507] width 307 height 16
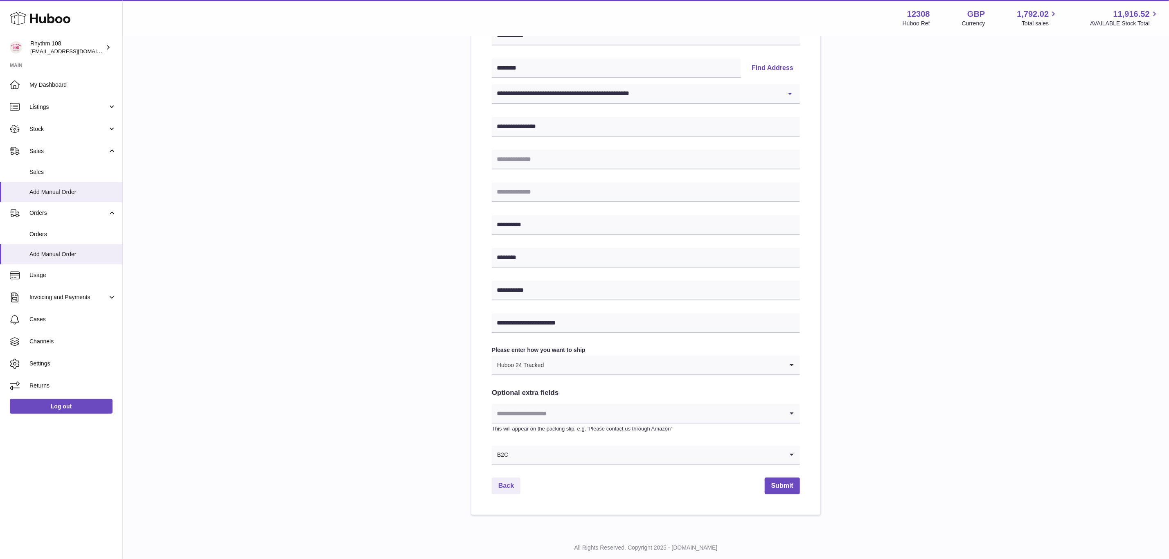
scroll to position [182, 0]
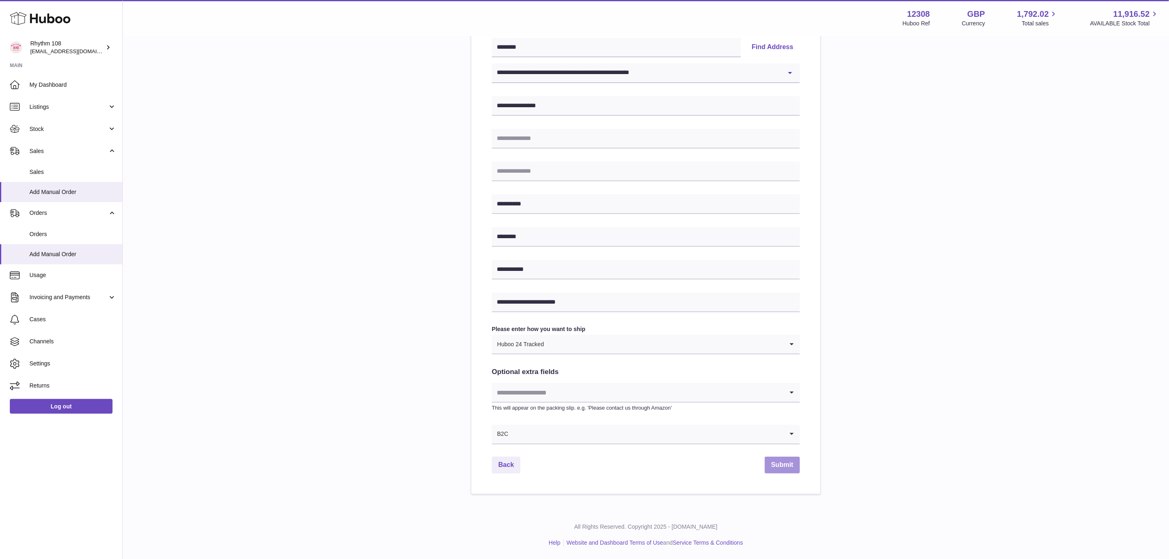
click at [793, 465] on button "Submit" at bounding box center [781, 464] width 35 height 17
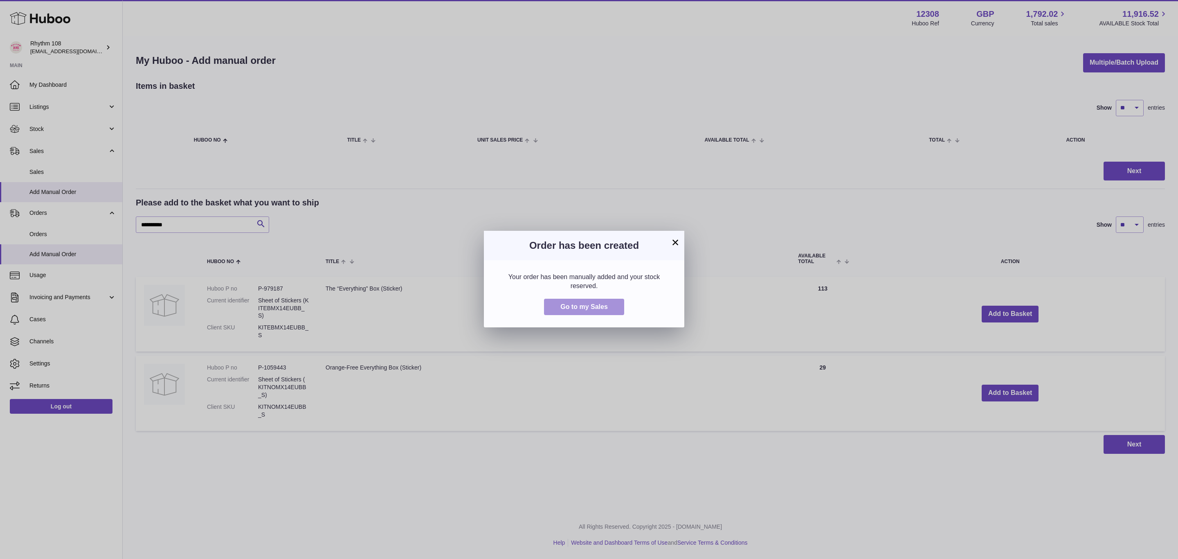
click at [573, 308] on span "Go to my Sales" at bounding box center [583, 306] width 47 height 7
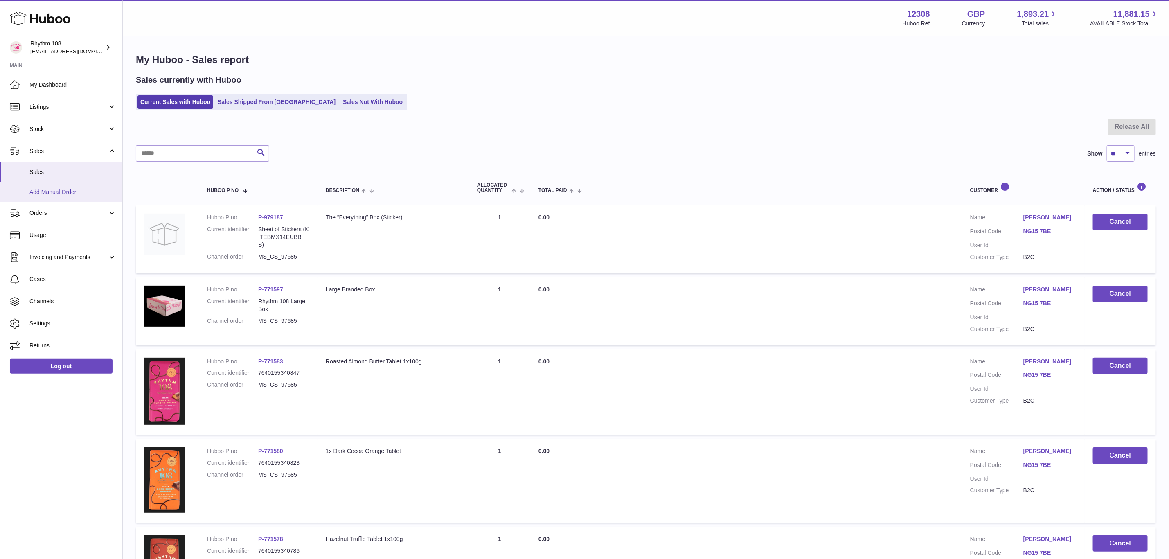
click at [48, 187] on link "Add Manual Order" at bounding box center [61, 192] width 122 height 20
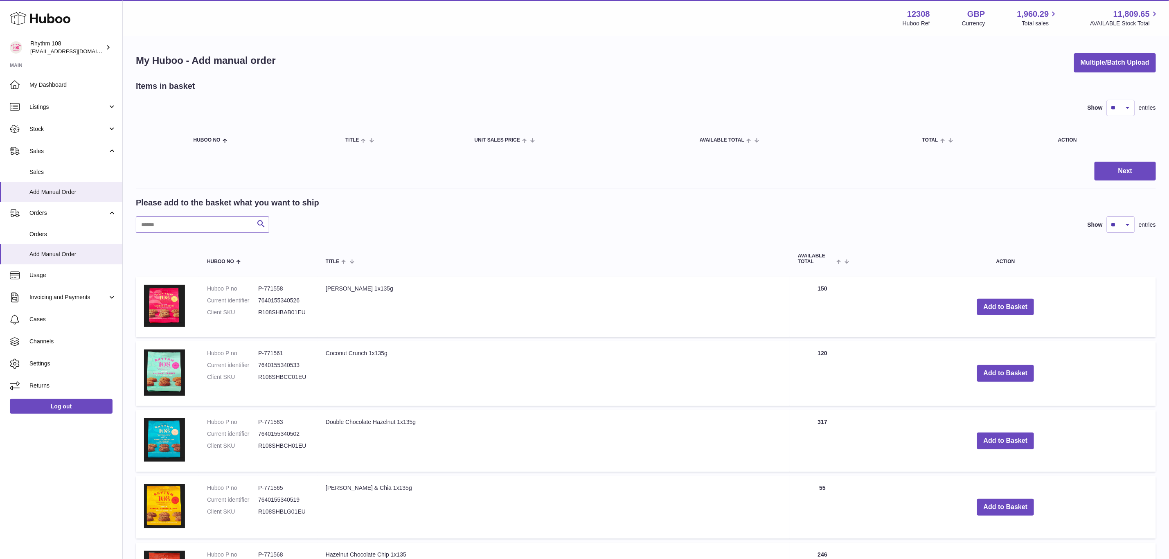
click at [202, 220] on input "text" at bounding box center [202, 224] width 133 height 16
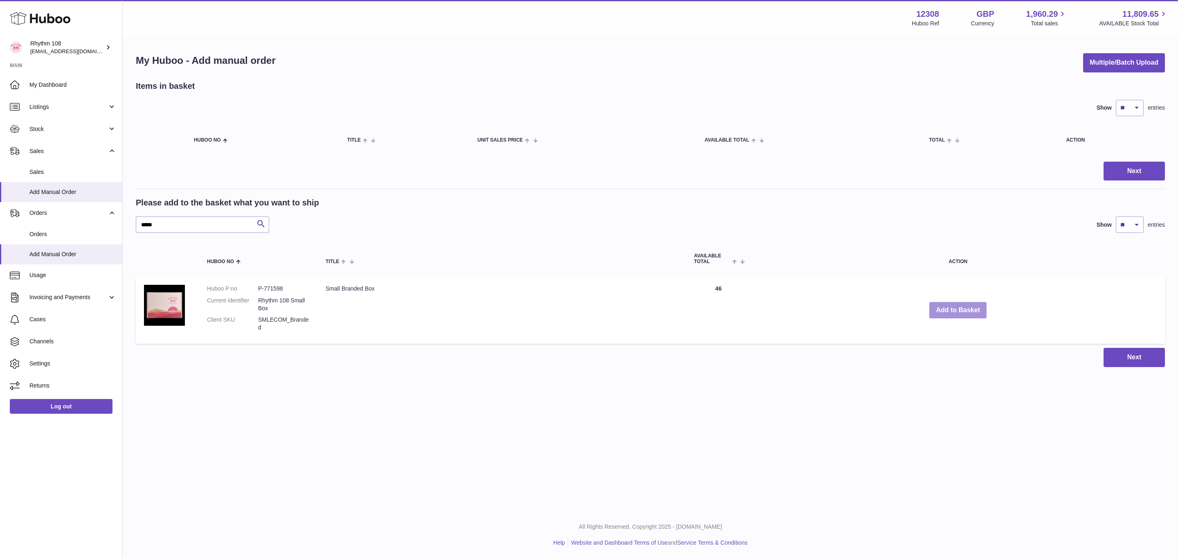
click at [950, 316] on button "Add to Basket" at bounding box center [957, 310] width 57 height 17
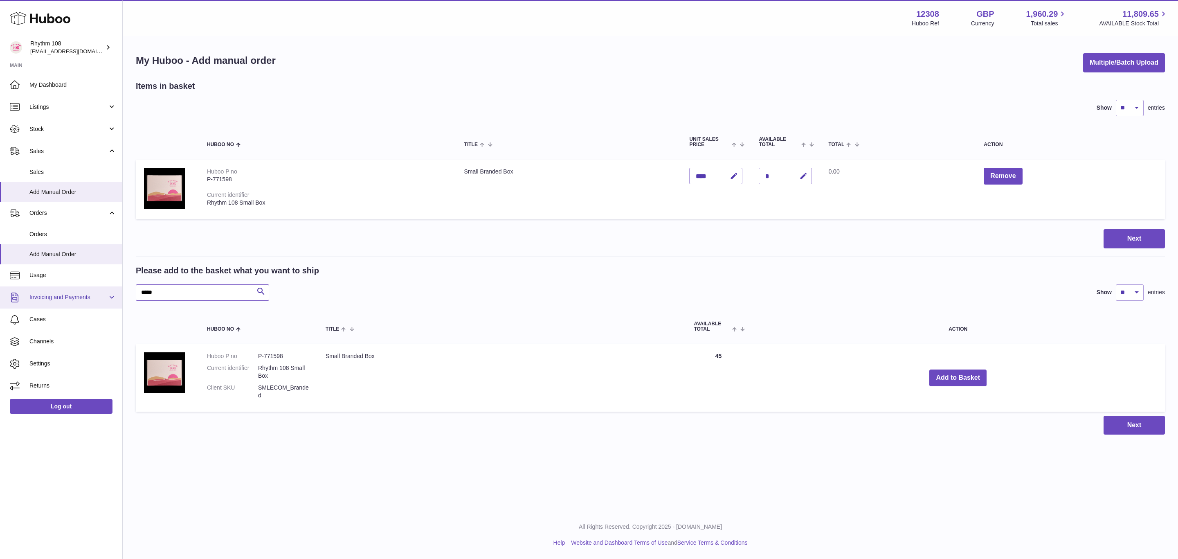
drag, startPoint x: 191, startPoint y: 288, endPoint x: 117, endPoint y: 290, distance: 73.6
click at [117, 289] on div "Huboo Rhythm 108 orders@rhythm108.com Main My Dashboard Listings Not with Huboo…" at bounding box center [589, 279] width 1178 height 559
type input "**"
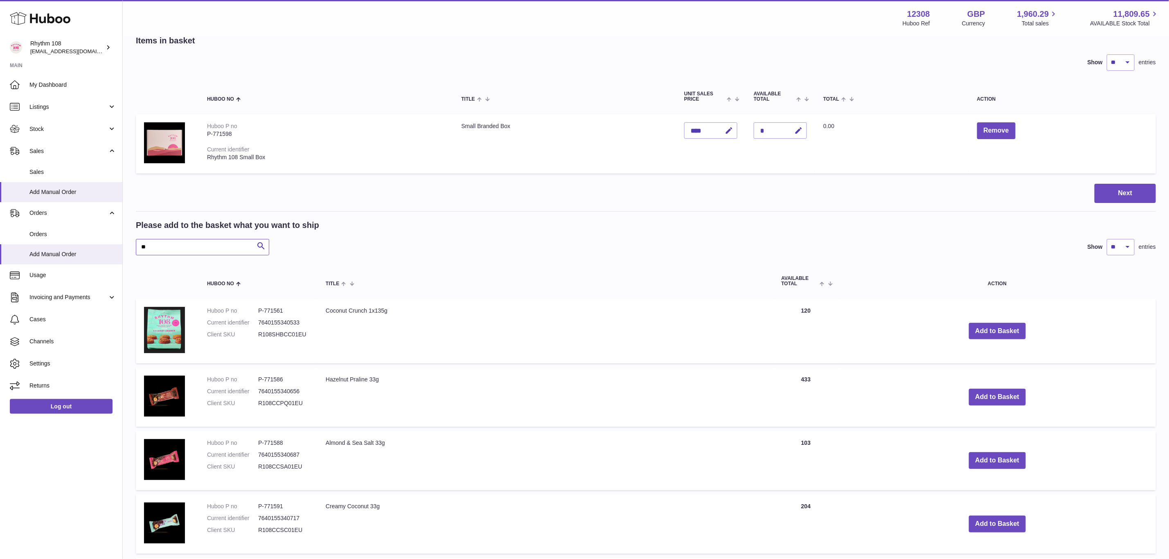
scroll to position [123, 0]
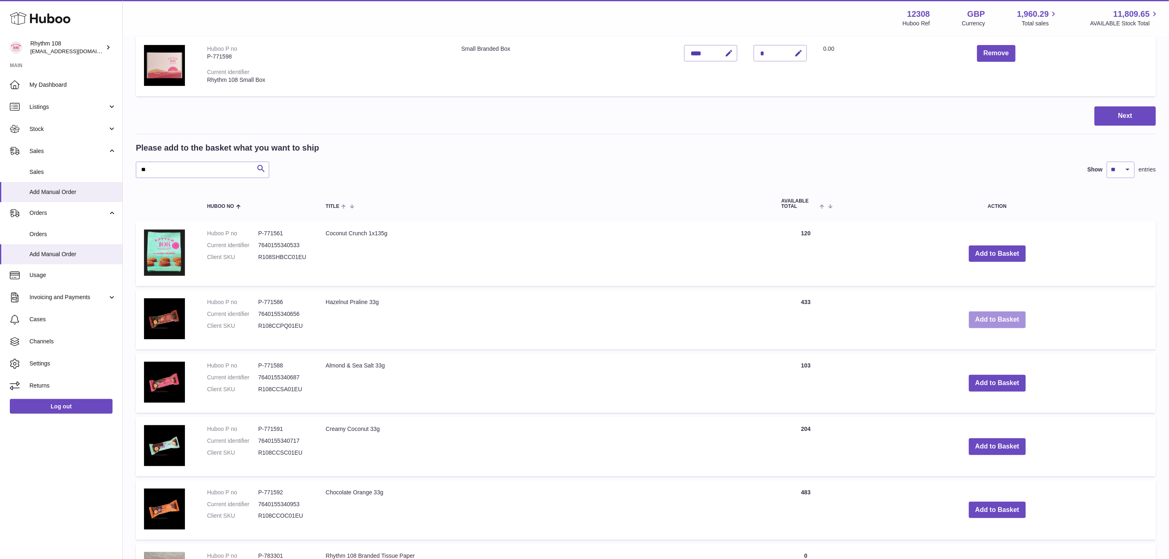
click at [1013, 311] on button "Add to Basket" at bounding box center [997, 319] width 57 height 17
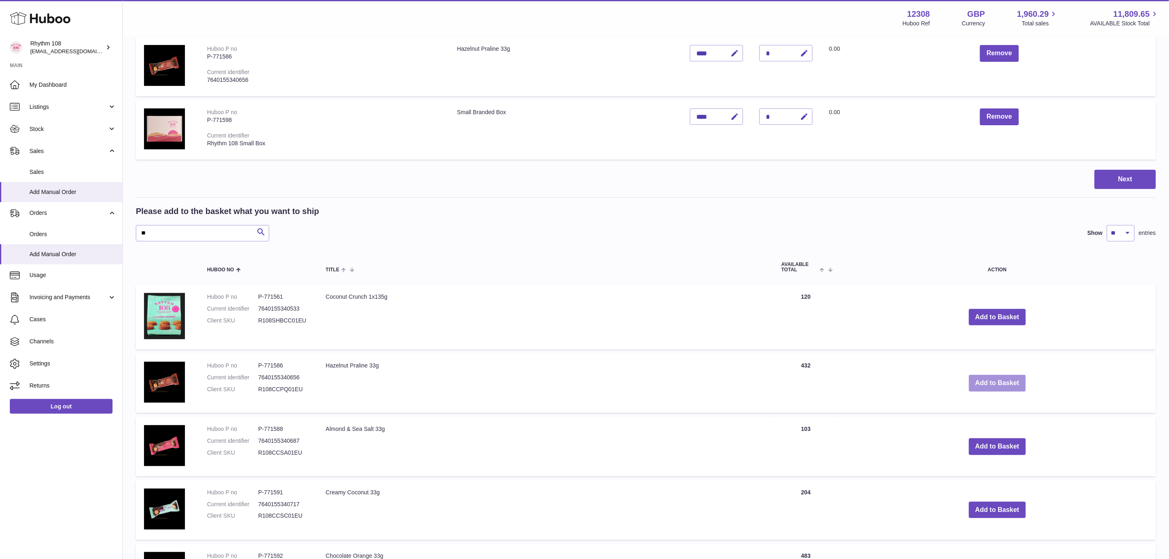
click at [1010, 378] on button "Add to Basket" at bounding box center [997, 383] width 57 height 17
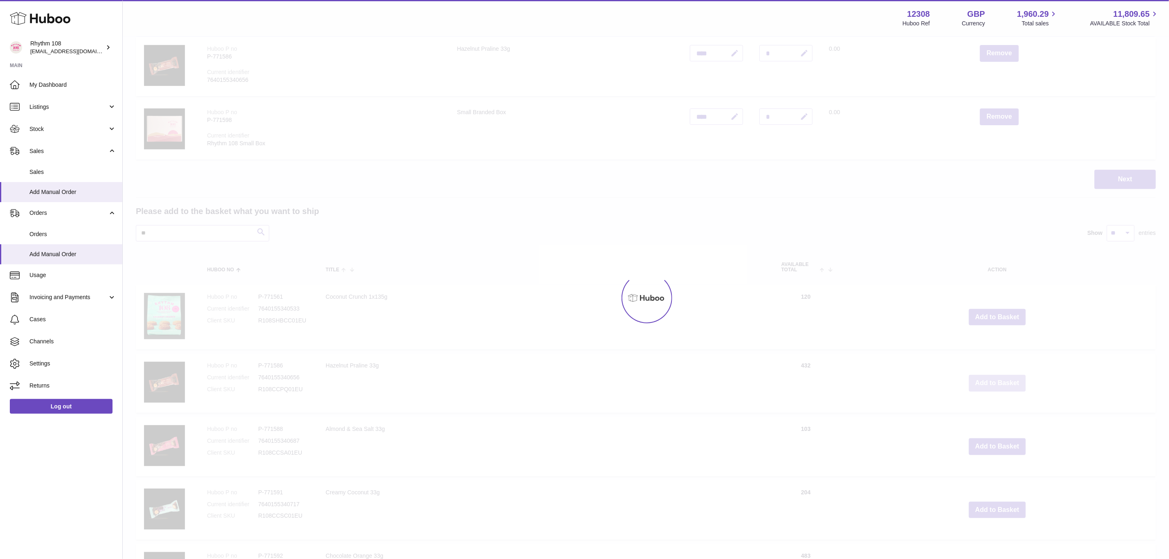
type input "*"
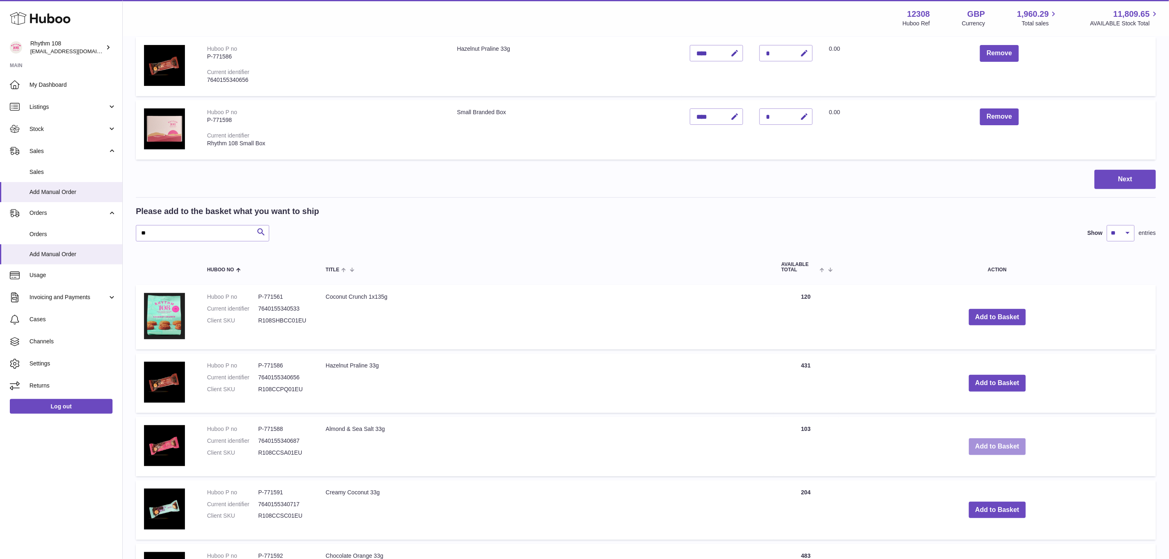
click at [1005, 442] on button "Add to Basket" at bounding box center [997, 446] width 57 height 17
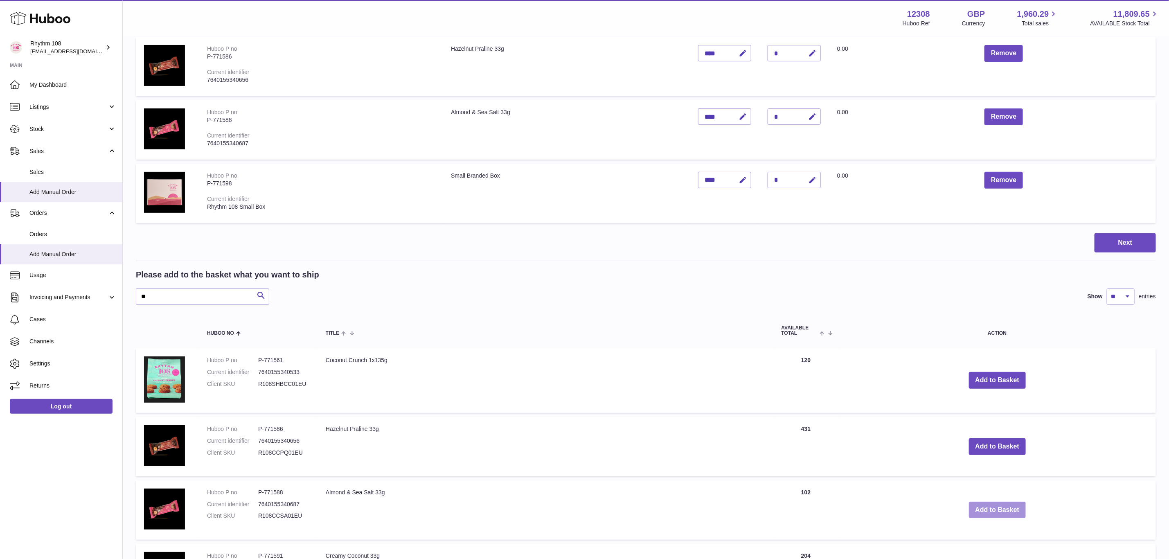
click at [1007, 508] on button "Add to Basket" at bounding box center [997, 509] width 57 height 17
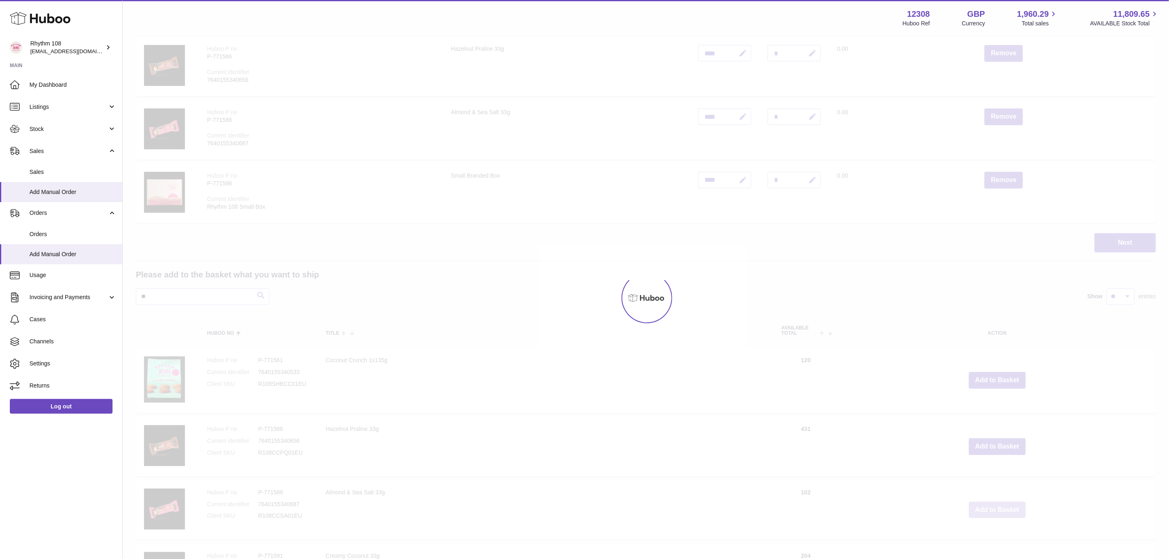
type input "*"
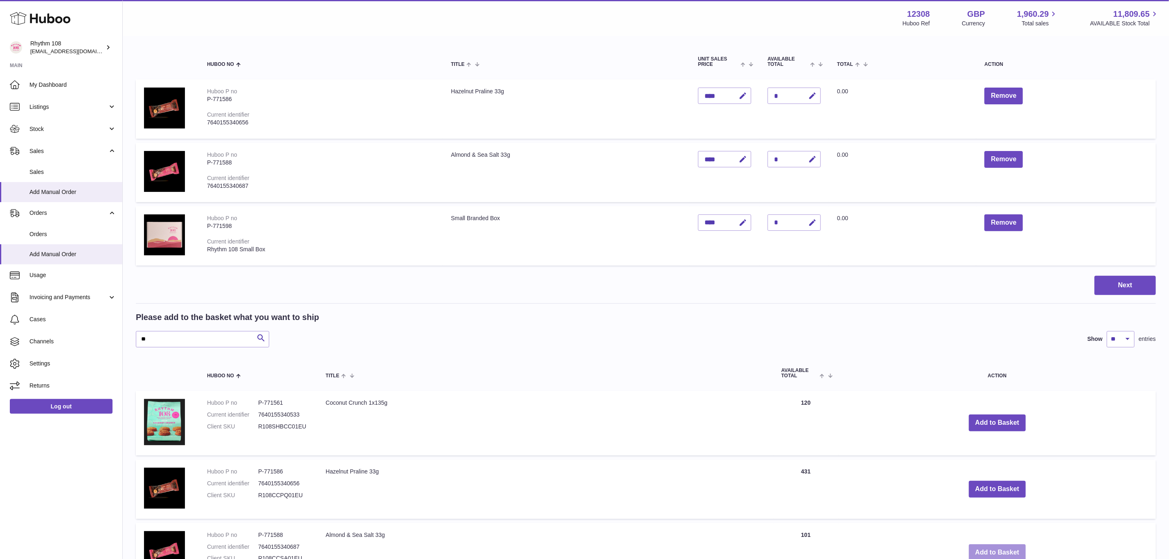
scroll to position [307, 0]
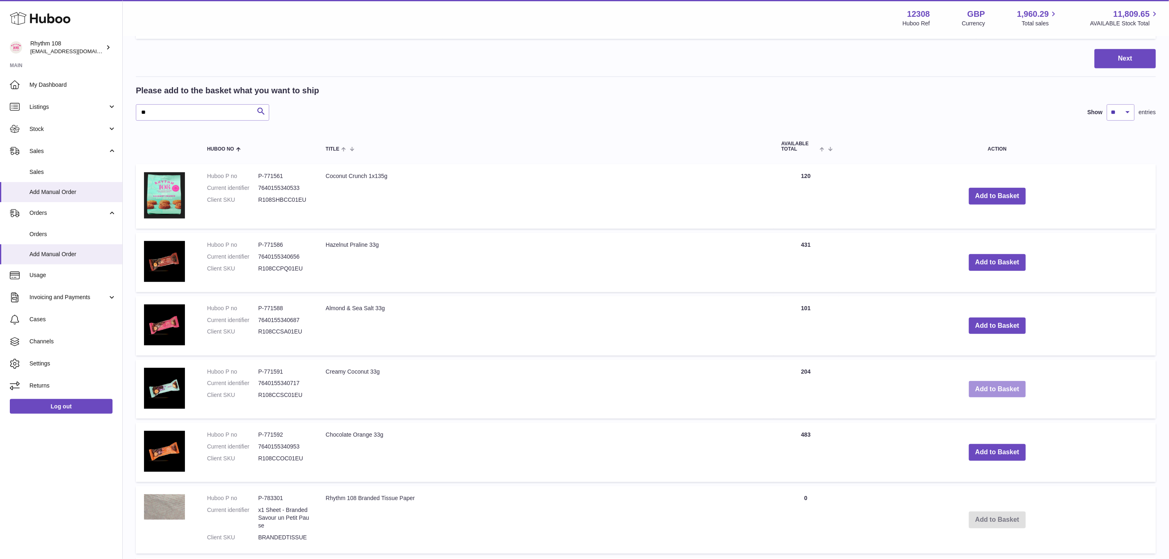
click at [1001, 389] on button "Add to Basket" at bounding box center [997, 389] width 57 height 17
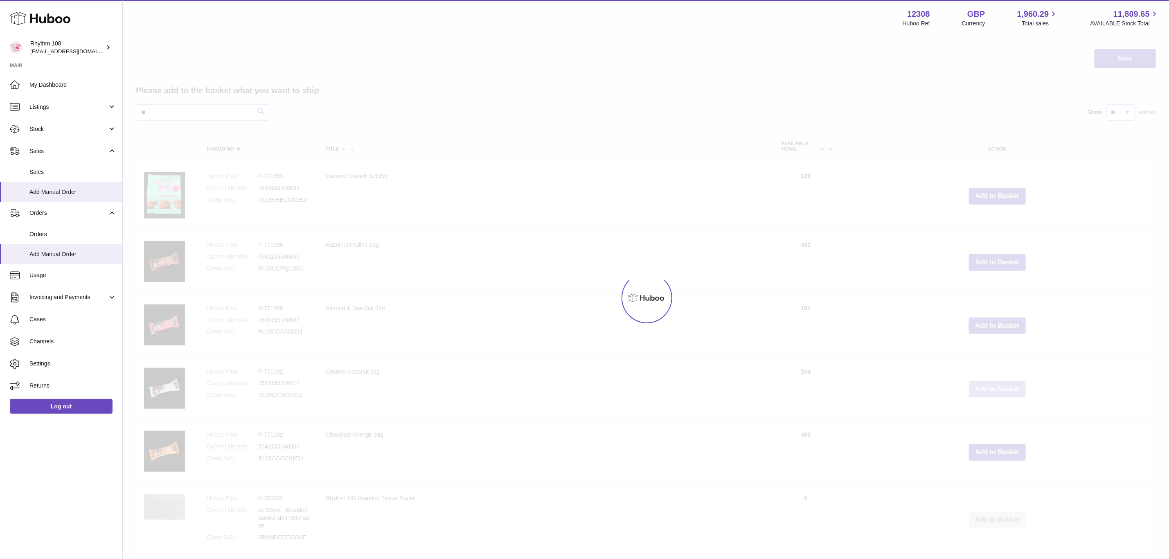
scroll to position [370, 0]
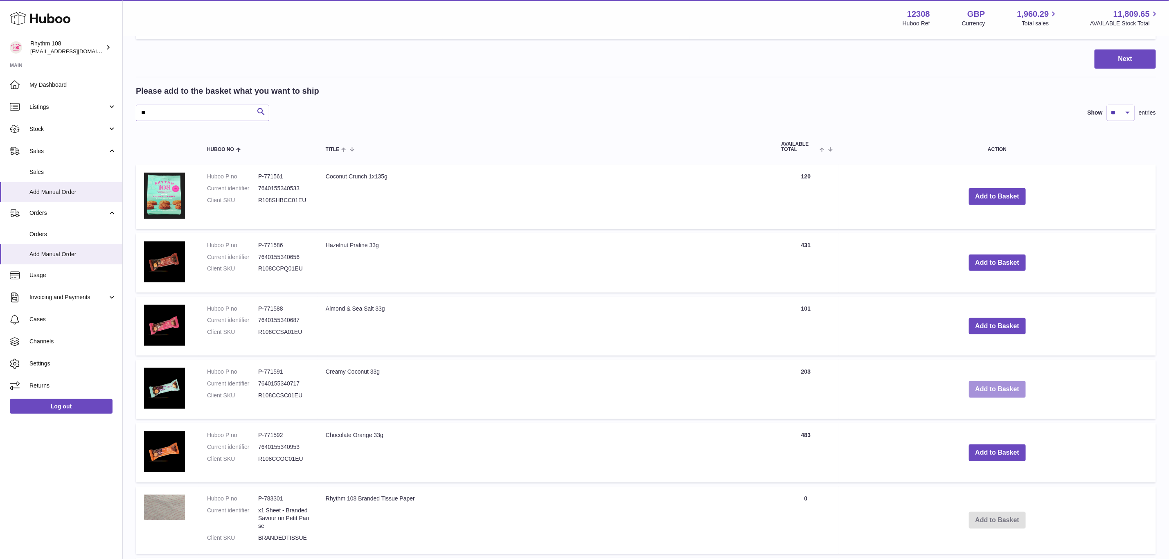
click at [1011, 387] on button "Add to Basket" at bounding box center [997, 389] width 57 height 17
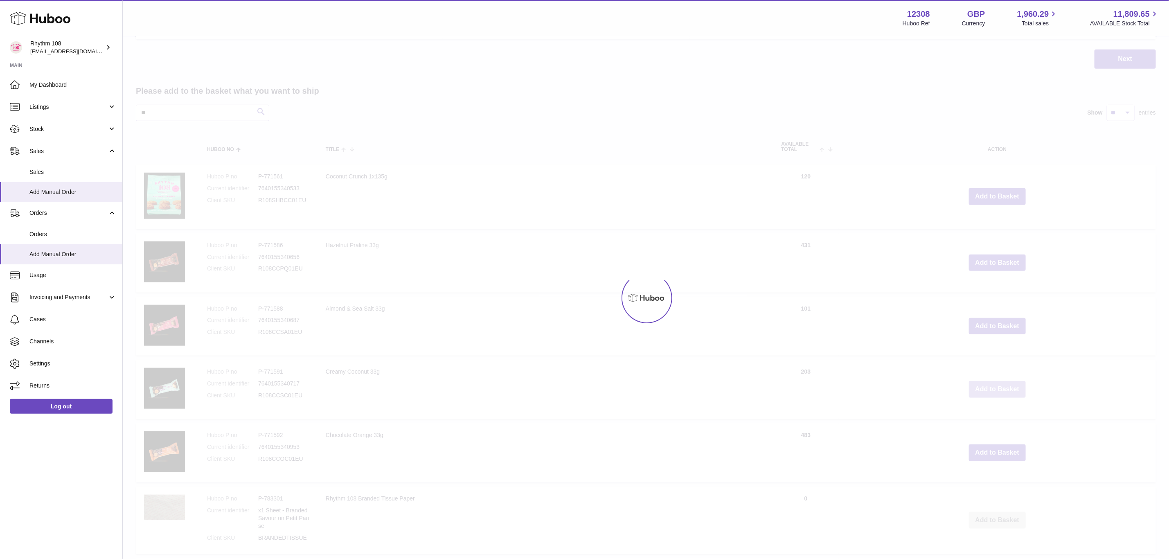
type input "*"
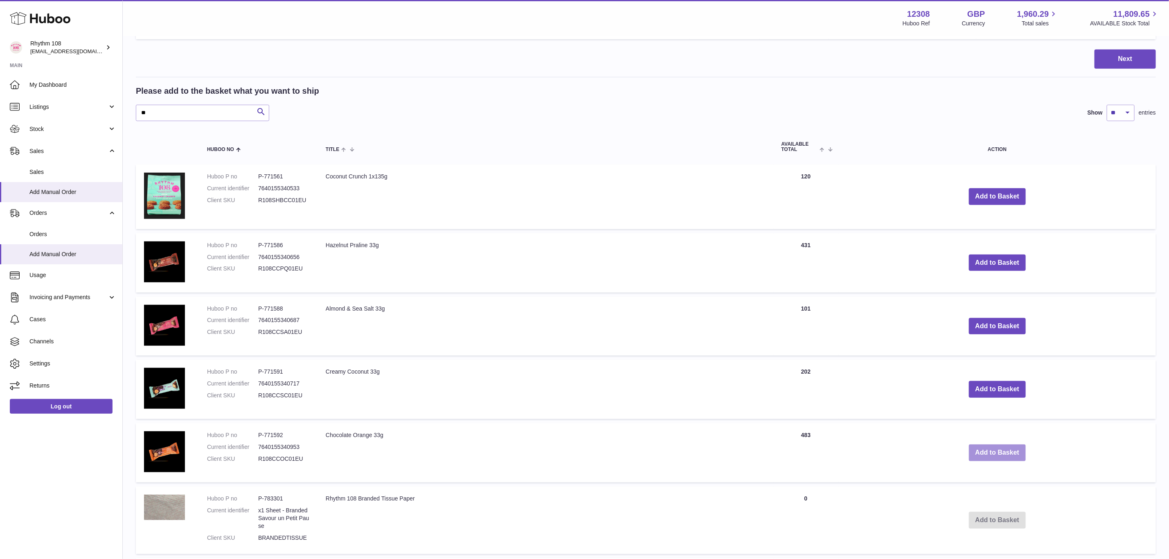
click at [1005, 449] on button "Add to Basket" at bounding box center [997, 452] width 57 height 17
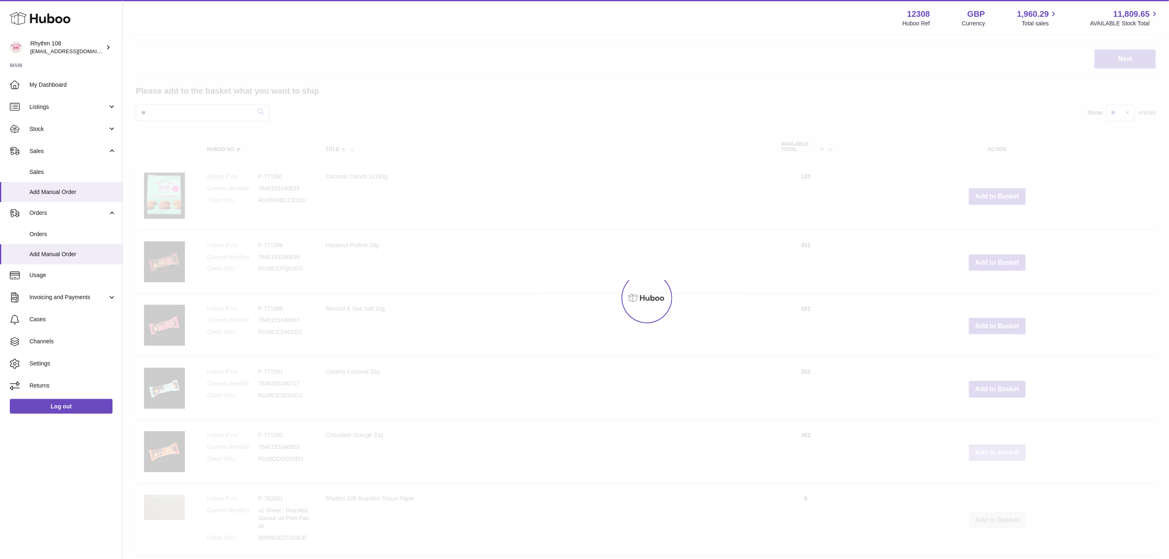
scroll to position [433, 0]
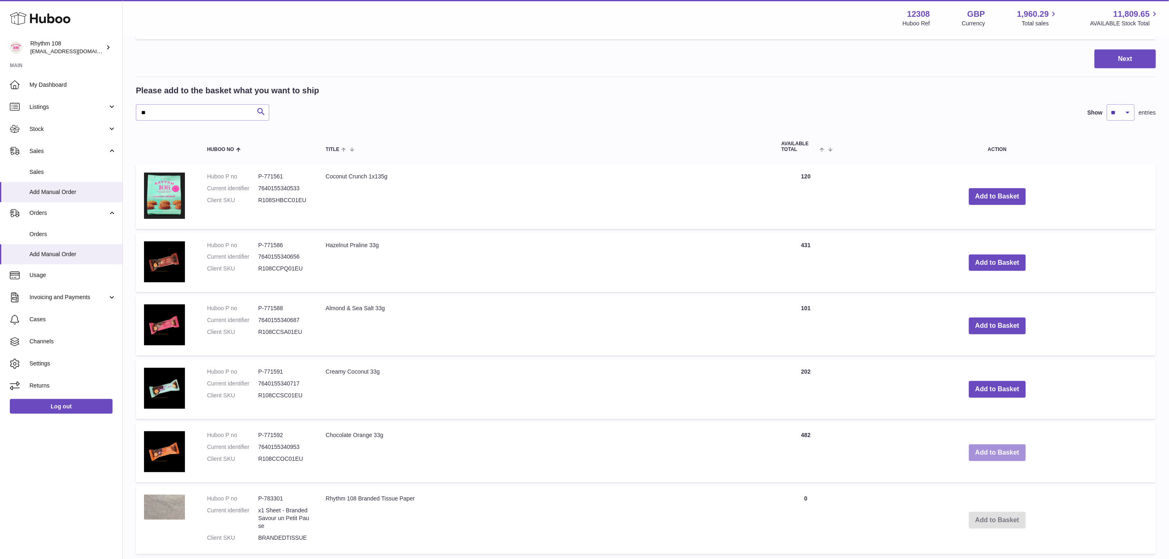
click at [1005, 453] on button "Add to Basket" at bounding box center [997, 452] width 57 height 17
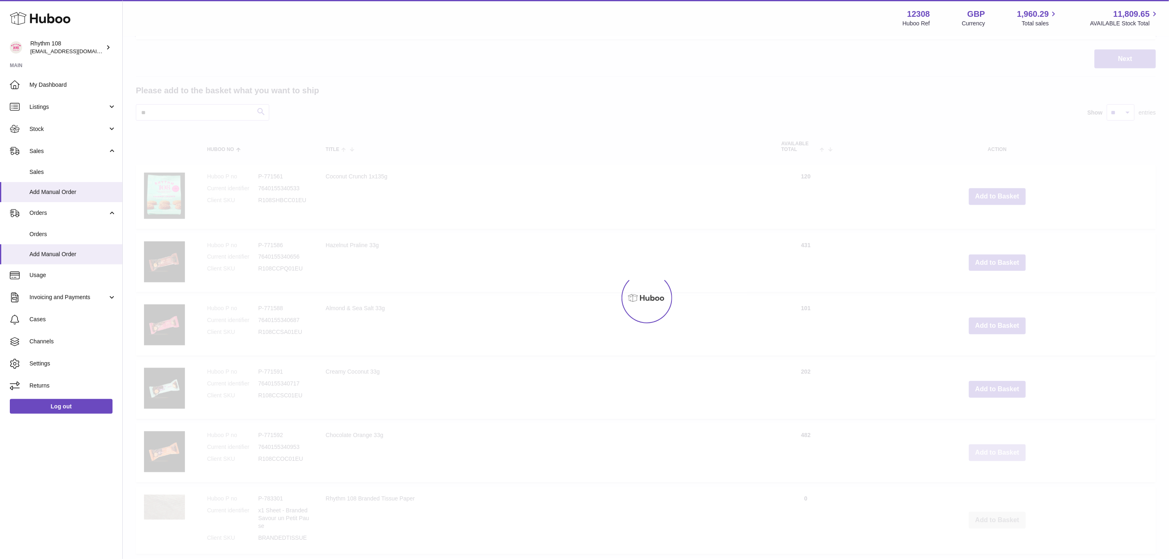
type input "*"
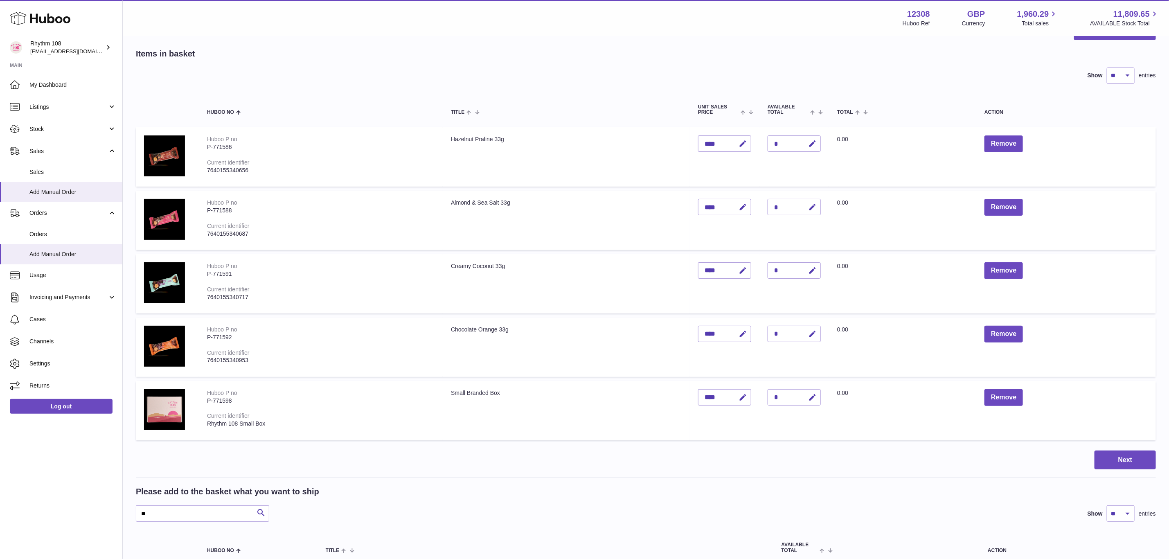
scroll to position [123, 0]
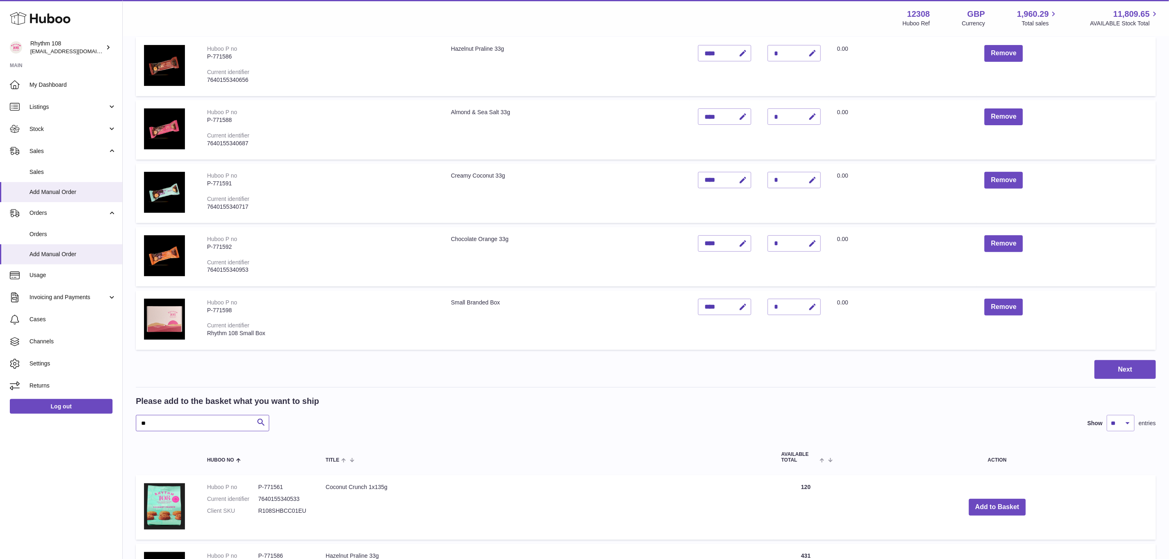
drag, startPoint x: 162, startPoint y: 415, endPoint x: 111, endPoint y: 417, distance: 51.2
type input "*****"
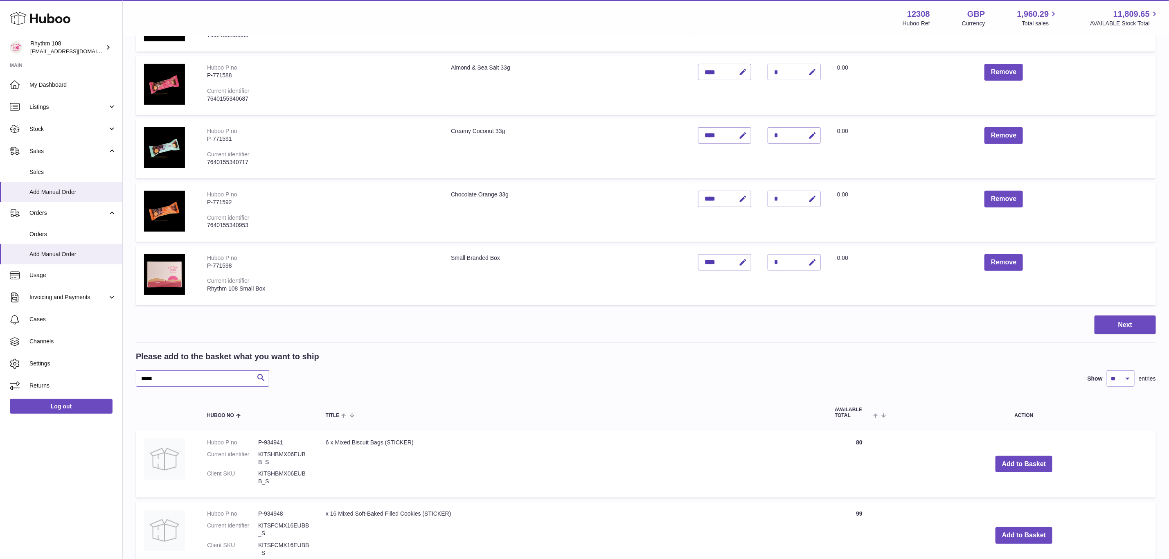
scroll to position [368, 0]
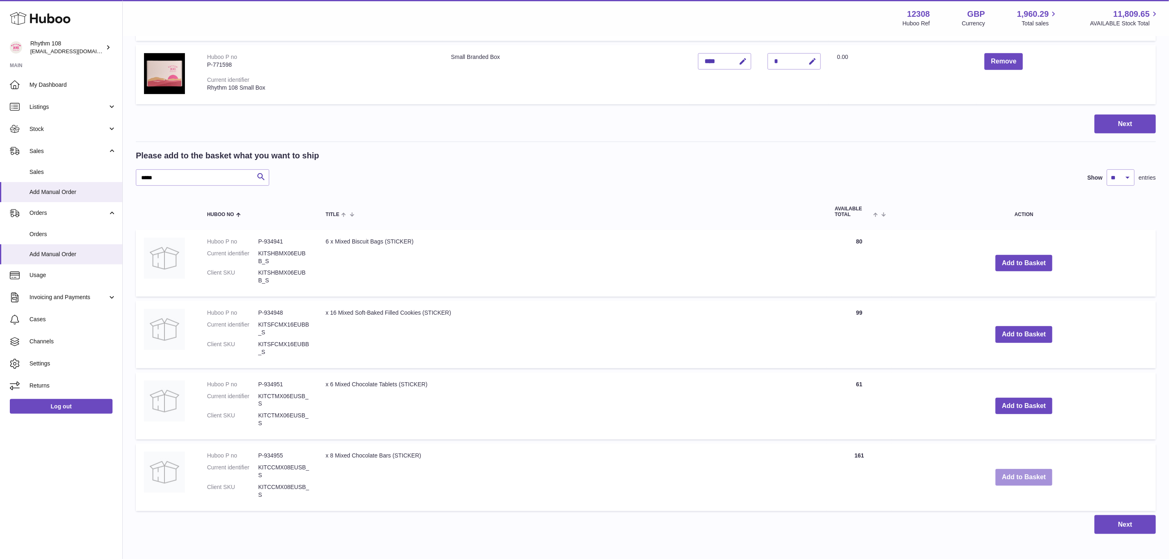
click at [1029, 470] on button "Add to Basket" at bounding box center [1023, 477] width 57 height 17
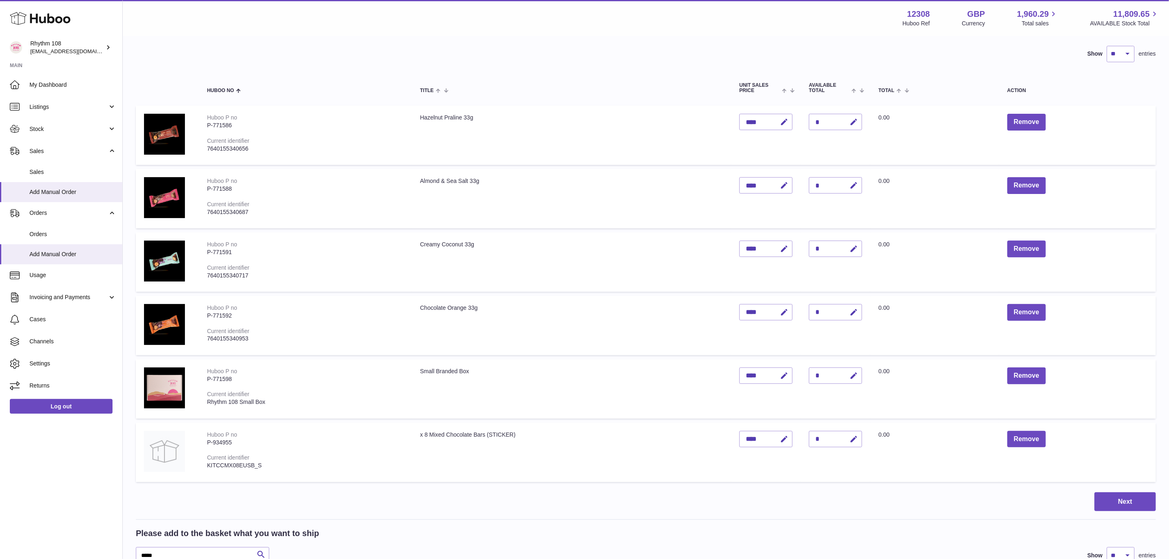
scroll to position [123, 0]
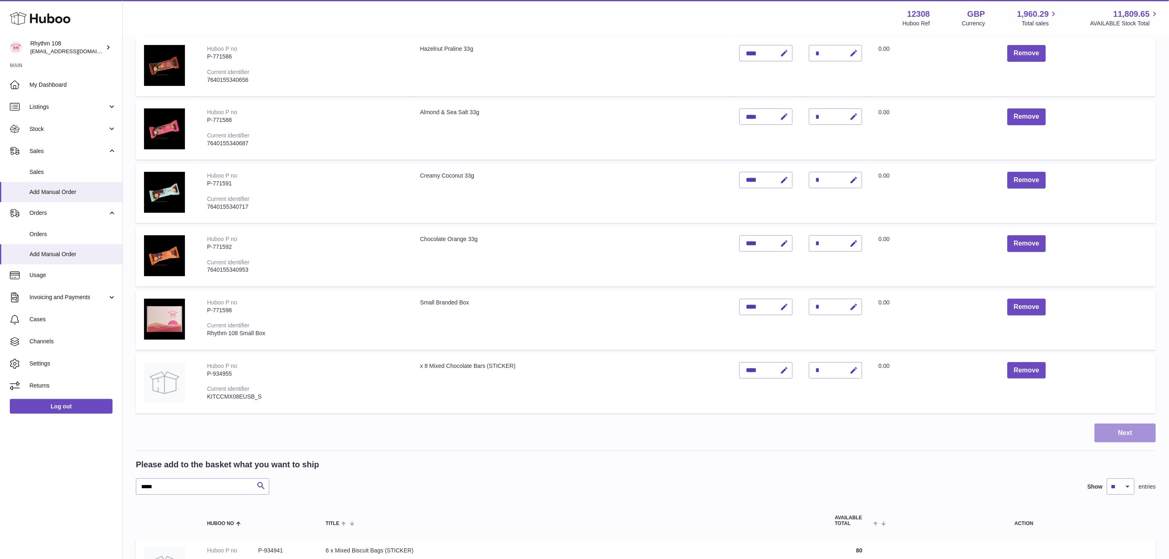
click at [1126, 427] on button "Next" at bounding box center [1124, 432] width 61 height 19
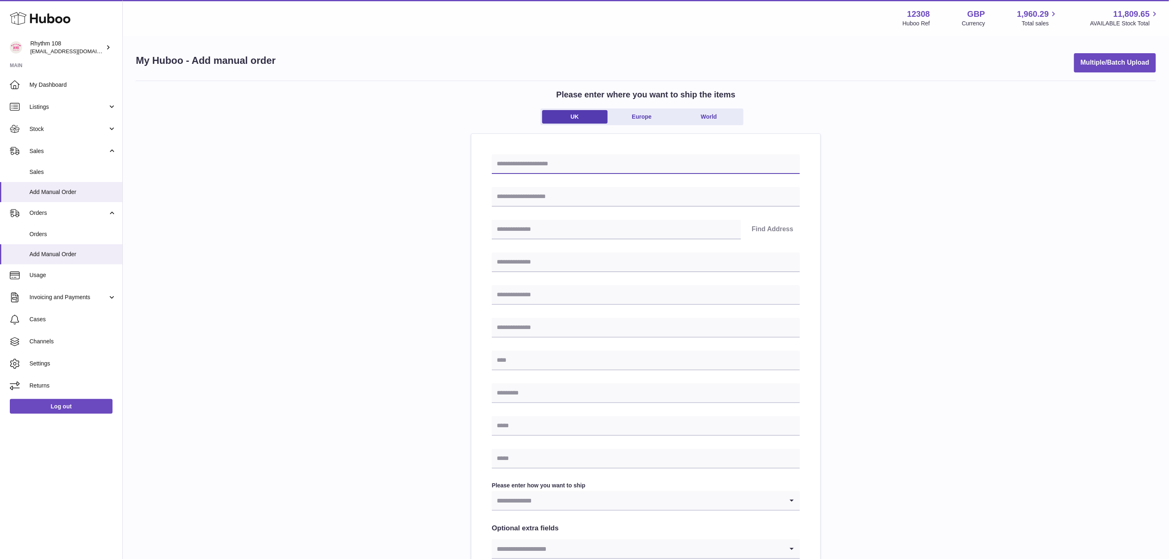
click at [610, 169] on input "text" at bounding box center [646, 164] width 308 height 20
type input "**********"
click at [593, 195] on input "text" at bounding box center [646, 197] width 308 height 20
type input "**********"
click at [507, 231] on input "text" at bounding box center [616, 230] width 249 height 20
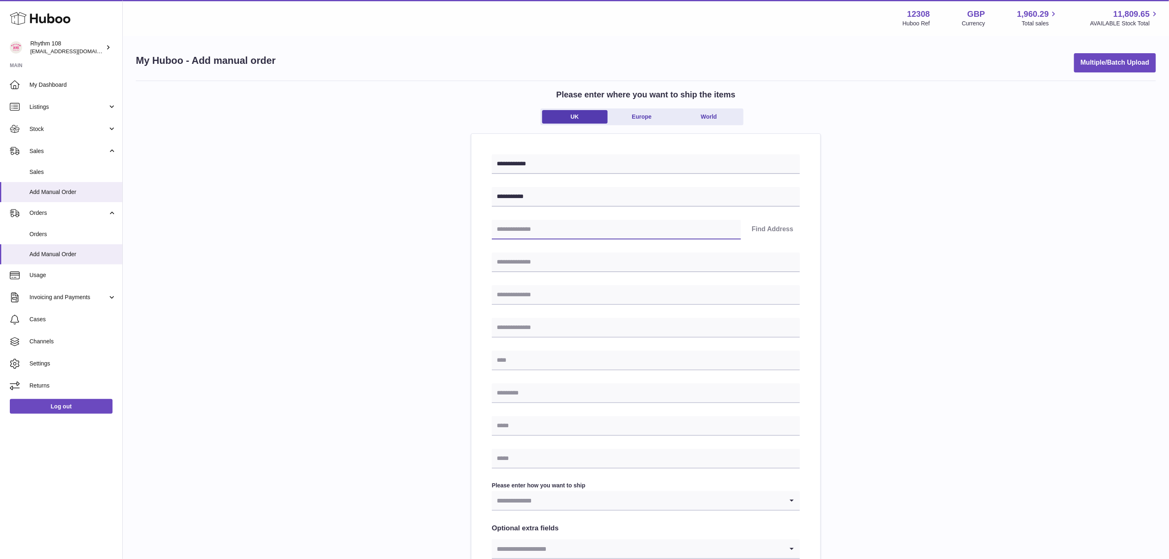
click at [514, 231] on input "text" at bounding box center [616, 230] width 249 height 20
paste input "*******"
type input "*******"
click at [781, 233] on button "Find Address" at bounding box center [772, 230] width 55 height 20
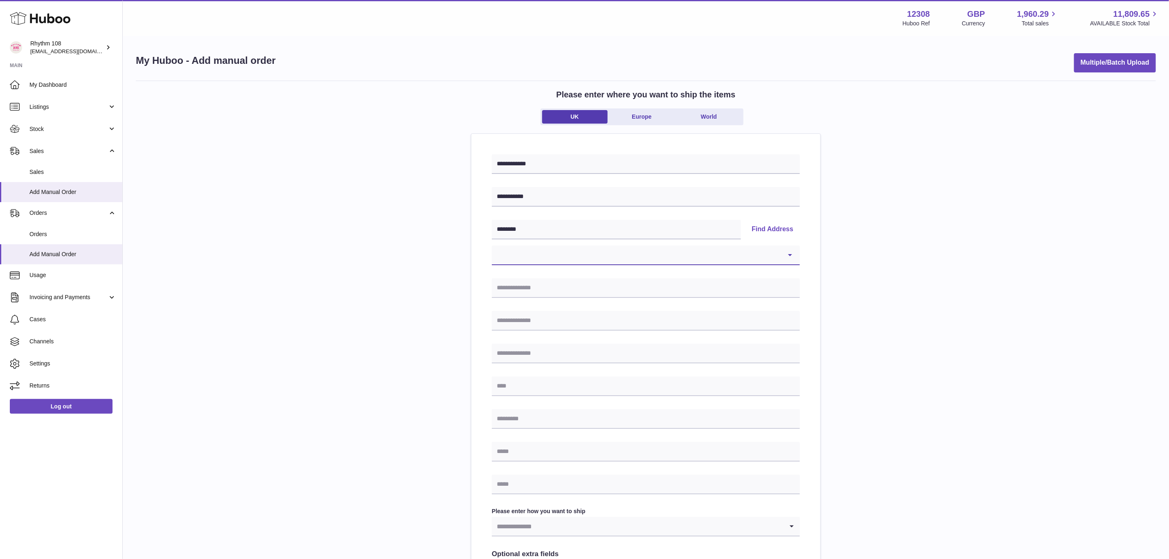
click at [632, 255] on select "**********" at bounding box center [646, 255] width 308 height 20
select select "**"
click at [492, 245] on select "**********" at bounding box center [646, 255] width 308 height 20
type input "**********"
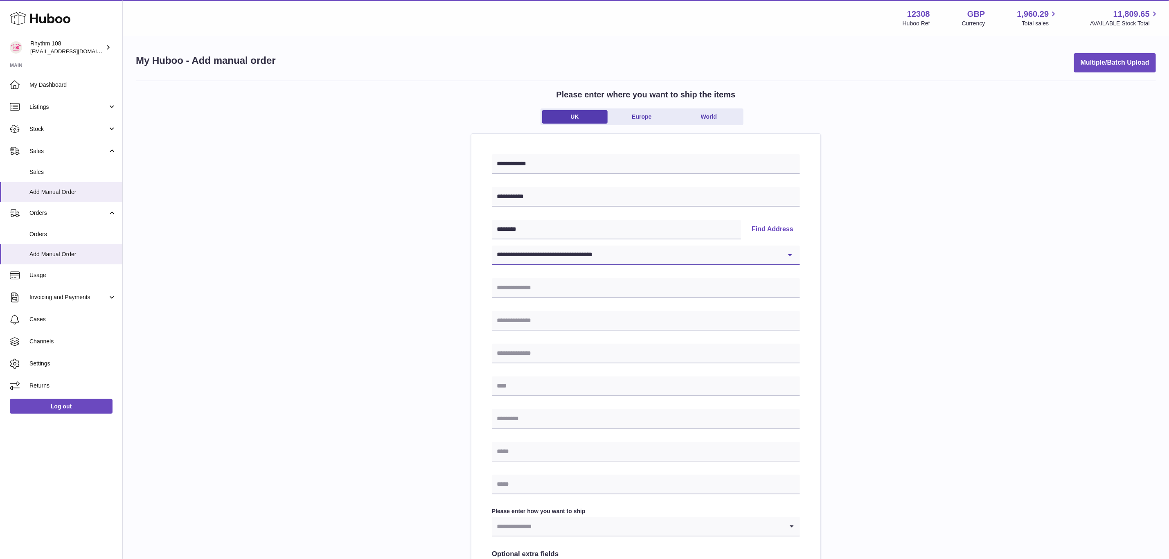
type input "*******"
click at [526, 486] on input "text" at bounding box center [646, 484] width 308 height 20
paste input "**********"
click at [520, 452] on input "text" at bounding box center [646, 452] width 308 height 20
click at [975, 361] on div "**********" at bounding box center [646, 378] width 1020 height 595
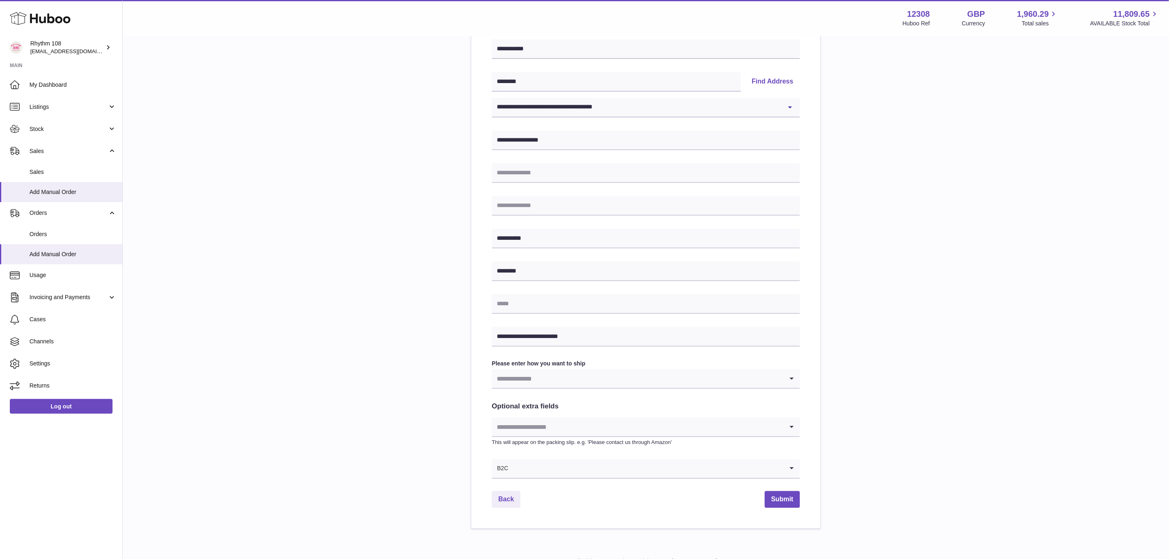
scroll to position [182, 0]
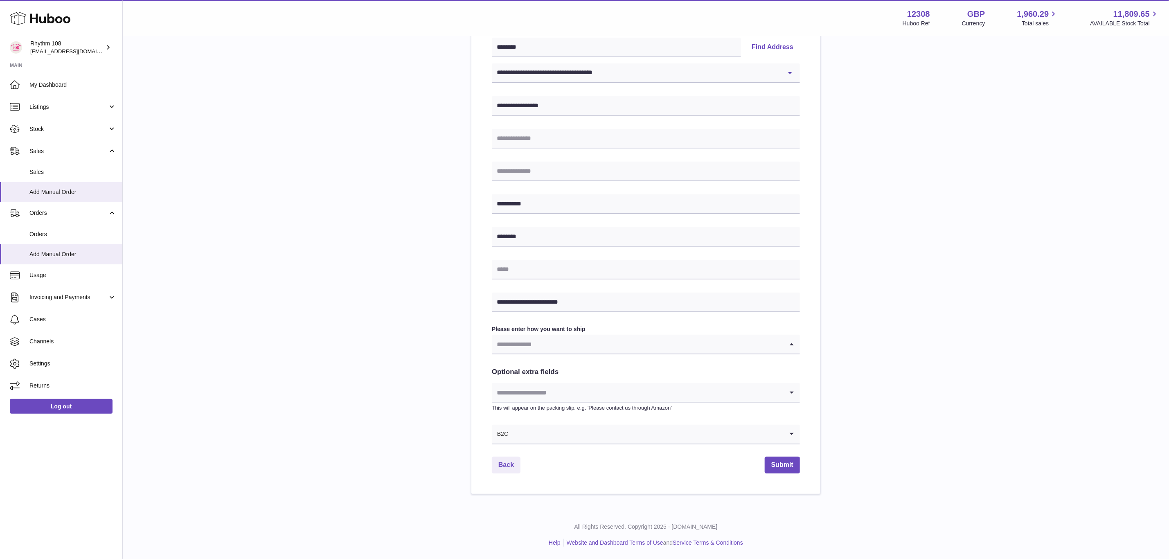
click at [560, 346] on input "Search for option" at bounding box center [638, 344] width 292 height 19
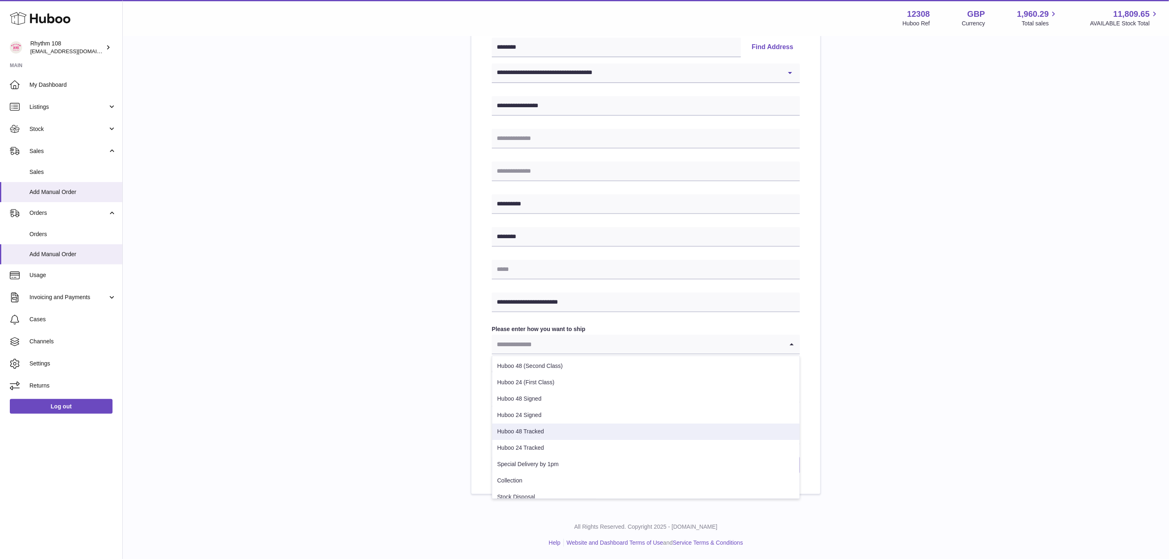
click at [543, 434] on li "Huboo 48 Tracked" at bounding box center [645, 431] width 307 height 16
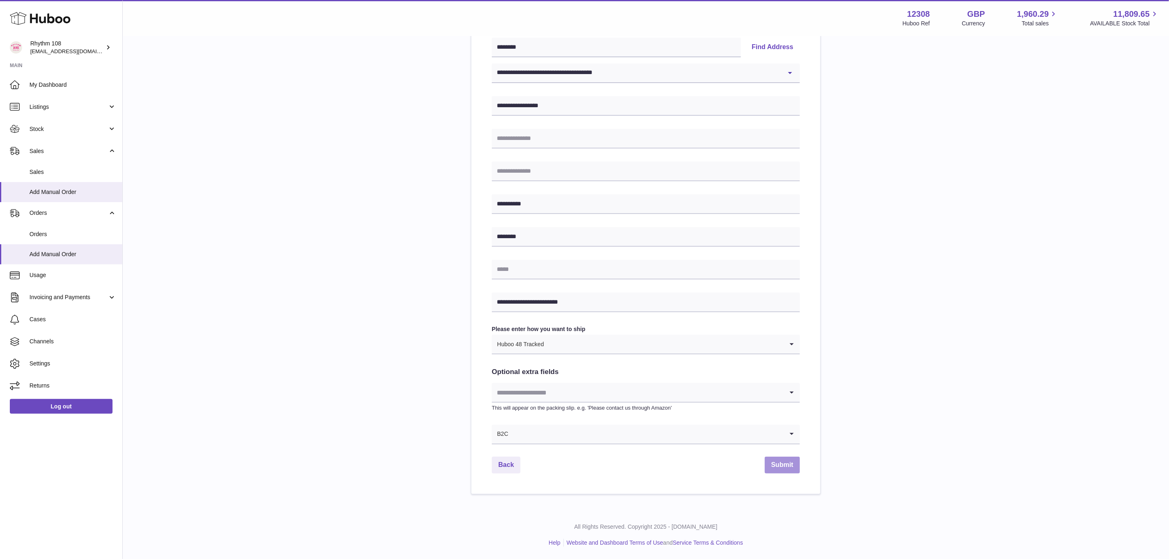
click at [783, 459] on button "Submit" at bounding box center [781, 464] width 35 height 17
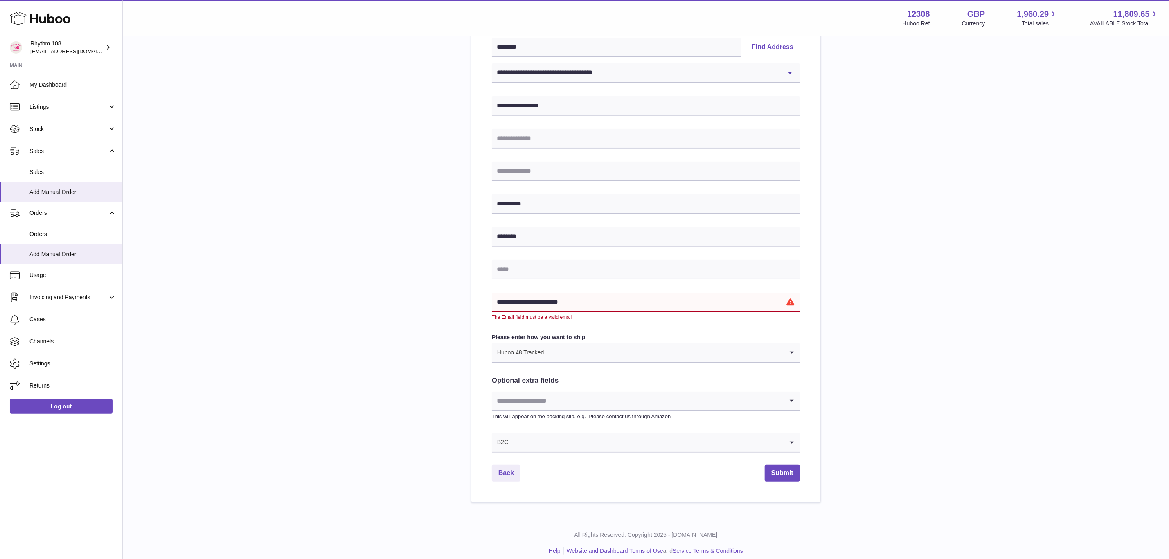
click at [502, 303] on input "**********" at bounding box center [646, 302] width 308 height 20
click at [496, 303] on input "**********" at bounding box center [646, 302] width 308 height 20
click at [499, 302] on input "**********" at bounding box center [646, 302] width 308 height 20
click at [599, 298] on input "**********" at bounding box center [646, 302] width 308 height 20
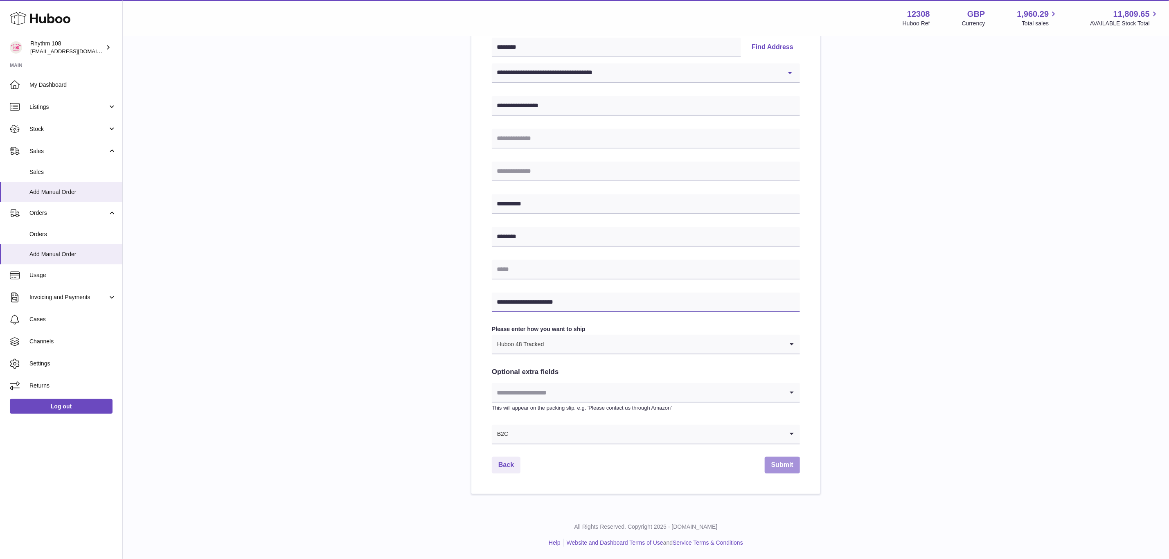
type input "**********"
click at [778, 464] on button "Submit" at bounding box center [781, 464] width 35 height 17
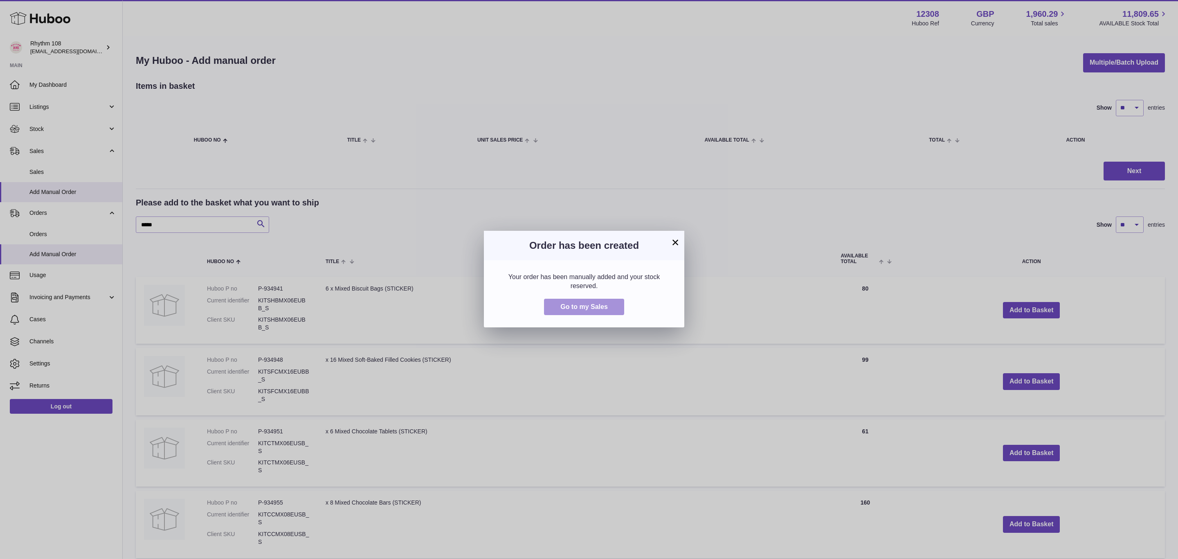
click at [597, 303] on span "Go to my Sales" at bounding box center [583, 306] width 47 height 7
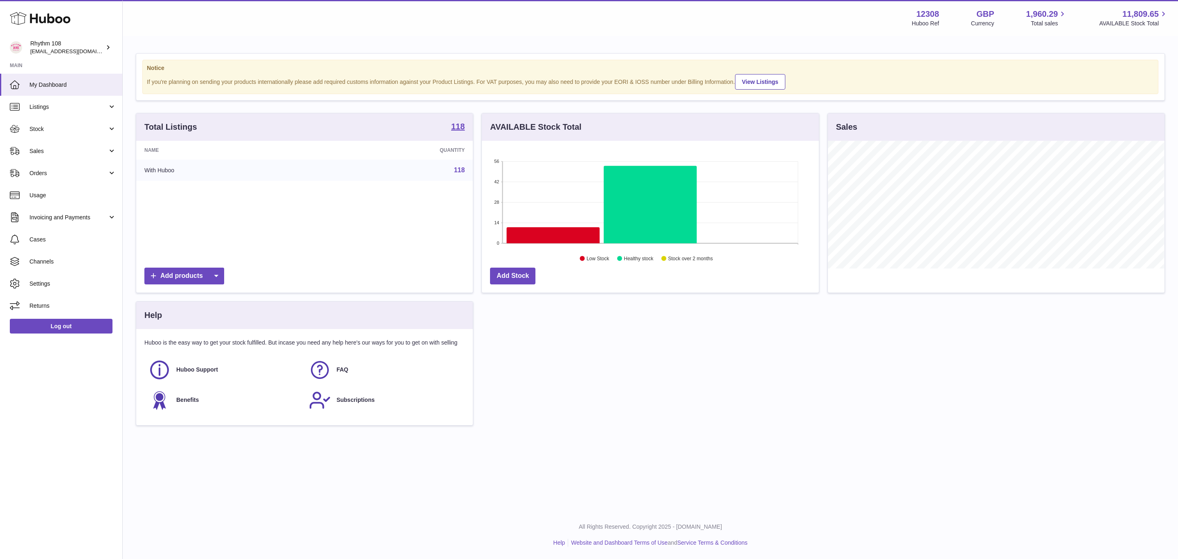
scroll to position [128, 336]
click at [542, 236] on icon at bounding box center [553, 235] width 93 height 16
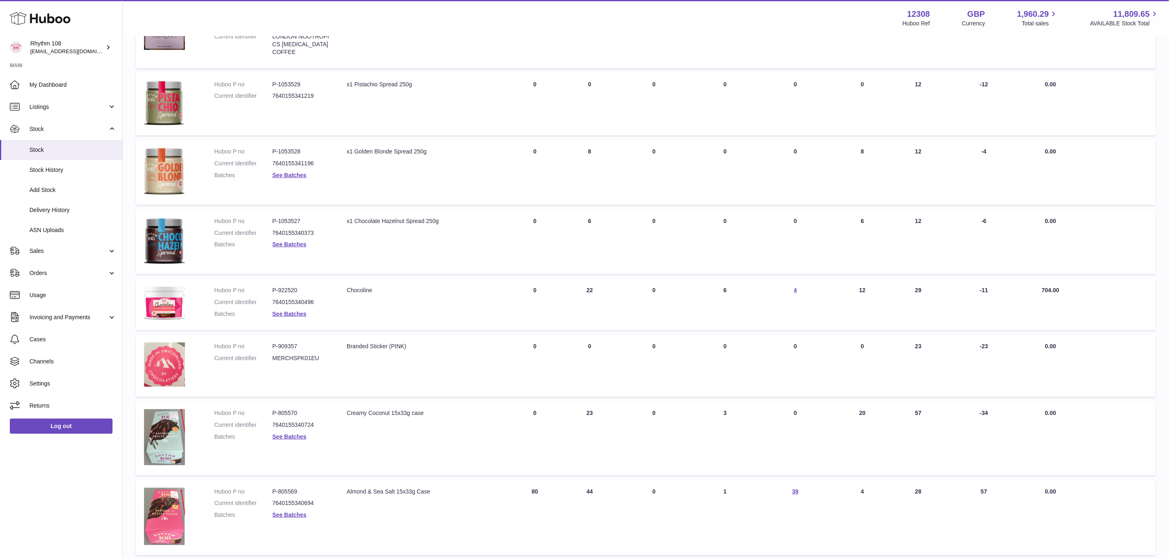
scroll to position [245, 0]
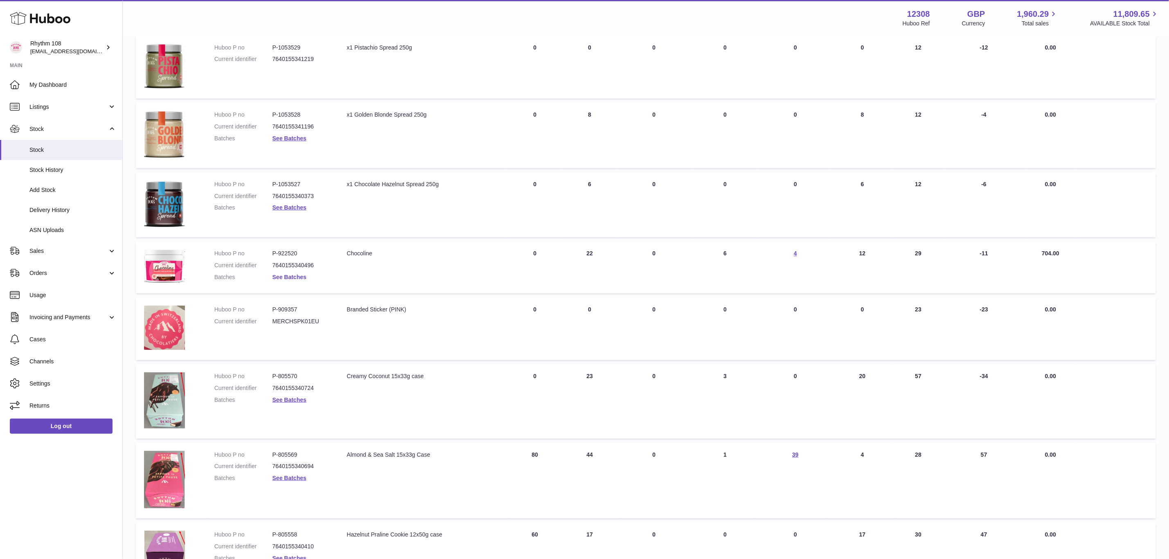
click at [296, 275] on link "See Batches" at bounding box center [289, 277] width 34 height 7
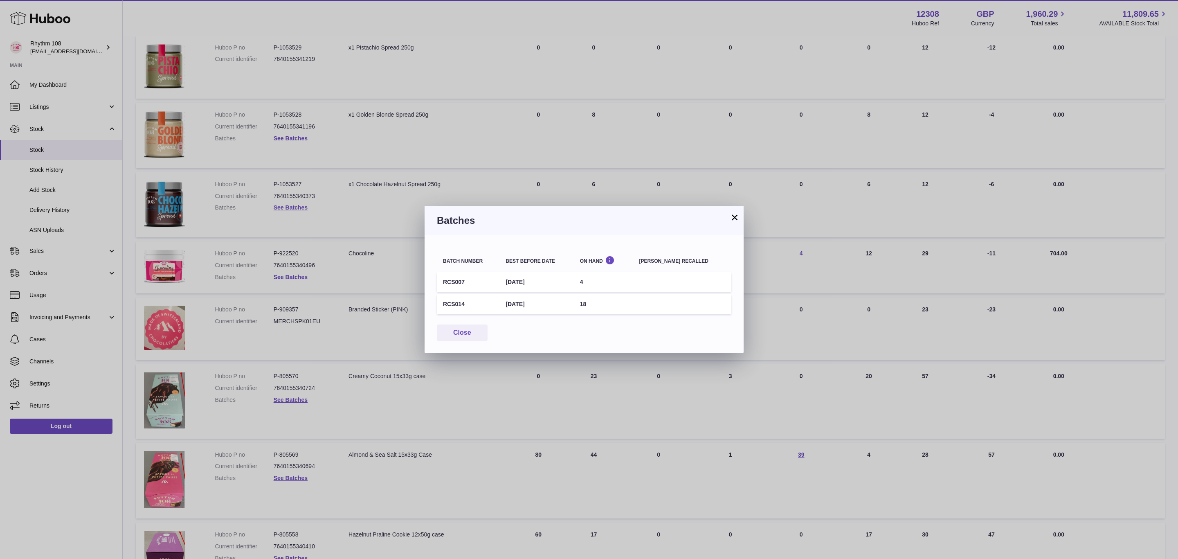
click at [296, 275] on div "× Batches Batch number Best before date On Hand [PERSON_NAME] recalled RCS007 […" at bounding box center [589, 279] width 1178 height 559
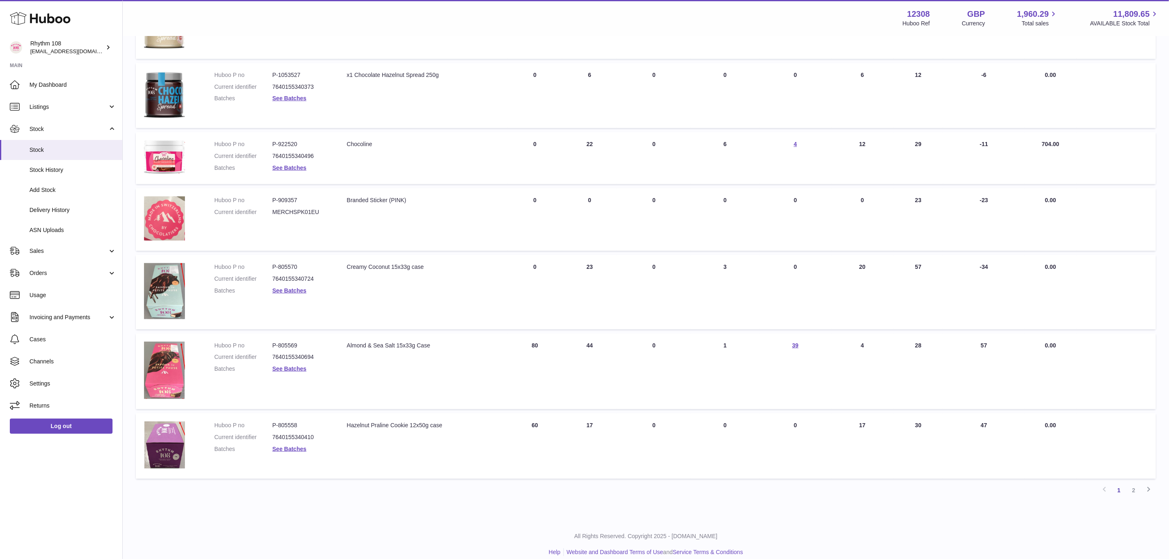
scroll to position [360, 0]
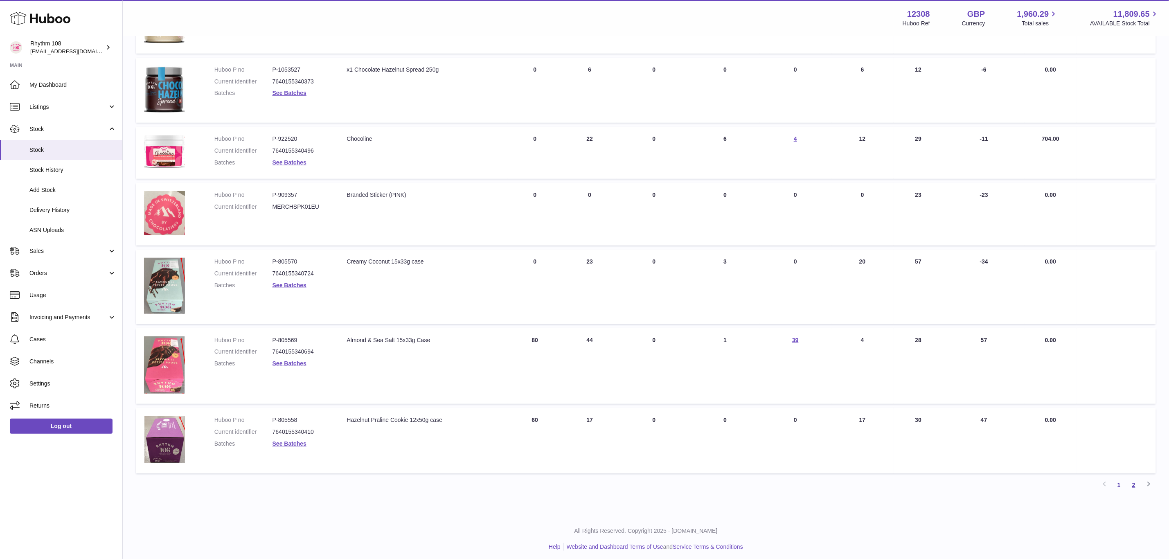
click at [1134, 480] on link "2" at bounding box center [1133, 484] width 15 height 15
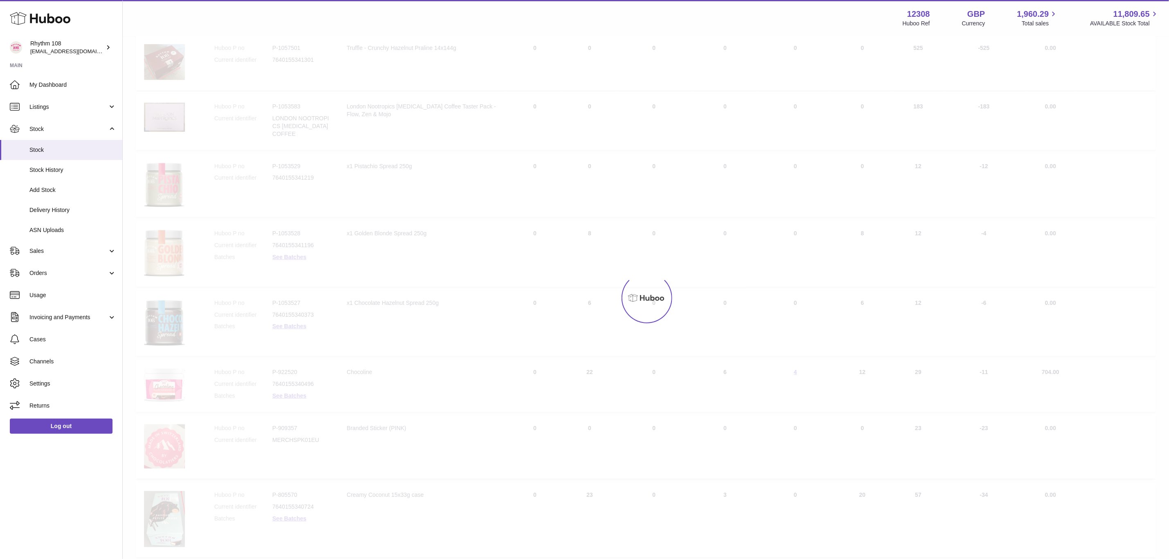
scroll to position [37, 0]
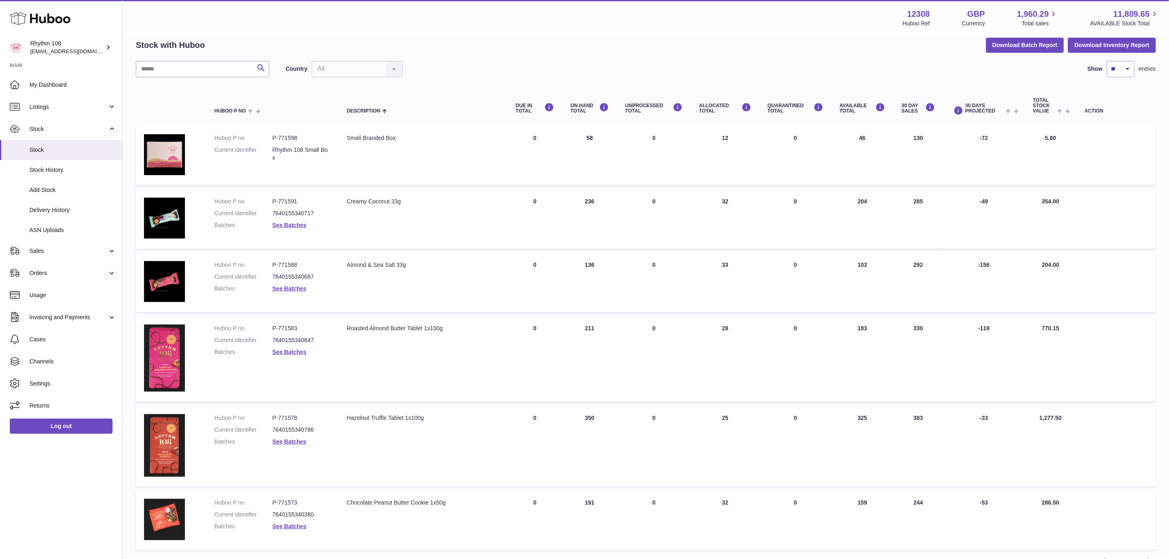
drag, startPoint x: 856, startPoint y: 325, endPoint x: 867, endPoint y: 325, distance: 10.2
click at [867, 325] on td "AVAILABLE Total 183" at bounding box center [862, 358] width 62 height 85
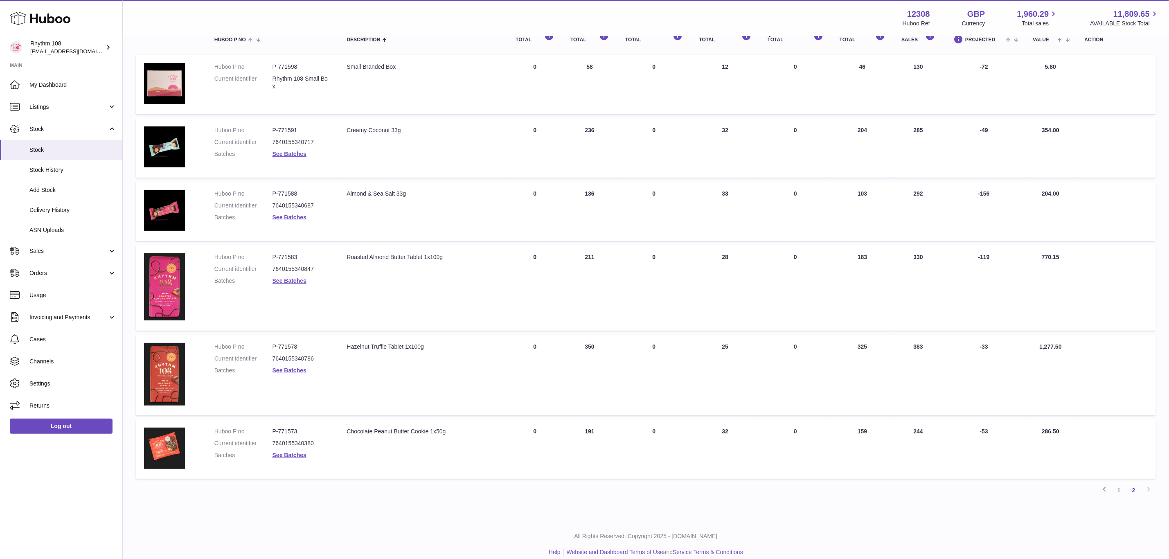
scroll to position [115, 0]
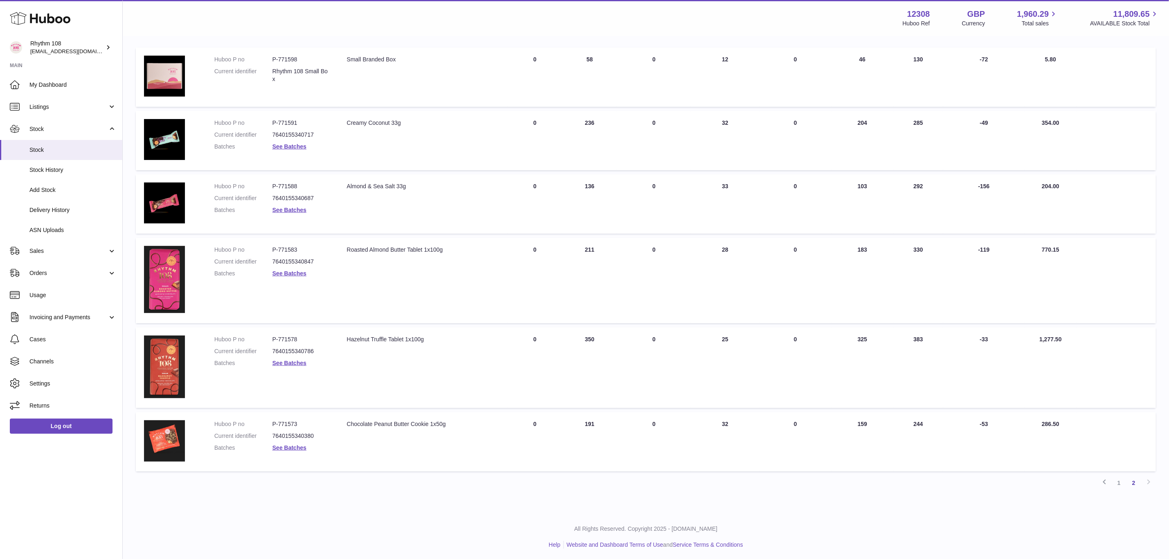
drag, startPoint x: 856, startPoint y: 339, endPoint x: 868, endPoint y: 339, distance: 12.3
click at [868, 339] on td "AVAILABLE Total 325" at bounding box center [862, 367] width 62 height 81
drag, startPoint x: 850, startPoint y: 421, endPoint x: 883, endPoint y: 422, distance: 32.3
click at [883, 422] on td "AVAILABLE Total 159" at bounding box center [862, 441] width 62 height 59
click at [1117, 482] on link "1" at bounding box center [1118, 482] width 15 height 15
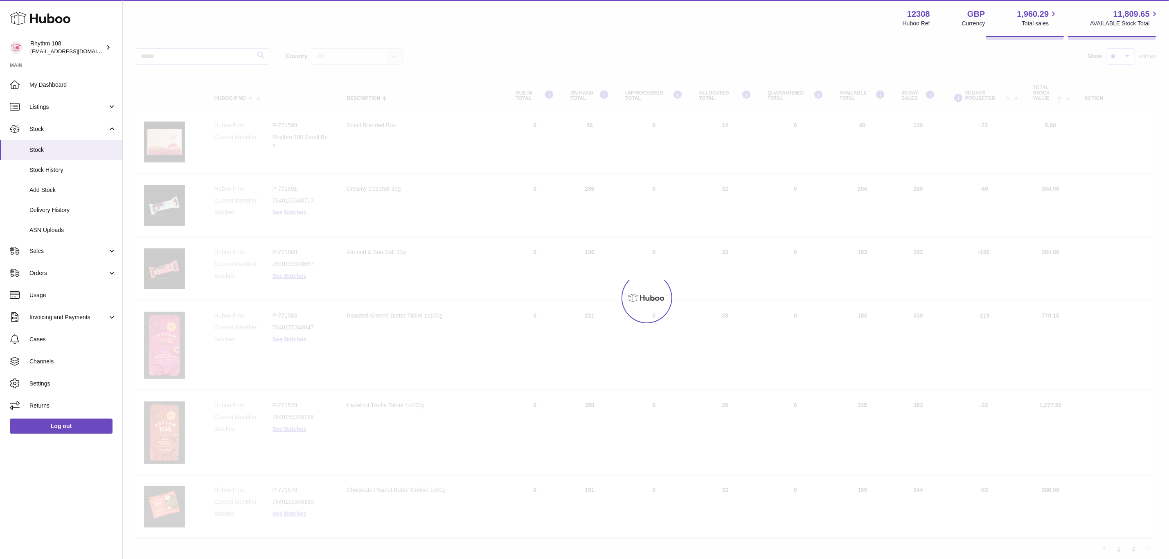
scroll to position [37, 0]
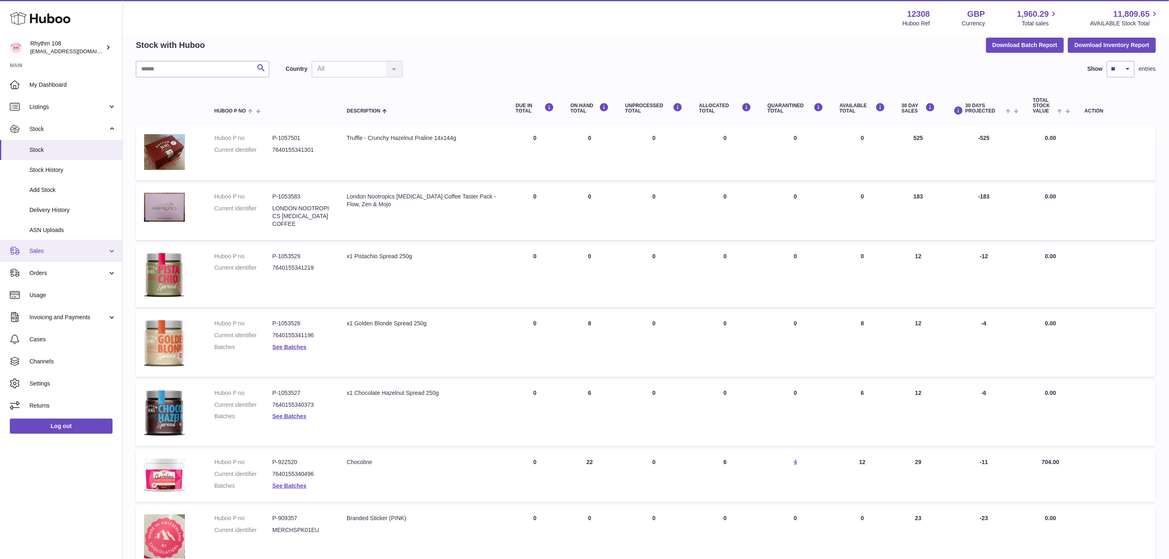
click at [31, 252] on span "Sales" at bounding box center [68, 251] width 78 height 8
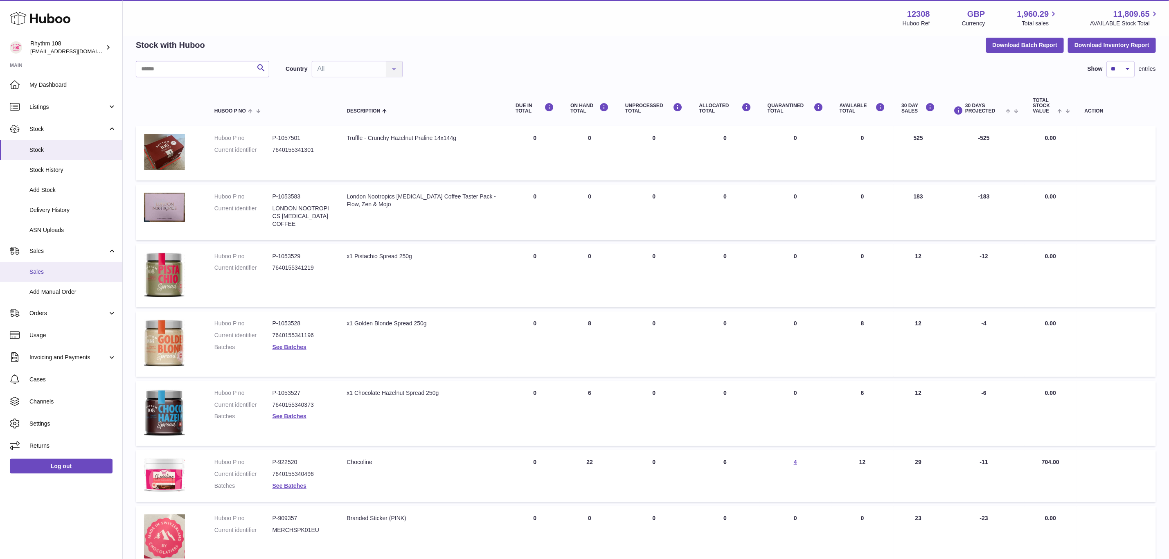
click at [42, 276] on link "Sales" at bounding box center [61, 272] width 122 height 20
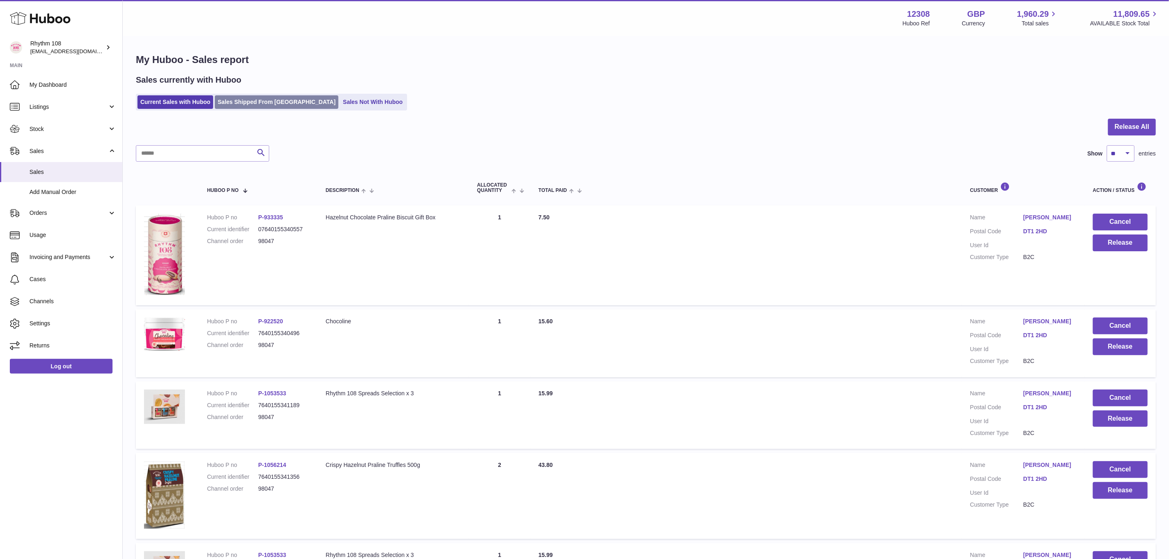
click at [245, 105] on link "Sales Shipped From [GEOGRAPHIC_DATA]" at bounding box center [277, 101] width 124 height 13
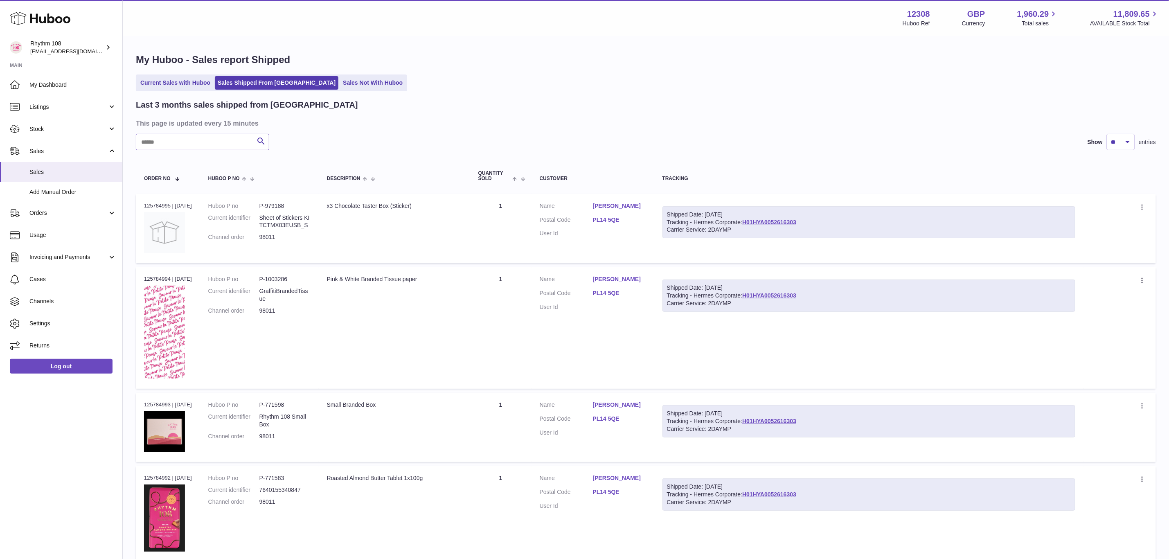
click at [213, 142] on input "text" at bounding box center [202, 142] width 133 height 16
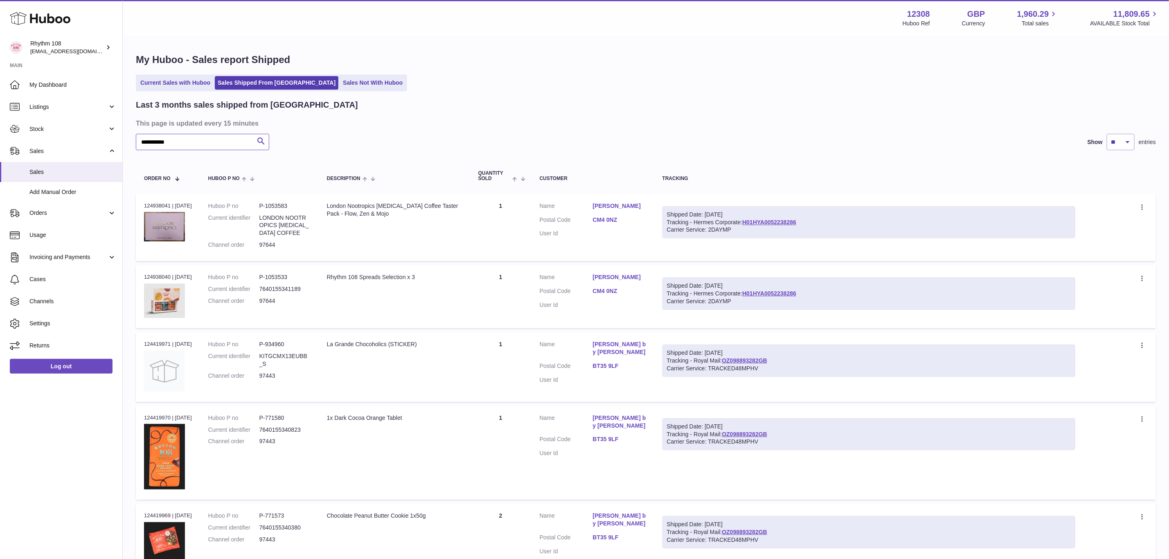
type input "**********"
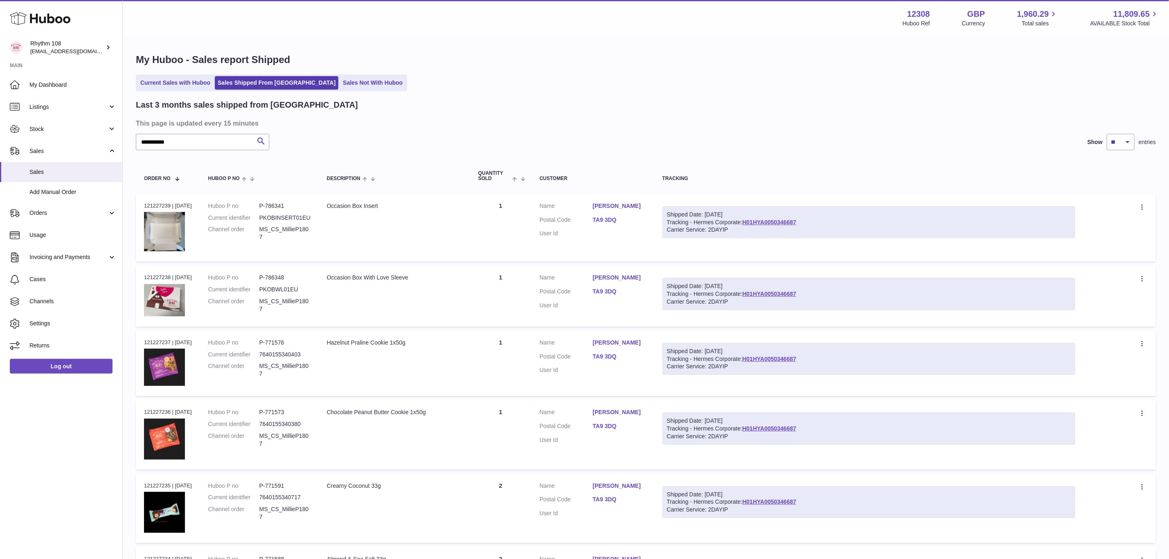
click at [605, 216] on link "TA9 3DQ" at bounding box center [619, 220] width 53 height 8
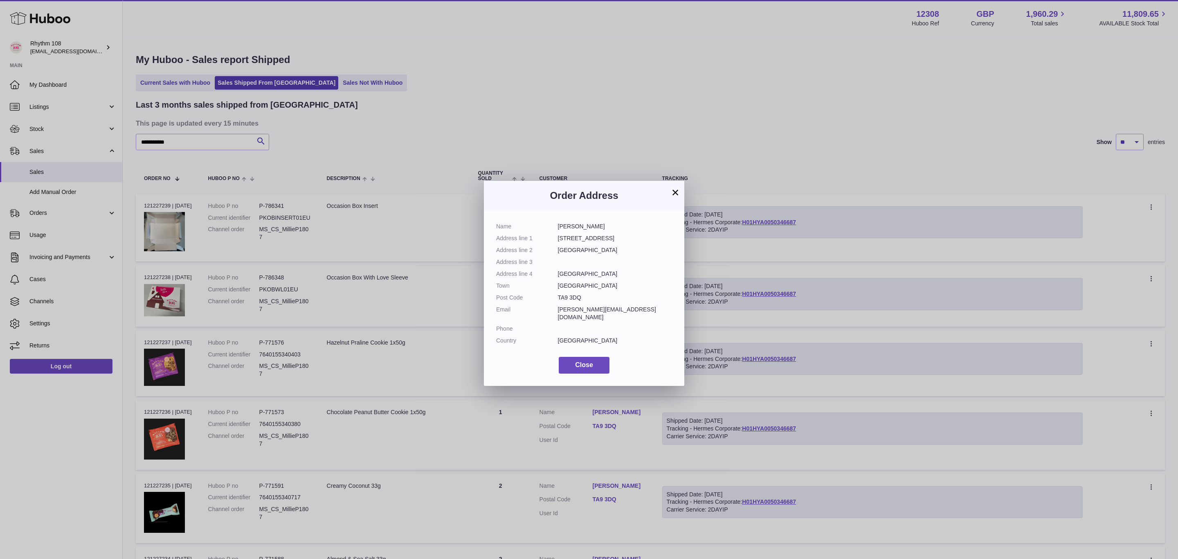
drag, startPoint x: 584, startPoint y: 297, endPoint x: 555, endPoint y: 297, distance: 29.5
click at [555, 297] on dl "Name Millie Pope Address line 1 41 Huntspill Road Address line 2 Highbridge Add…" at bounding box center [584, 285] width 176 height 126
copy dl "TA9 3DQ"
drag, startPoint x: 629, startPoint y: 310, endPoint x: 550, endPoint y: 313, distance: 79.4
click at [550, 313] on dl "Name Millie Pope Address line 1 41 Huntspill Road Address line 2 Highbridge Add…" at bounding box center [584, 285] width 176 height 126
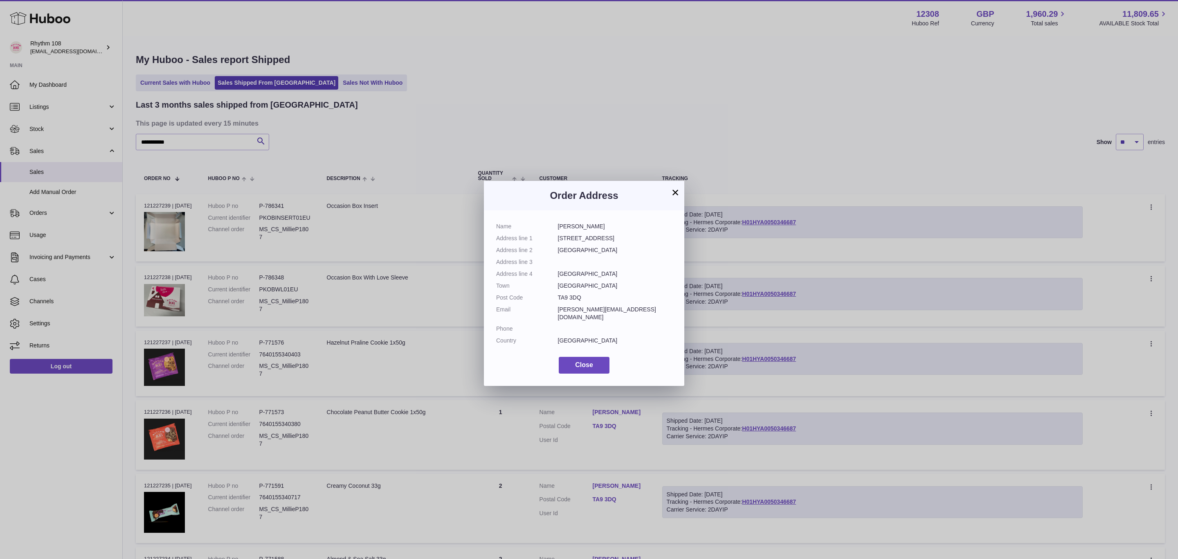
copy dl "millie.pope05@gmail.com"
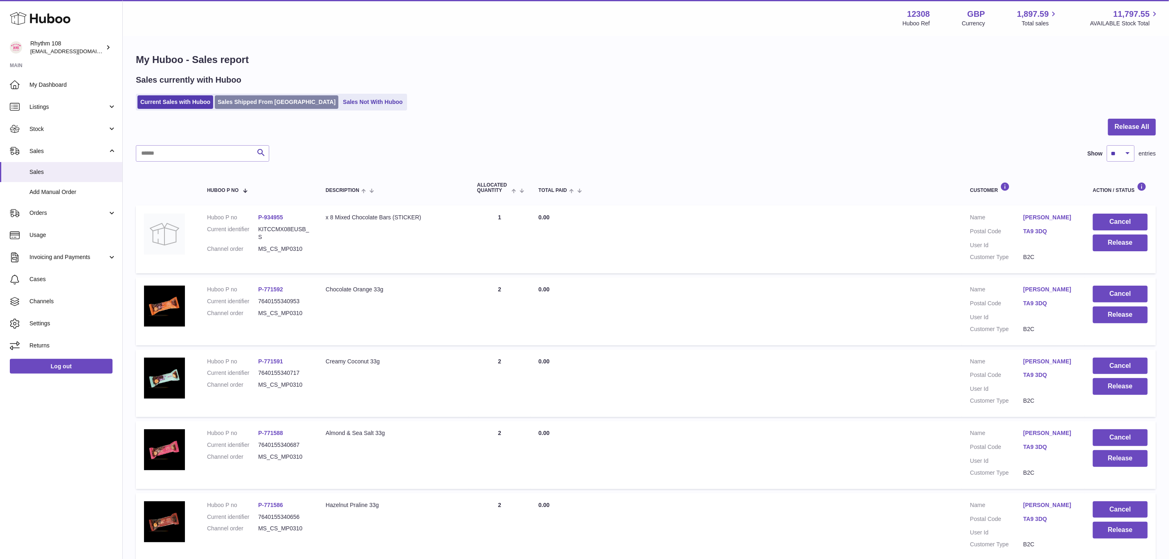
click at [261, 99] on link "Sales Shipped From [GEOGRAPHIC_DATA]" at bounding box center [277, 101] width 124 height 13
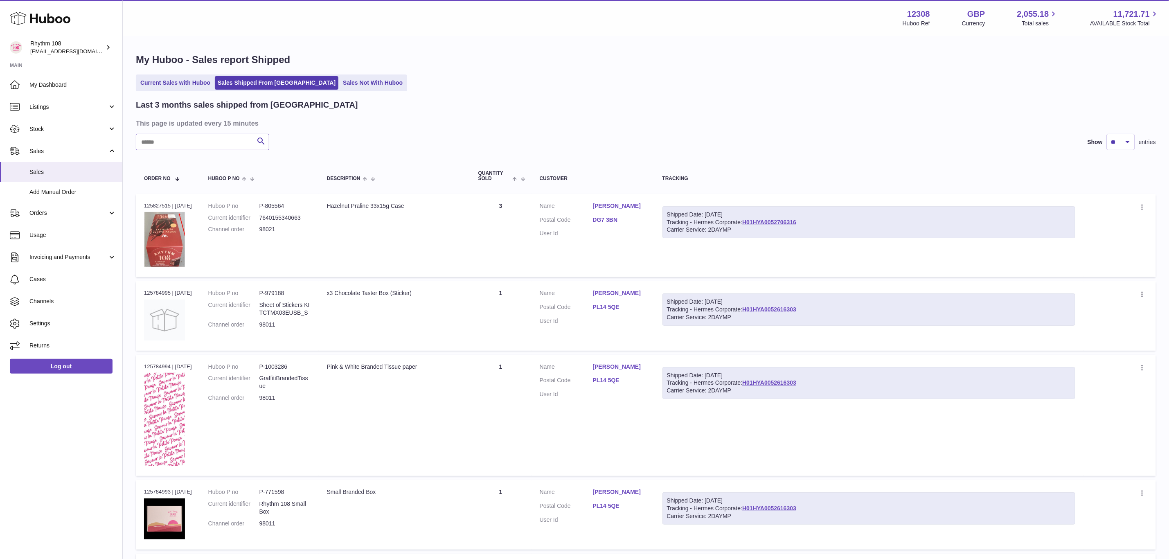
click at [201, 149] on input "text" at bounding box center [202, 142] width 133 height 16
type input "**********"
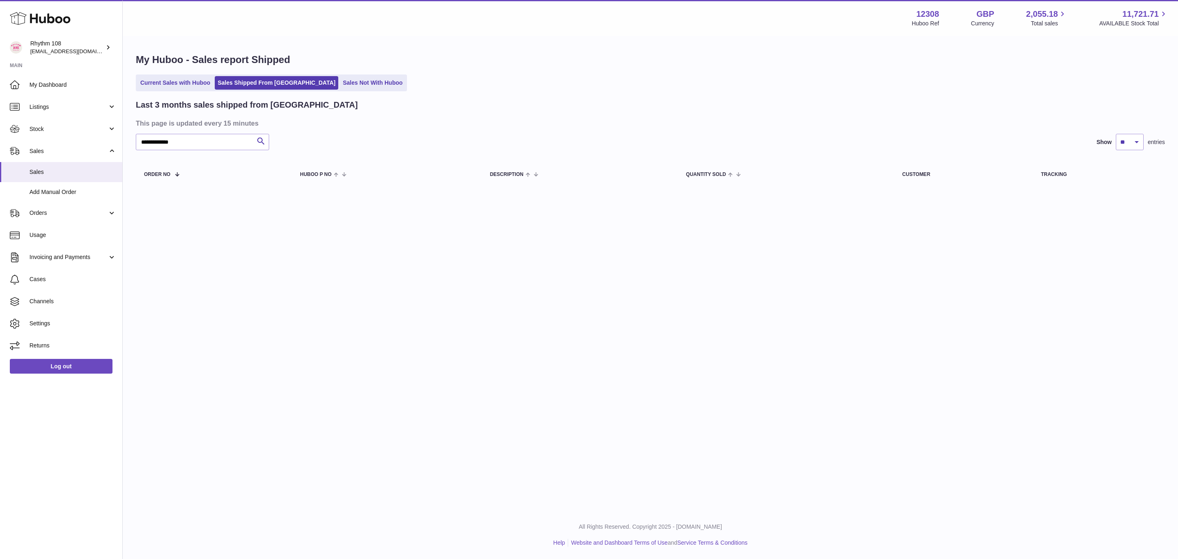
click at [188, 96] on div "**********" at bounding box center [650, 121] width 1055 height 169
click at [188, 90] on link "Current Sales with Huboo" at bounding box center [175, 82] width 76 height 13
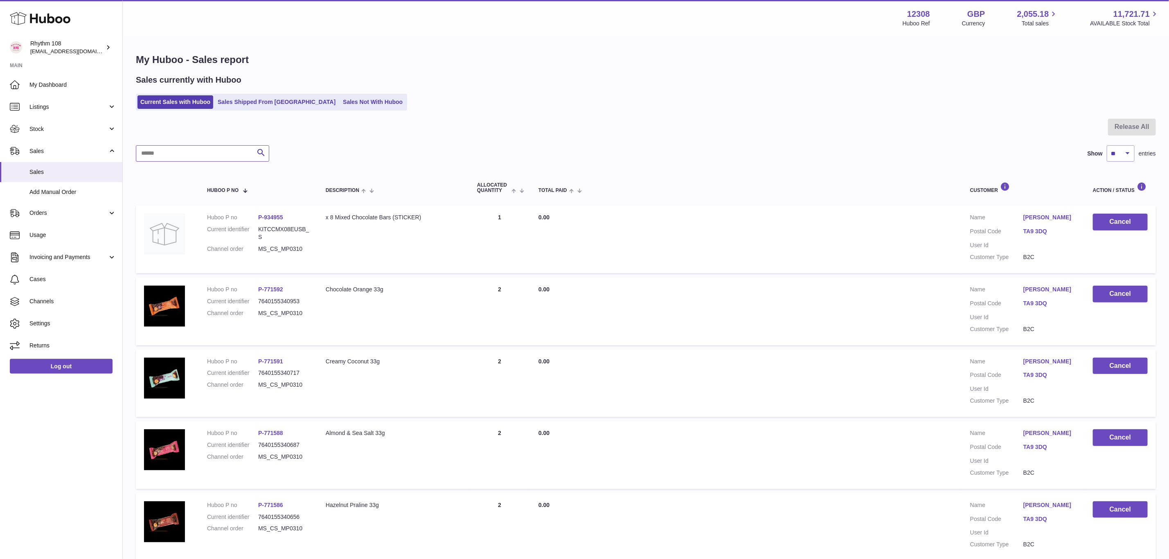
click at [184, 149] on input "text" at bounding box center [202, 153] width 133 height 16
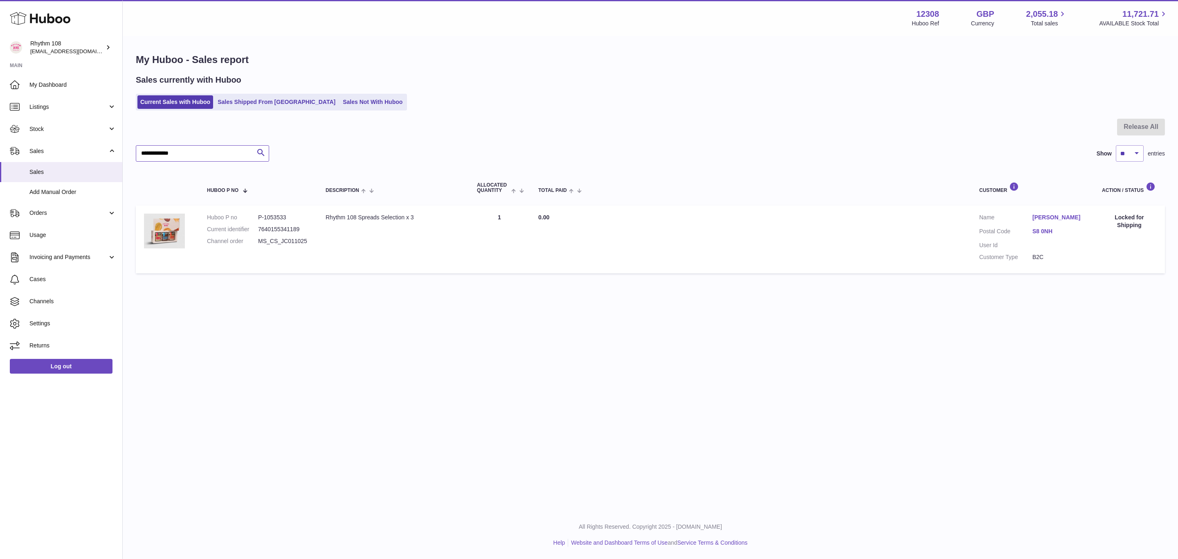
click at [205, 145] on input "**********" at bounding box center [202, 153] width 133 height 16
drag, startPoint x: 198, startPoint y: 151, endPoint x: 86, endPoint y: 146, distance: 111.4
click at [90, 145] on div "Huboo Rhythm 108 [EMAIL_ADDRESS][DOMAIN_NAME] Main My Dashboard Listings Not wi…" at bounding box center [589, 279] width 1178 height 559
paste input "text"
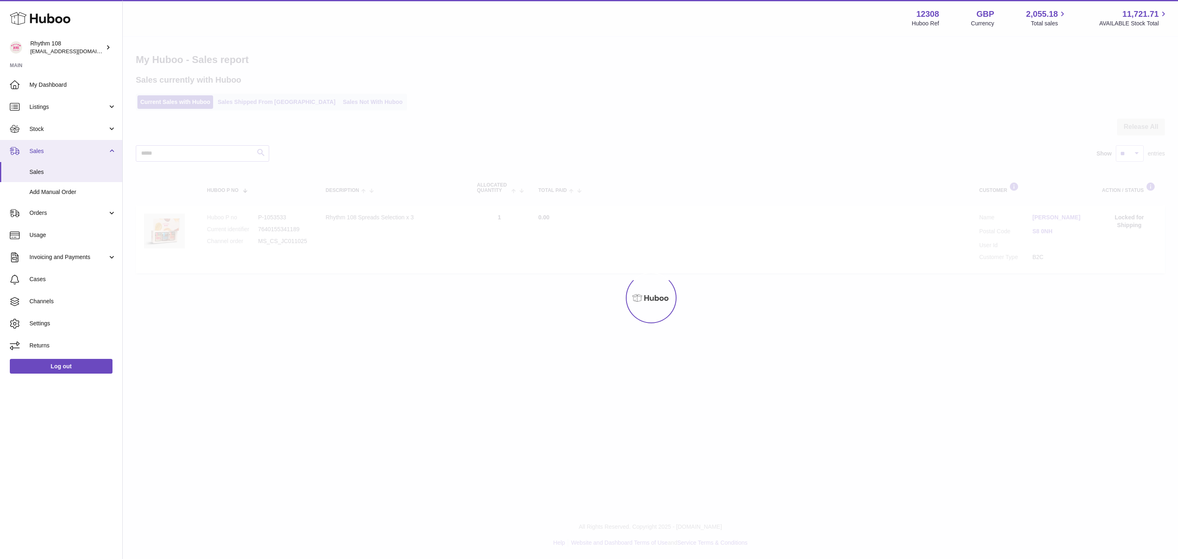
type input "*****"
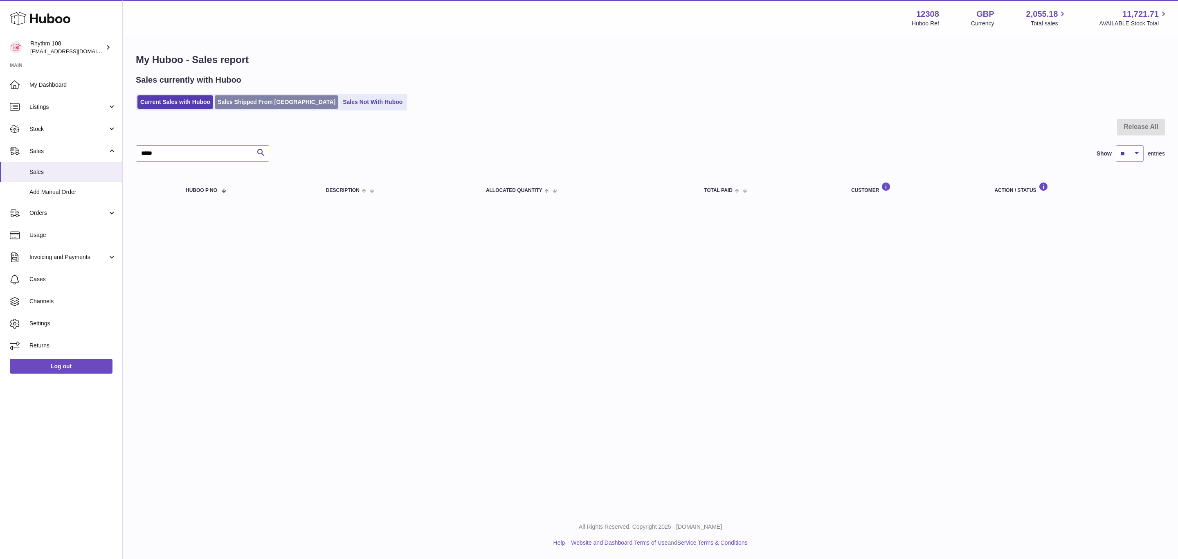
click at [247, 108] on link "Sales Shipped From [GEOGRAPHIC_DATA]" at bounding box center [277, 101] width 124 height 13
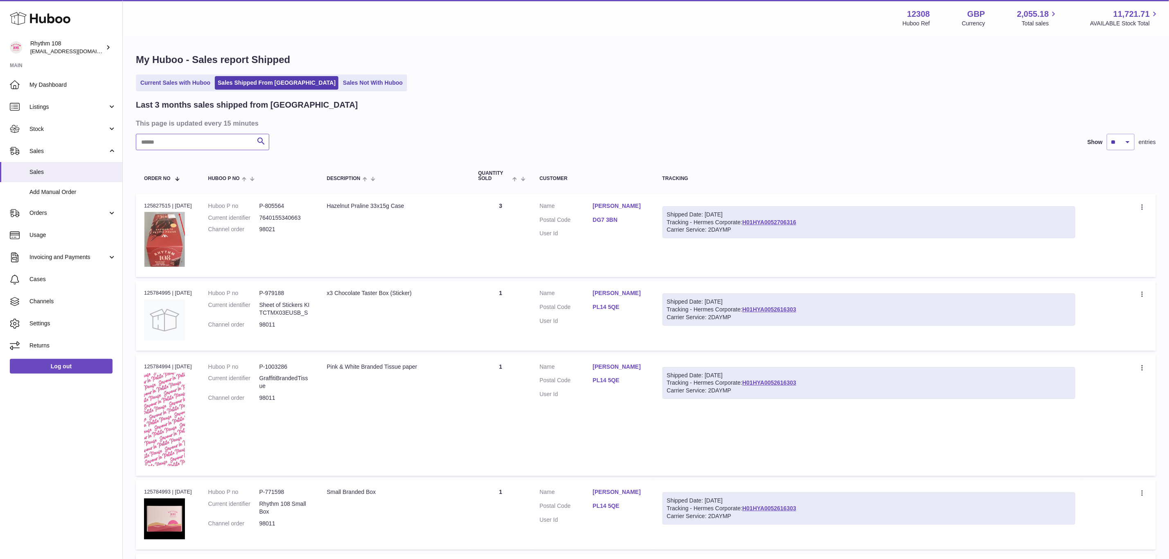
click at [205, 142] on input "text" at bounding box center [202, 142] width 133 height 16
paste input "*****"
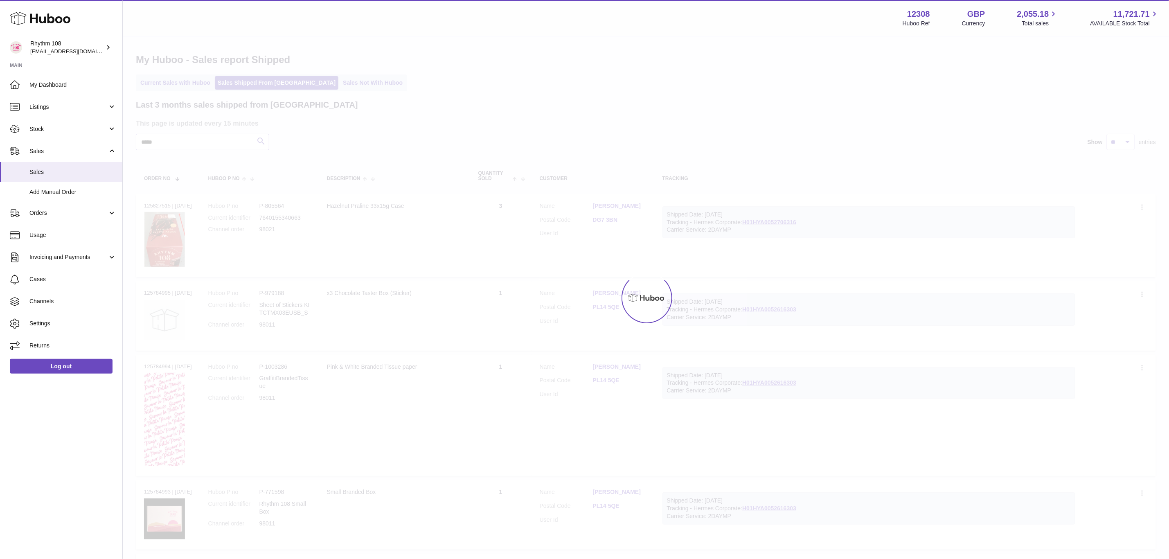
type input "*****"
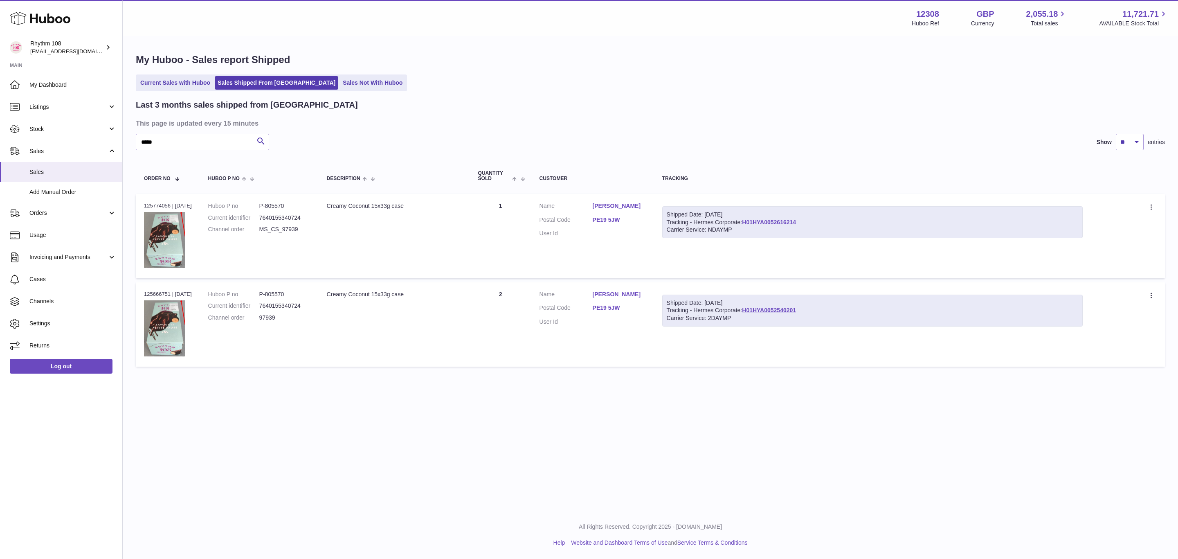
click at [788, 219] on link "H01HYA0052616214" at bounding box center [769, 222] width 54 height 7
click at [870, 464] on div "Menu Huboo 12308 Huboo Ref GBP Currency 2,055.18 Total sales 11,721.71 AVAILABL…" at bounding box center [650, 255] width 1055 height 510
click at [984, 399] on div "Menu Huboo 12308 Huboo Ref GBP Currency 2,055.18 Total sales 11,721.71 AVAILABL…" at bounding box center [650, 255] width 1055 height 510
click at [340, 83] on link "Sales Not With Huboo" at bounding box center [372, 82] width 65 height 13
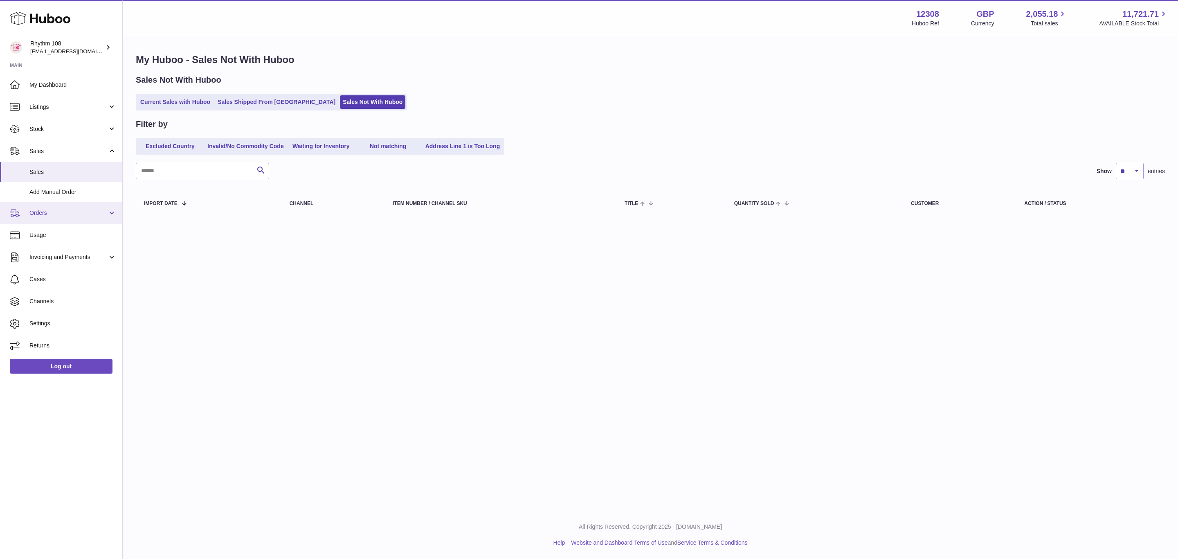
click at [47, 207] on link "Orders" at bounding box center [61, 213] width 122 height 22
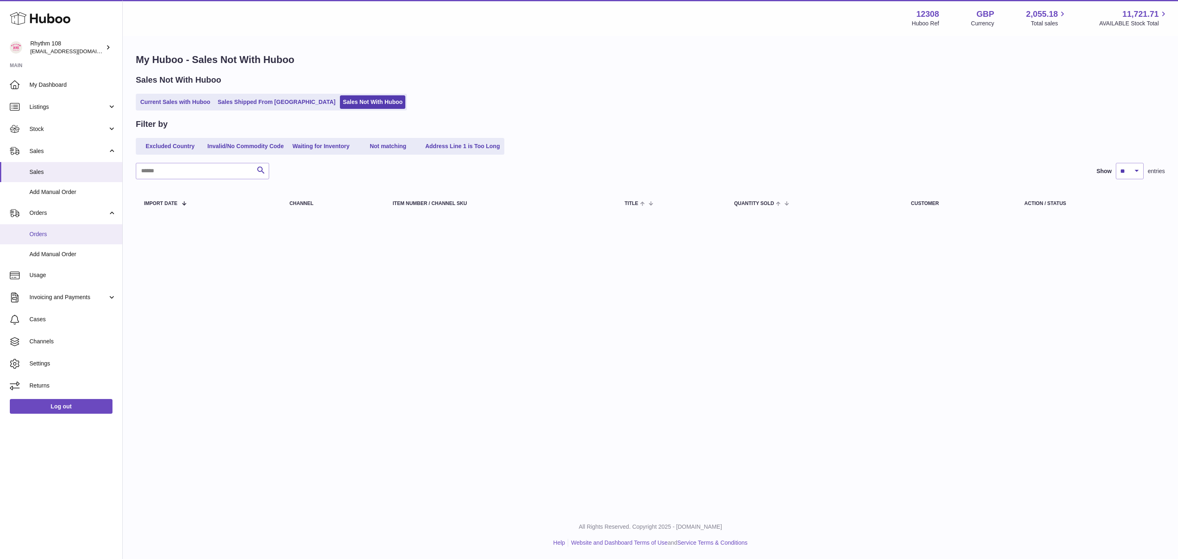
click at [47, 234] on span "Orders" at bounding box center [72, 234] width 87 height 8
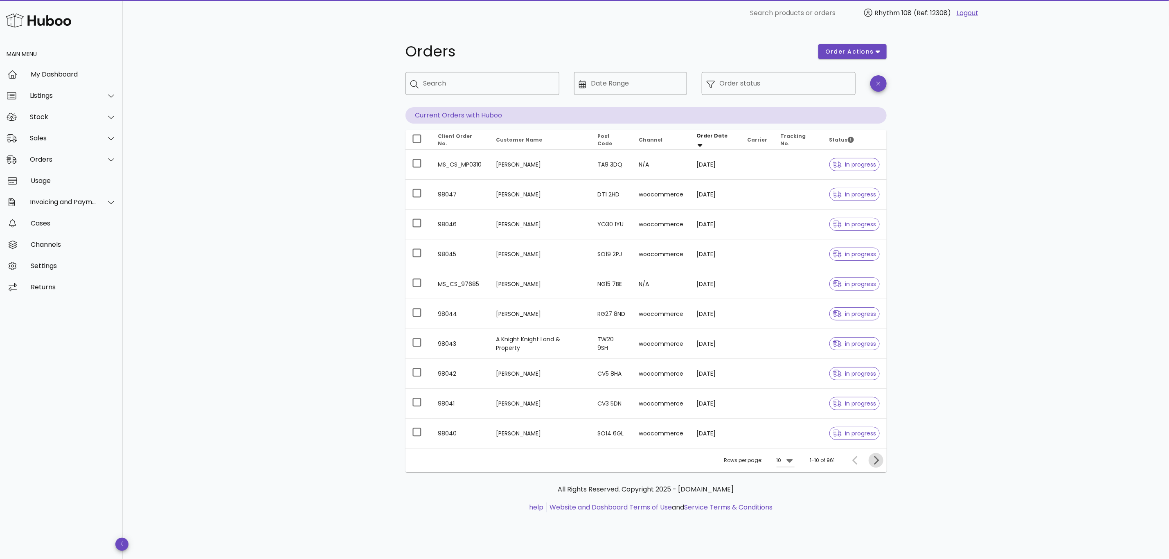
click at [879, 463] on icon "Next page" at bounding box center [876, 460] width 10 height 10
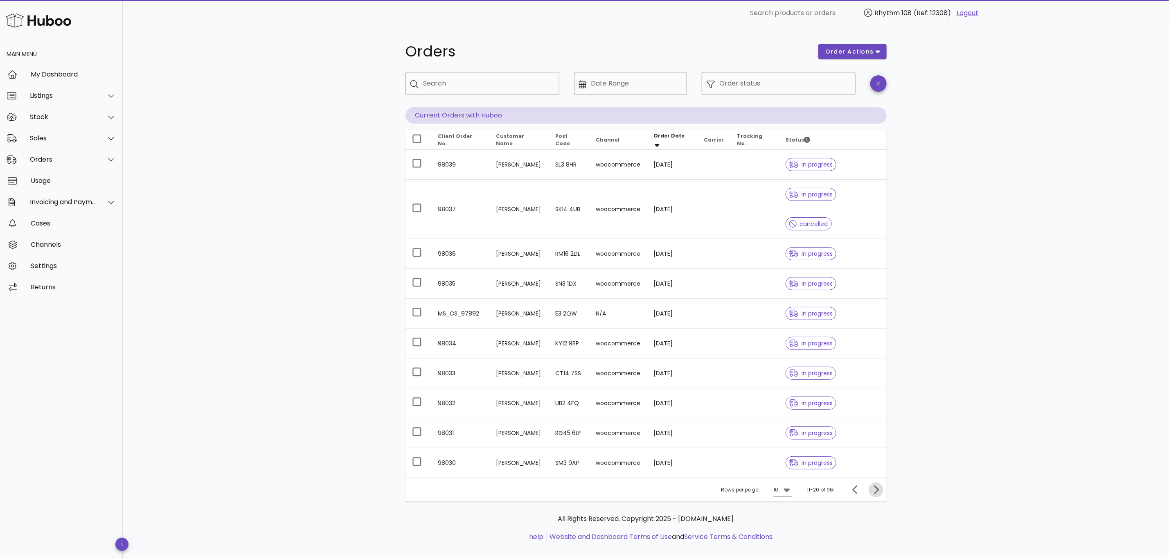
click at [871, 485] on icon "Next page" at bounding box center [876, 490] width 10 height 10
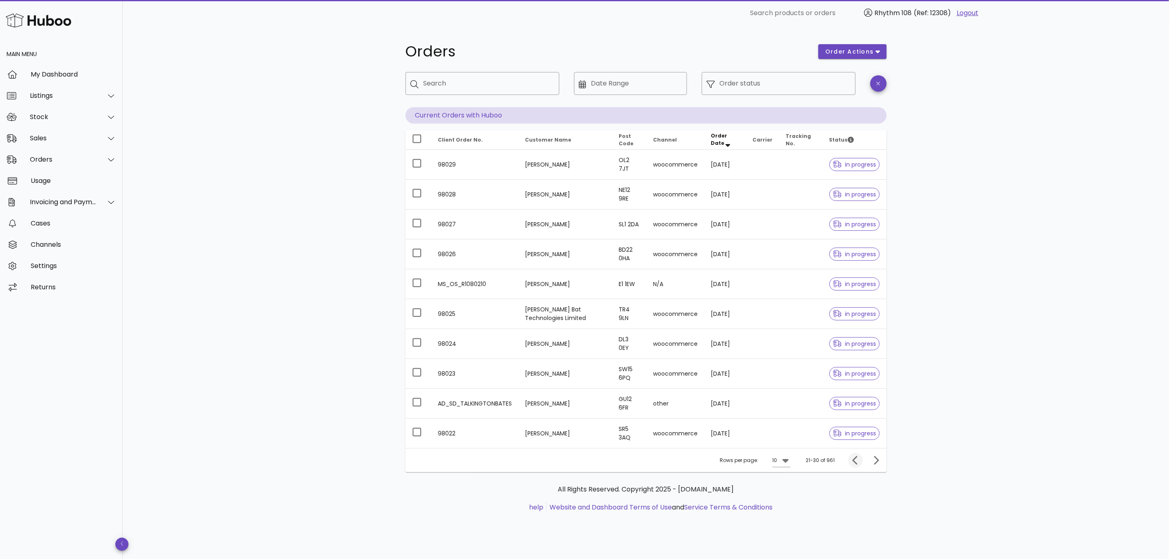
click at [858, 465] on icon "Previous page" at bounding box center [855, 460] width 10 height 10
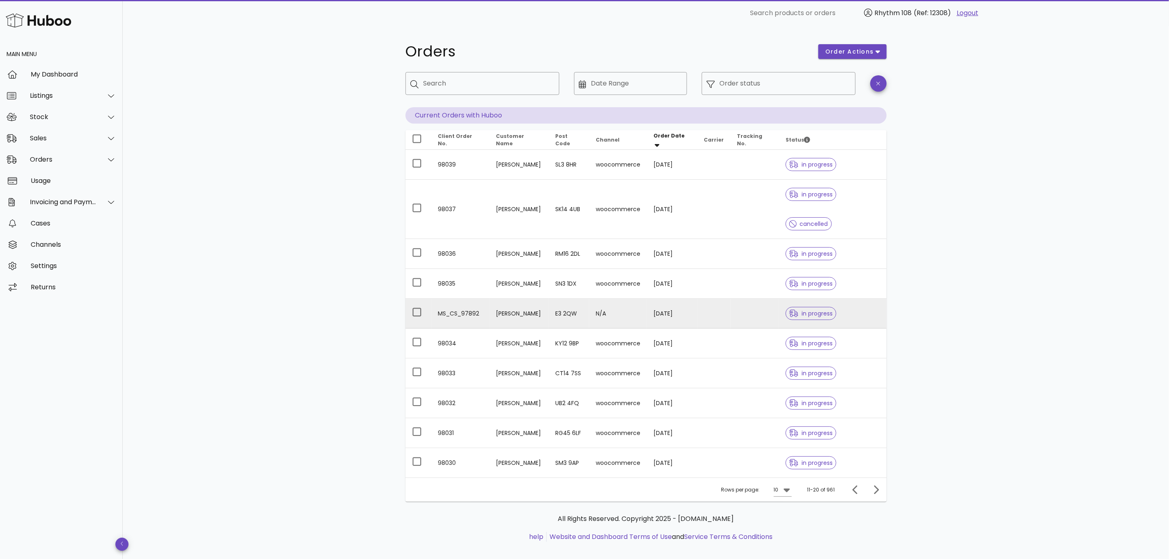
click at [529, 299] on td "[PERSON_NAME]" at bounding box center [518, 314] width 59 height 30
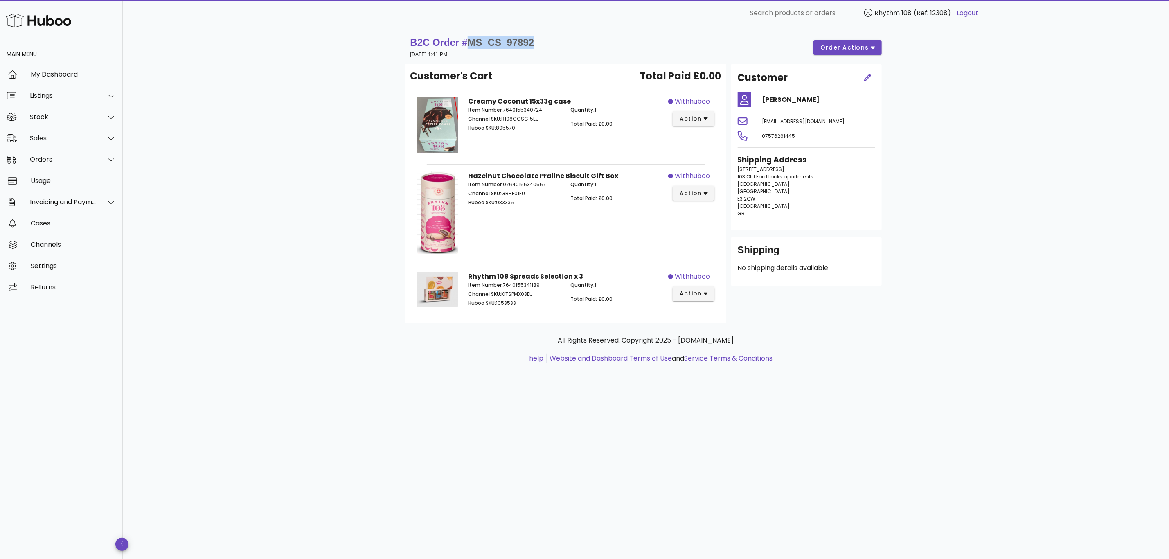
drag, startPoint x: 512, startPoint y: 40, endPoint x: 470, endPoint y: 41, distance: 42.1
click at [470, 41] on div "B2C Order # MS_CS_97892 [DATE] 1:41 PM order actions" at bounding box center [645, 47] width 471 height 23
copy span "MS_CS_97892"
click at [753, 197] on span "E3 2QW" at bounding box center [746, 198] width 18 height 7
drag, startPoint x: 756, startPoint y: 198, endPoint x: 735, endPoint y: 196, distance: 20.9
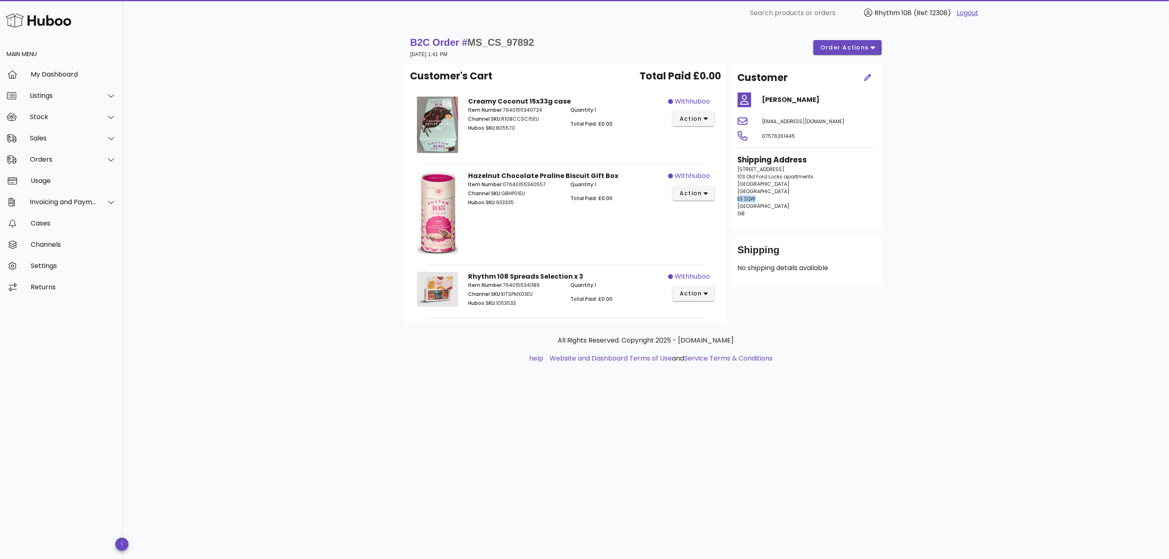
click at [735, 196] on div "Shipping Address 3 Dace Road 103 Old Ford Locks apartments London London E3 2QW…" at bounding box center [806, 188] width 147 height 79
copy span "E3 2QW"
click at [48, 162] on div "Orders" at bounding box center [63, 159] width 67 height 8
click at [49, 180] on div "Orders" at bounding box center [72, 180] width 87 height 8
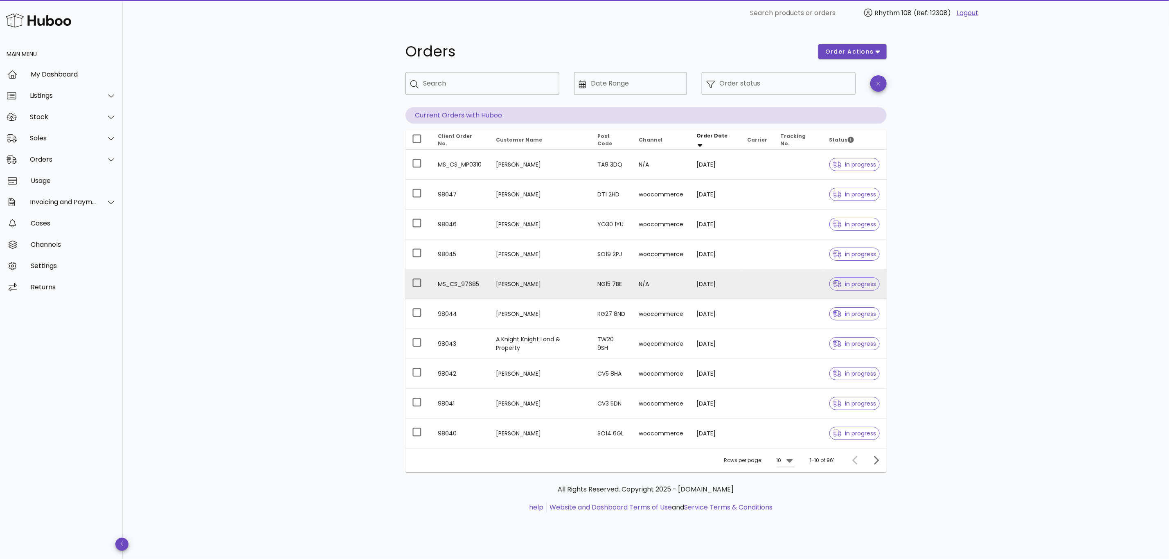
click at [529, 283] on td "Ryan Muress" at bounding box center [539, 284] width 101 height 30
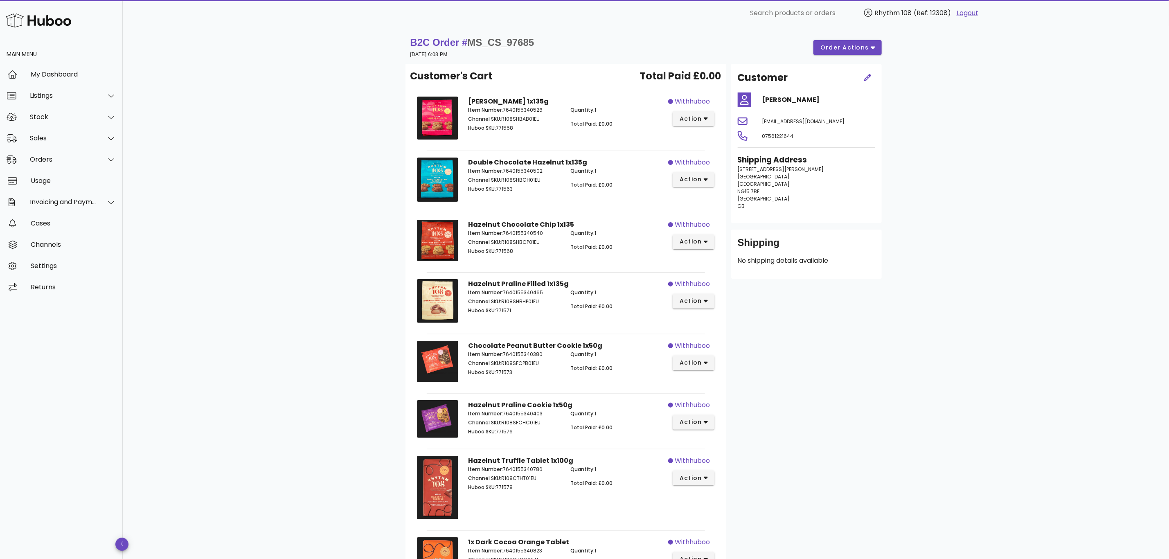
drag, startPoint x: 541, startPoint y: 49, endPoint x: 515, endPoint y: 47, distance: 25.9
click at [515, 46] on div "B2C Order # MS_CS_97685 03 October 2025 at 6:08 PM order actions" at bounding box center [645, 47] width 471 height 23
click at [538, 48] on div "B2C Order # MS_CS_97685 03 October 2025 at 6:08 PM order actions" at bounding box center [645, 47] width 471 height 23
click at [544, 38] on div "B2C Order # MS_CS_97685 03 October 2025 at 6:08 PM order actions" at bounding box center [645, 47] width 471 height 23
drag, startPoint x: 473, startPoint y: 40, endPoint x: 540, endPoint y: 40, distance: 67.5
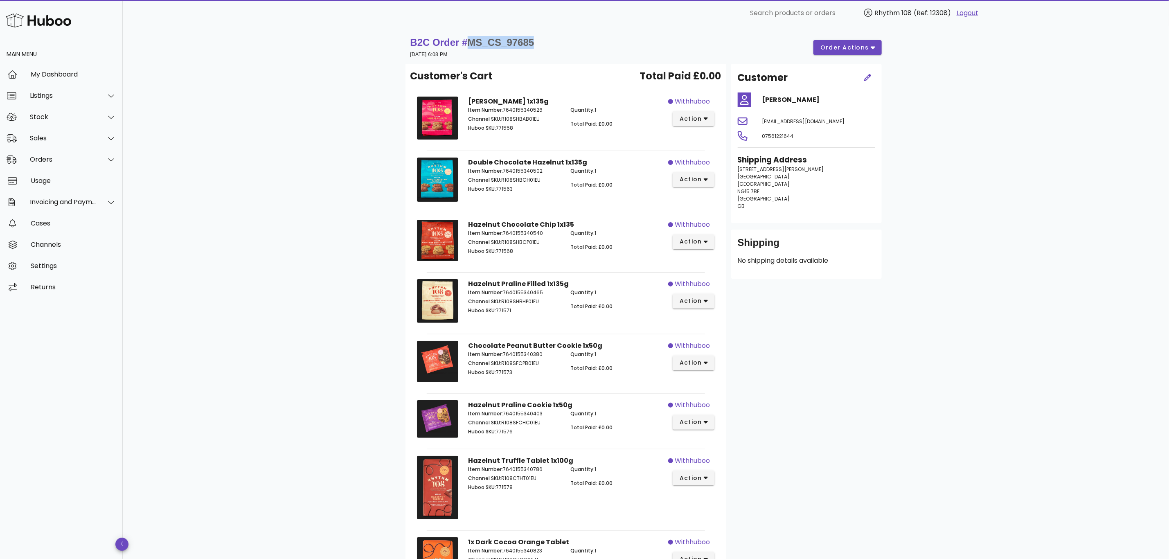
click at [540, 40] on div "B2C Order # MS_CS_97685 03 October 2025 at 6:08 PM order actions" at bounding box center [645, 47] width 471 height 23
copy span "MS_CS_97685"
click at [774, 138] on span "07561221644" at bounding box center [777, 136] width 31 height 7
copy span "07561221644"
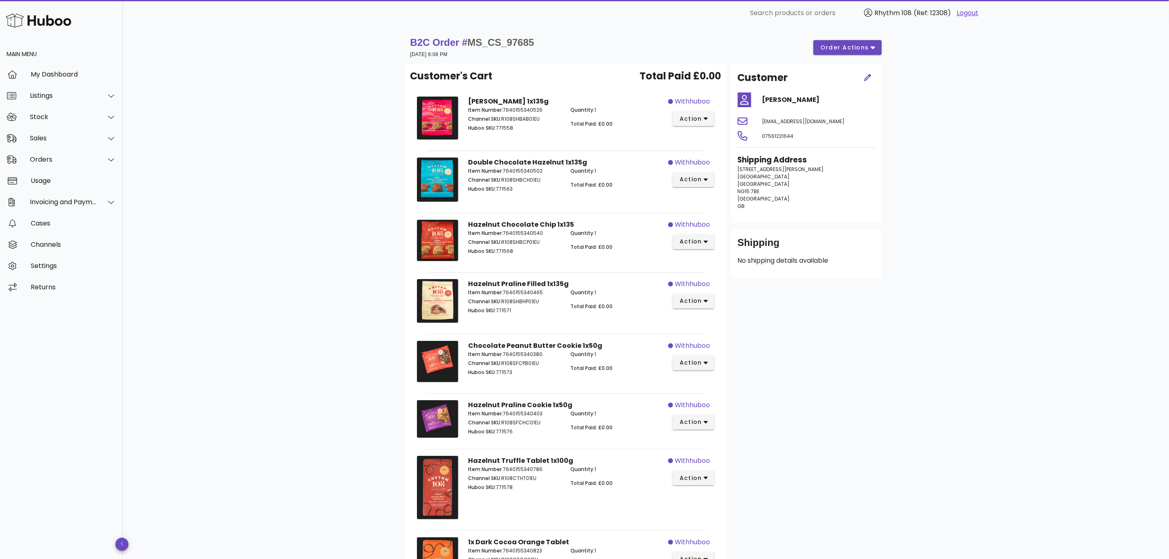
click at [765, 200] on span "[GEOGRAPHIC_DATA]" at bounding box center [763, 198] width 52 height 7
drag, startPoint x: 762, startPoint y: 188, endPoint x: 740, endPoint y: 190, distance: 22.2
click at [740, 190] on p "26 Albert Street Nottingham Nottingham NG15 7BE United Kingdom GB" at bounding box center [805, 188] width 137 height 44
click at [743, 190] on span "NG15 7BE" at bounding box center [748, 191] width 22 height 7
drag, startPoint x: 761, startPoint y: 192, endPoint x: 739, endPoint y: 191, distance: 22.1
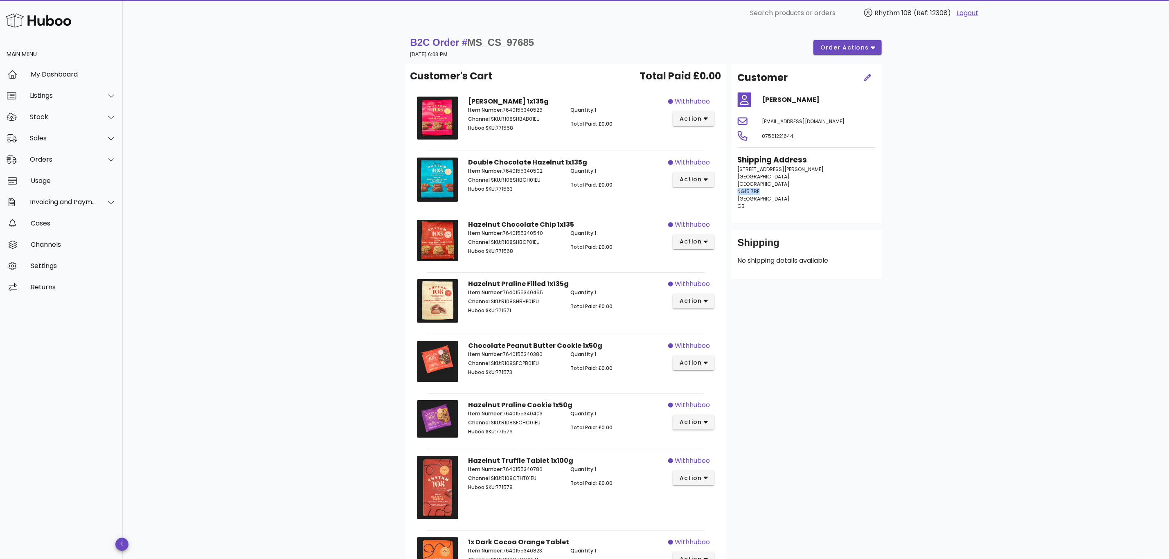
click at [739, 191] on p "26 Albert Street Nottingham Nottingham NG15 7BE United Kingdom GB" at bounding box center [805, 188] width 137 height 44
copy span "NG15 7BE"
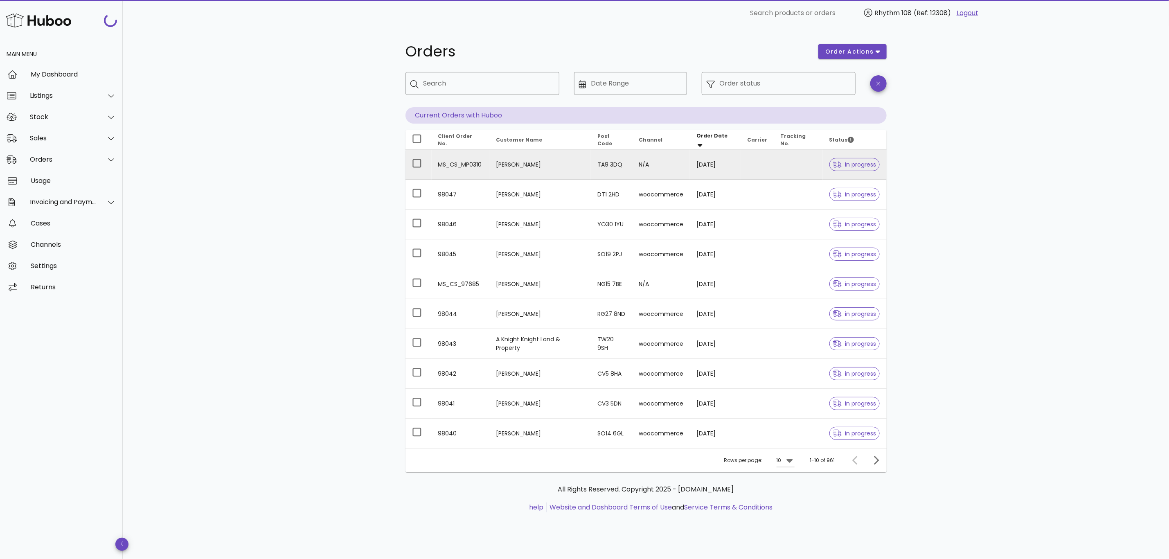
click at [509, 167] on td "Millie Pope" at bounding box center [539, 165] width 101 height 30
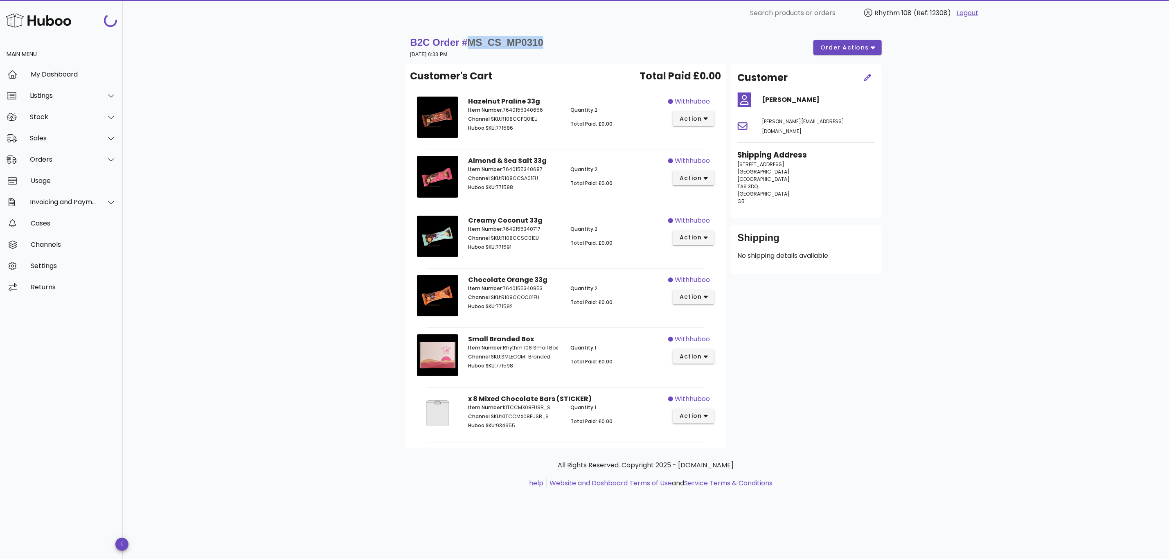
drag, startPoint x: 511, startPoint y: 38, endPoint x: 470, endPoint y: 38, distance: 40.9
click at [470, 38] on div "B2C Order # MS_CS_MP0310 03 October 2025 at 6:33 PM order actions" at bounding box center [645, 47] width 471 height 23
copy span "MS_CS_MP0310"
drag, startPoint x: 760, startPoint y: 177, endPoint x: 732, endPoint y: 177, distance: 28.2
click at [733, 177] on div "Shipping Address 41 Huntspill Road Highbridge Highbridge TA9 3DQ United Kingdom…" at bounding box center [806, 180] width 147 height 72
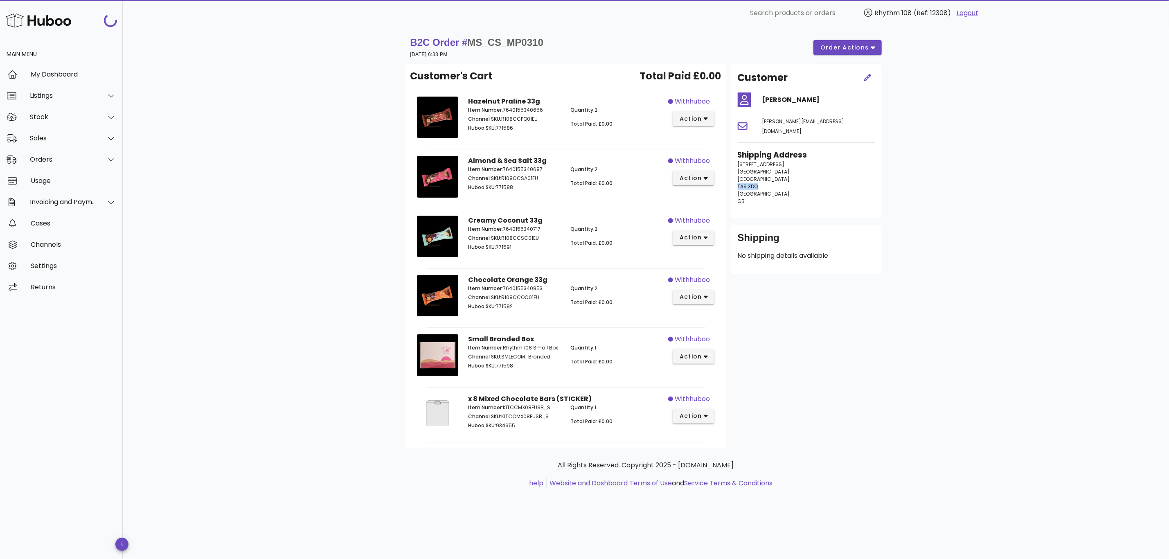
copy span "TA9 3DQ"
